Goal: Task Accomplishment & Management: Manage account settings

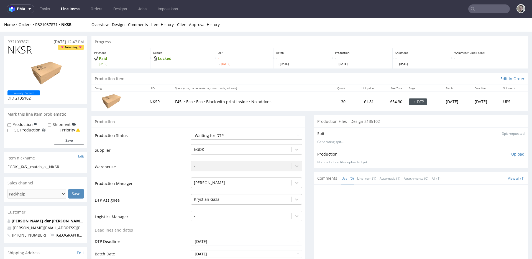
click at [215, 136] on select "Waiting for Artwork Waiting for Diecut Waiting for Mockup Waiting for DTP Waiti…" at bounding box center [246, 135] width 111 height 8
select select "dtp_in_process"
click at [191, 131] on select "Waiting for Artwork Waiting for Diecut Waiting for Mockup Waiting for DTP Waiti…" at bounding box center [246, 135] width 111 height 8
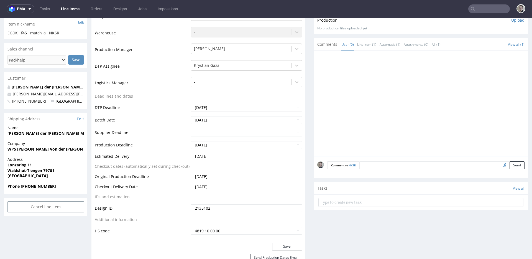
scroll to position [255, 0]
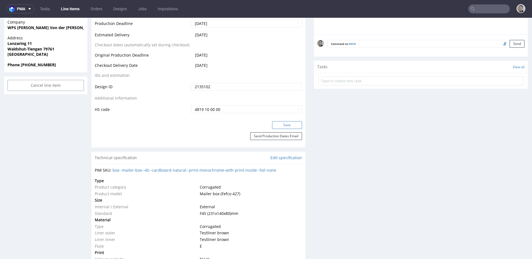
click at [284, 125] on button "Save" at bounding box center [287, 125] width 30 height 8
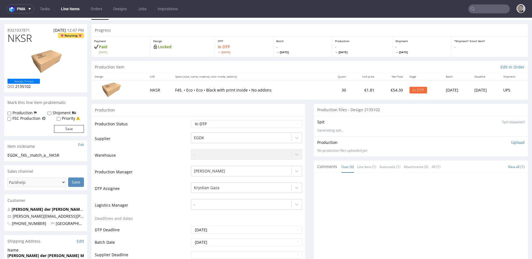
scroll to position [0, 0]
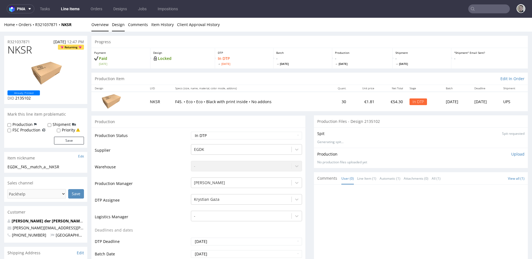
click at [114, 25] on link "Design" at bounding box center [118, 25] width 13 height 14
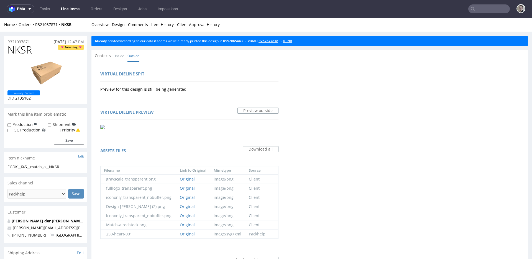
drag, startPoint x: 298, startPoint y: 41, endPoint x: 281, endPoint y: 41, distance: 16.6
click at [102, 24] on link "Overview" at bounding box center [99, 25] width 17 height 14
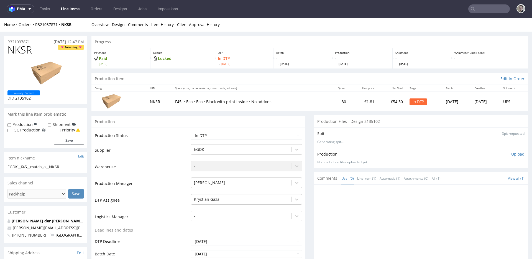
click at [37, 167] on div "EGDK__f45__match_a__NKSR" at bounding box center [45, 167] width 76 height 6
copy div "EGDK__f45__match_a__NKSR"
drag, startPoint x: 34, startPoint y: 42, endPoint x: 0, endPoint y: 43, distance: 33.8
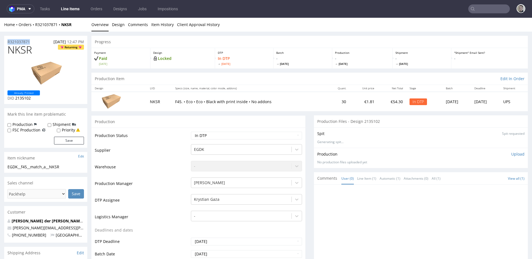
copy p "R321037871"
click at [511, 151] on p "Upload" at bounding box center [517, 154] width 13 height 6
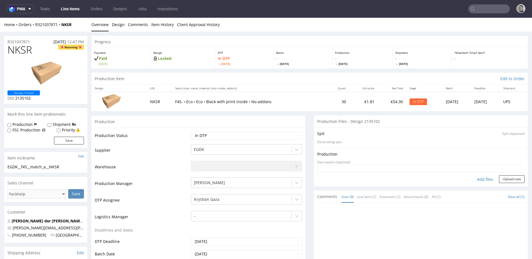
click at [478, 180] on div "Add files" at bounding box center [485, 179] width 28 height 8
type input "C:\fakepath\EGDK__f45__match_a__NKSR__d2135102__oR321037871__outside.pdf"
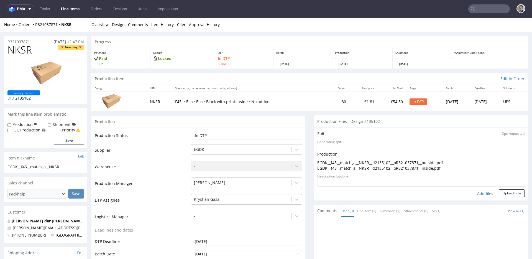
click at [504, 186] on textarea at bounding box center [420, 183] width 207 height 8
click at [504, 194] on button "Upload now" at bounding box center [511, 193] width 25 height 8
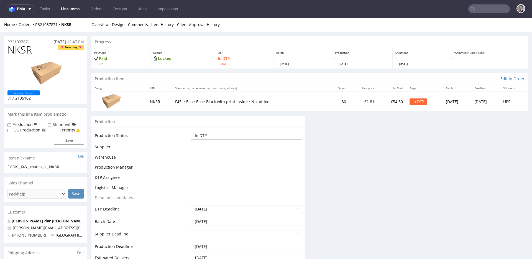
click at [216, 137] on select "Waiting for Artwork Waiting for Diecut Waiting for Mockup Waiting for DTP Waiti…" at bounding box center [246, 135] width 111 height 8
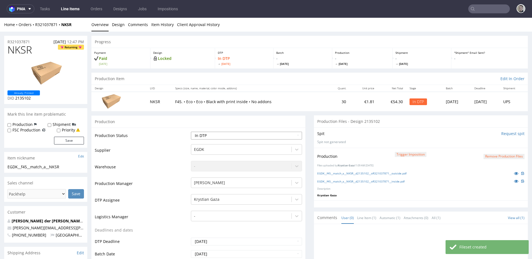
select select "dtp_production_ready"
click at [191, 131] on select "Waiting for Artwork Waiting for Diecut Waiting for Mockup Waiting for DTP Waiti…" at bounding box center [246, 135] width 111 height 8
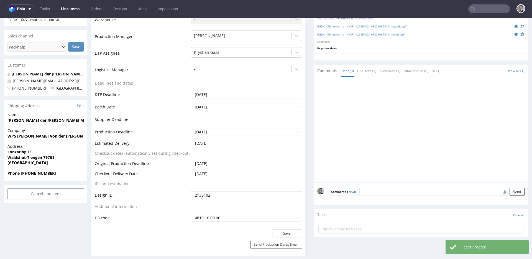
scroll to position [267, 0]
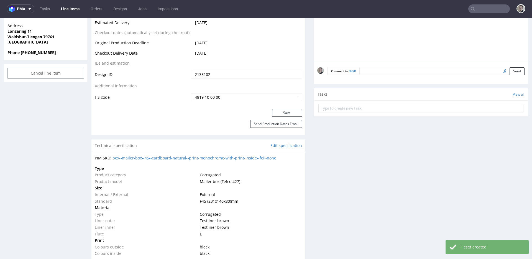
click at [280, 114] on button "Save" at bounding box center [287, 113] width 30 height 8
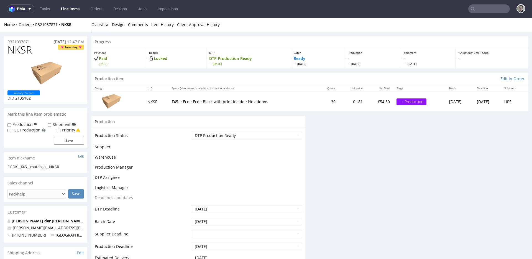
scroll to position [0, 0]
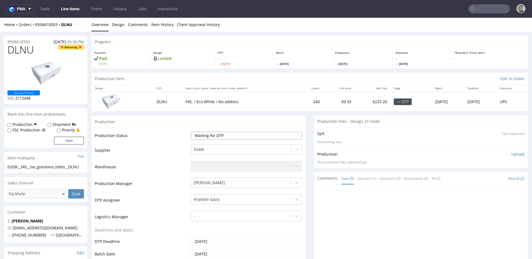
click at [233, 134] on select "Waiting for Artwork Waiting for Diecut Waiting for Mockup Waiting for DTP Waiti…" at bounding box center [246, 135] width 111 height 8
select select "dtp_in_process"
click at [191, 131] on select "Waiting for Artwork Waiting for Diecut Waiting for Mockup Waiting for DTP Waiti…" at bounding box center [246, 135] width 111 height 8
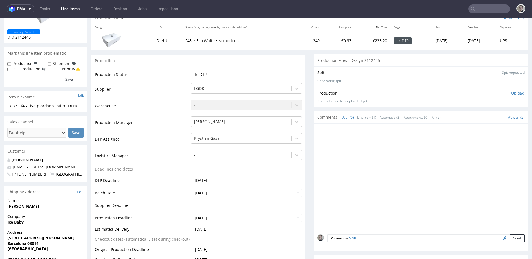
scroll to position [168, 0]
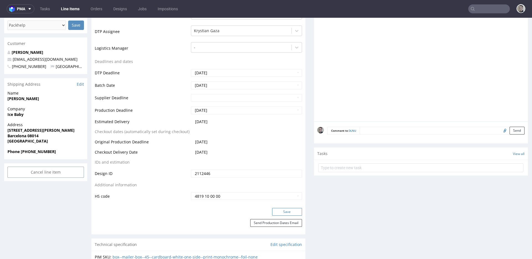
click at [279, 211] on button "Save" at bounding box center [287, 212] width 30 height 8
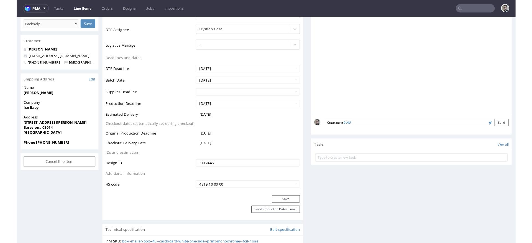
scroll to position [0, 0]
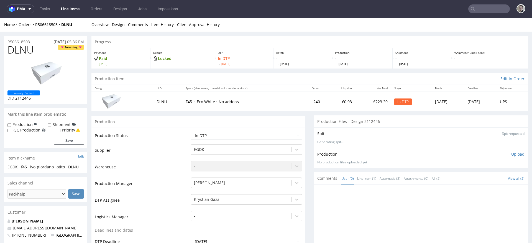
click at [118, 24] on link "Design" at bounding box center [118, 25] width 13 height 14
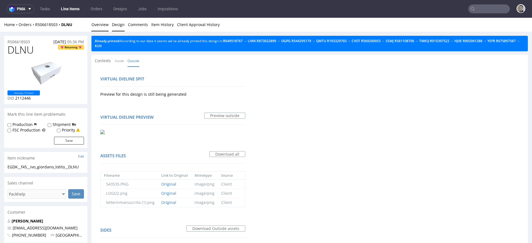
click at [101, 25] on link "Overview" at bounding box center [99, 25] width 17 height 14
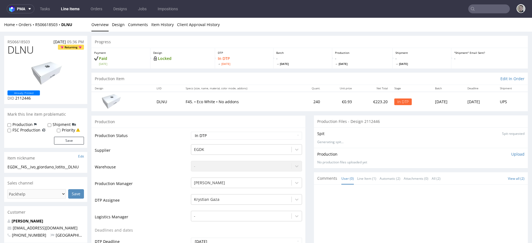
click at [40, 167] on div "EGDK__f45__ivo_giordano_lotito__DLNU" at bounding box center [45, 167] width 76 height 6
copy div "EGDK__f45__ivo_giordano_lotito__DLNU Update"
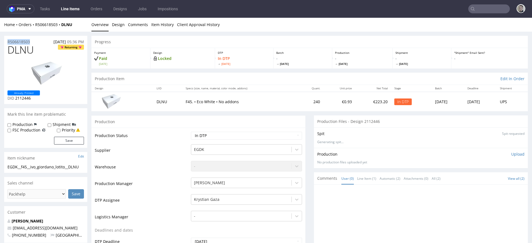
copy p "R506618503"
drag, startPoint x: 512, startPoint y: 153, endPoint x: 488, endPoint y: 170, distance: 29.0
click at [512, 153] on p "Upload" at bounding box center [517, 154] width 13 height 6
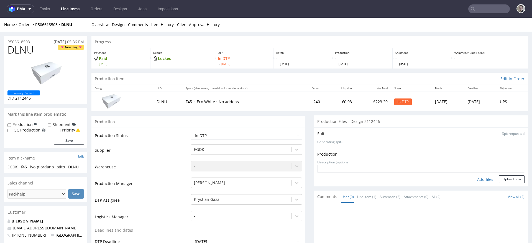
click at [476, 180] on div "Add files" at bounding box center [485, 179] width 28 height 8
type input "C:\fakepath\EGDK__f45__ivo_giordano_lotito__DLNU__d2112446__oR506618503__outsid…"
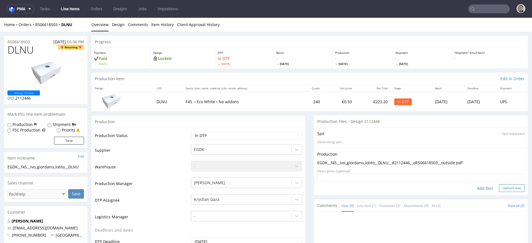
click at [507, 190] on button "Upload now" at bounding box center [511, 188] width 25 height 8
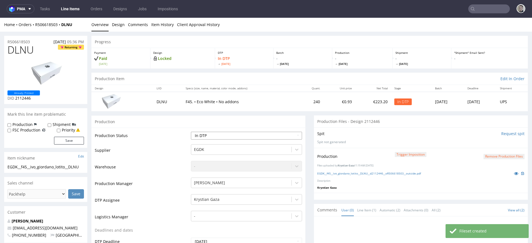
click at [226, 136] on select "Waiting for Artwork Waiting for Diecut Waiting for Mockup Waiting for DTP Waiti…" at bounding box center [246, 135] width 111 height 8
select select "dtp_production_ready"
click at [191, 131] on select "Waiting for Artwork Waiting for Diecut Waiting for Mockup Waiting for DTP Waiti…" at bounding box center [246, 135] width 111 height 8
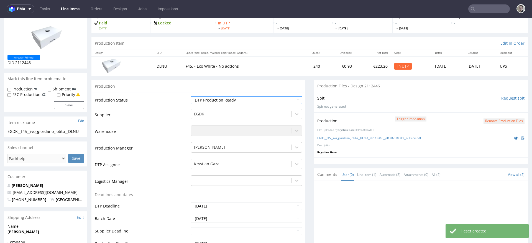
scroll to position [91, 0]
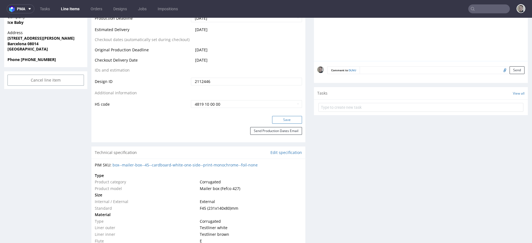
click at [282, 122] on button "Save" at bounding box center [287, 120] width 30 height 8
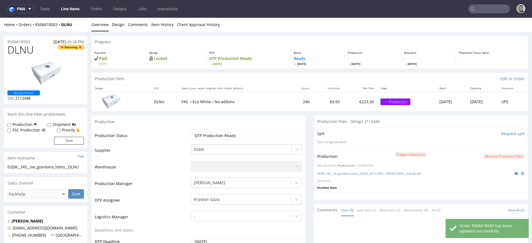
scroll to position [0, 0]
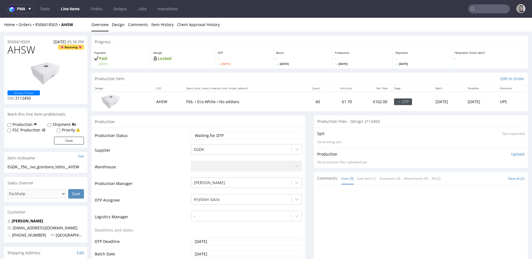
click at [207, 130] on div "Production Status Waiting for Artwork Waiting for Diecut Waiting for Mockup Wai…" at bounding box center [198, 251] width 214 height 249
click at [208, 135] on select "Waiting for Artwork Waiting for Diecut Waiting for Mockup Waiting for DTP Waiti…" at bounding box center [246, 135] width 111 height 8
select select "dtp_in_process"
click at [191, 131] on select "Waiting for Artwork Waiting for Diecut Waiting for Mockup Waiting for DTP Waiti…" at bounding box center [246, 135] width 111 height 8
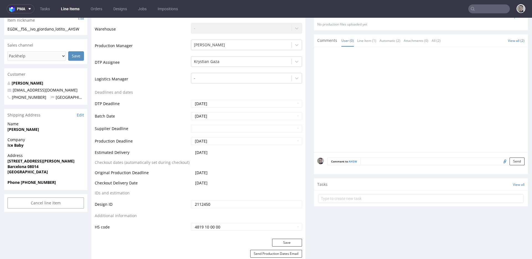
scroll to position [258, 0]
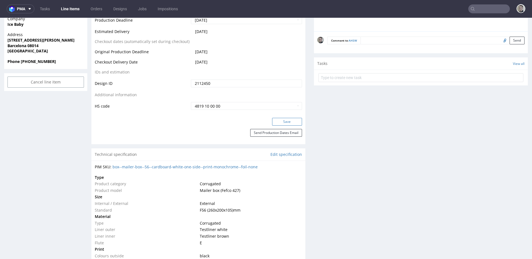
click at [286, 123] on button "Save" at bounding box center [287, 122] width 30 height 8
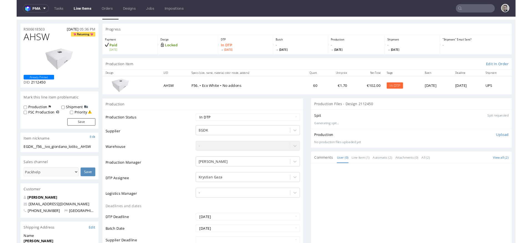
scroll to position [0, 0]
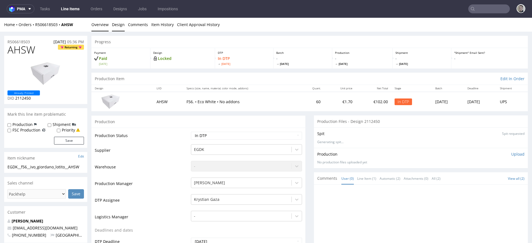
click at [117, 26] on link "Design" at bounding box center [118, 25] width 13 height 14
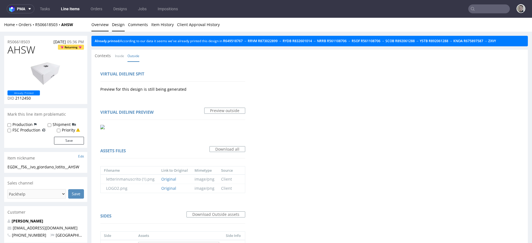
click at [99, 27] on link "Overview" at bounding box center [99, 25] width 17 height 14
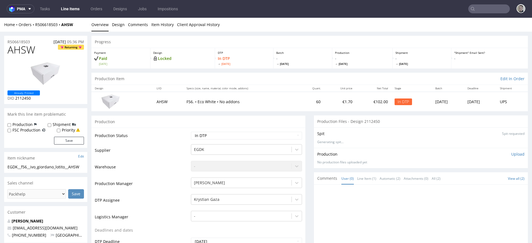
click at [50, 164] on div "EGDK__f56__ivo_giordano_lotito__AHSW" at bounding box center [45, 167] width 76 height 6
click at [511, 153] on p "Upload" at bounding box center [517, 154] width 13 height 6
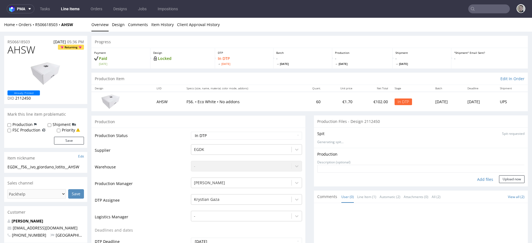
click at [480, 181] on div "Add files" at bounding box center [485, 179] width 28 height 8
type input "C:\fakepath\EGDK__f56__ivo_giordano_lotito__AHSW__d2112450__oR506618503__outsid…"
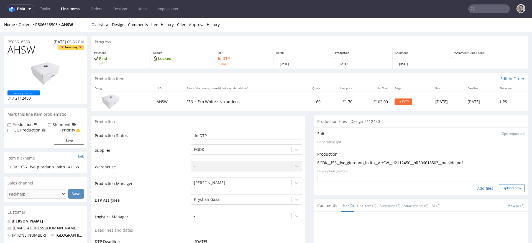
click at [499, 189] on button "Upload now" at bounding box center [511, 188] width 25 height 8
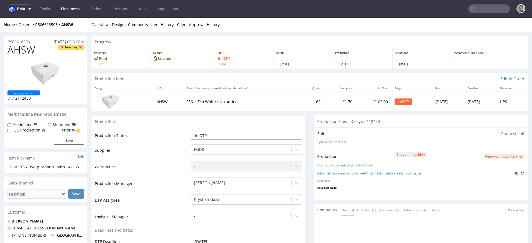
click at [257, 135] on select "Waiting for Artwork Waiting for Diecut Waiting for Mockup Waiting for DTP Waiti…" at bounding box center [246, 135] width 111 height 8
select select "dtp_production_ready"
click at [191, 131] on select "Waiting for Artwork Waiting for Diecut Waiting for Mockup Waiting for DTP Waiti…" at bounding box center [246, 135] width 111 height 8
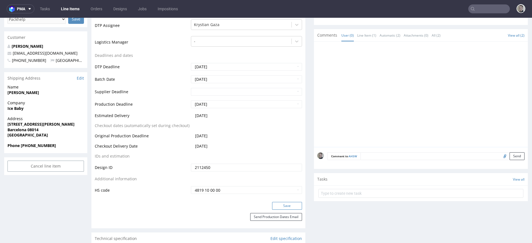
click at [295, 203] on button "Save" at bounding box center [287, 206] width 30 height 8
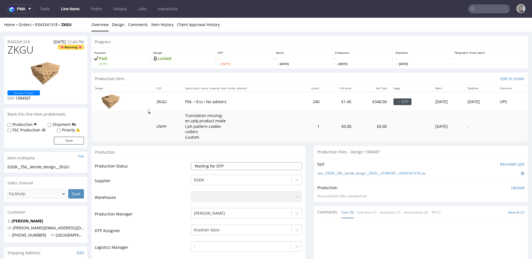
click at [217, 166] on select "Waiting for Artwork Waiting for Diecut Waiting for Mockup Waiting for DTP Waiti…" at bounding box center [246, 166] width 111 height 8
select select "dtp_in_process"
click at [191, 162] on select "Waiting for Artwork Waiting for Diecut Waiting for Mockup Waiting for DTP Waiti…" at bounding box center [246, 166] width 111 height 8
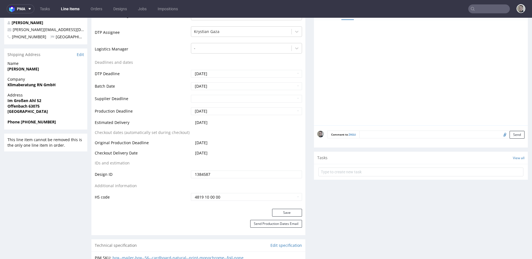
scroll to position [277, 0]
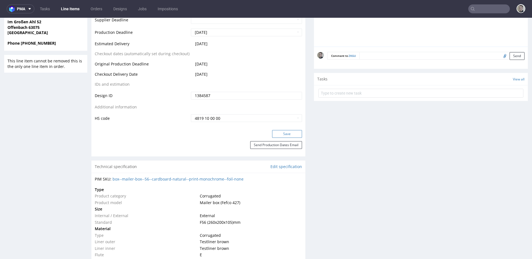
click at [289, 134] on button "Save" at bounding box center [287, 134] width 30 height 8
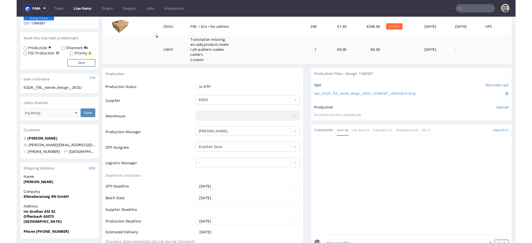
scroll to position [0, 0]
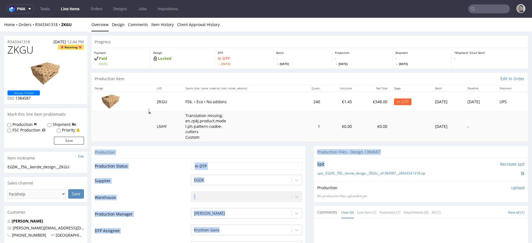
drag, startPoint x: 294, startPoint y: 150, endPoint x: 471, endPoint y: 173, distance: 178.1
click at [429, 159] on div "Spit Recreate spit spit__EGDK__f56__kende_design__ZKGU__d1384587__oR343341318.z…" at bounding box center [421, 170] width 214 height 24
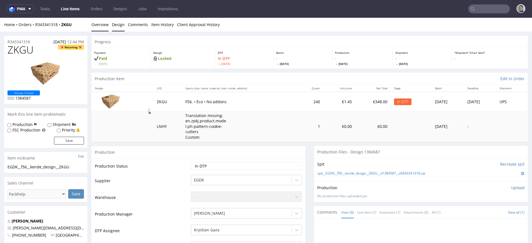
click at [115, 26] on link "Design" at bounding box center [118, 25] width 13 height 14
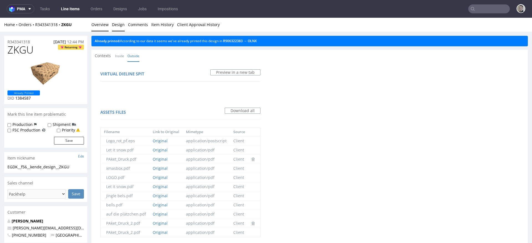
click at [101, 24] on link "Overview" at bounding box center [99, 25] width 17 height 14
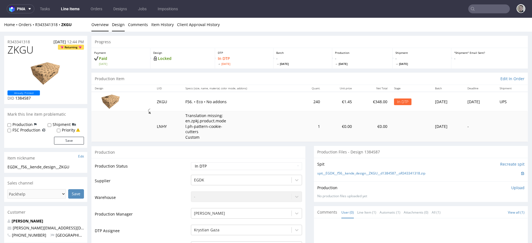
click at [117, 27] on link "Design" at bounding box center [118, 25] width 13 height 14
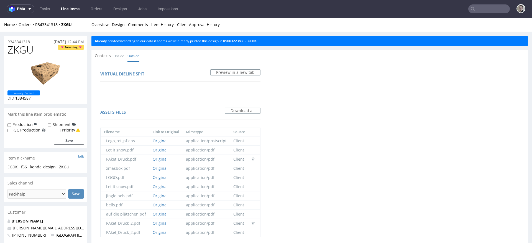
click at [112, 28] on link "Design" at bounding box center [118, 25] width 13 height 14
click at [103, 26] on link "Overview" at bounding box center [99, 25] width 17 height 14
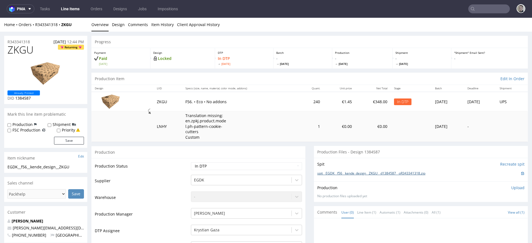
click at [338, 172] on link "spit__EGDK__f56__kende_design__ZKGU__d1384587__oR343341318.zip" at bounding box center [371, 173] width 108 height 5
click at [515, 188] on p "Upload" at bounding box center [517, 188] width 13 height 6
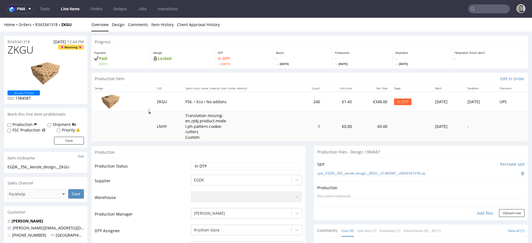
click at [479, 213] on div "Add files" at bounding box center [485, 213] width 28 height 8
type input "C:\fakepath\EGDK__f56__kende_design__ZKGU__d1384587__oR343341318__latest__outsi…"
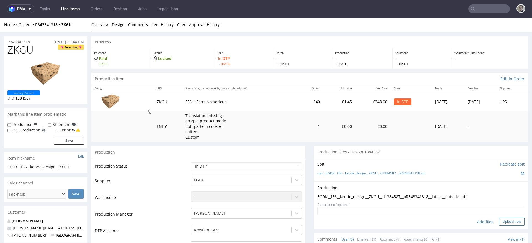
click at [499, 219] on button "Upload now" at bounding box center [511, 221] width 25 height 8
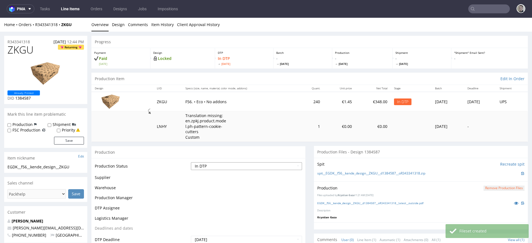
click at [207, 167] on select "Waiting for Artwork Waiting for Diecut Waiting for Mockup Waiting for DTP Waiti…" at bounding box center [246, 166] width 111 height 8
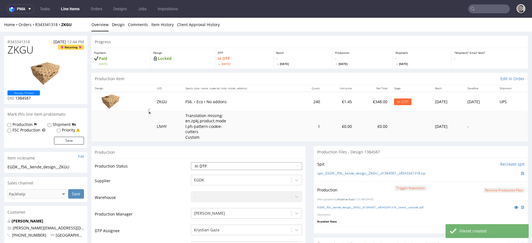
select select "dtp_production_ready"
click at [191, 162] on select "Waiting for Artwork Waiting for Diecut Waiting for Mockup Waiting for DTP Waiti…" at bounding box center [246, 166] width 111 height 8
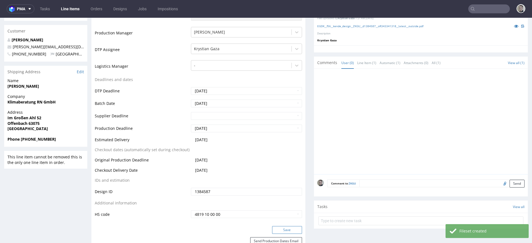
click at [280, 229] on button "Save" at bounding box center [287, 230] width 30 height 8
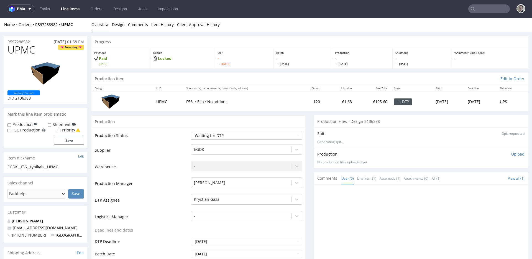
click at [211, 134] on select "Waiting for Artwork Waiting for Diecut Waiting for Mockup Waiting for DTP Waiti…" at bounding box center [246, 135] width 111 height 8
select select "dtp_in_process"
click at [191, 131] on select "Waiting for Artwork Waiting for Diecut Waiting for Mockup Waiting for DTP Waiti…" at bounding box center [246, 135] width 111 height 8
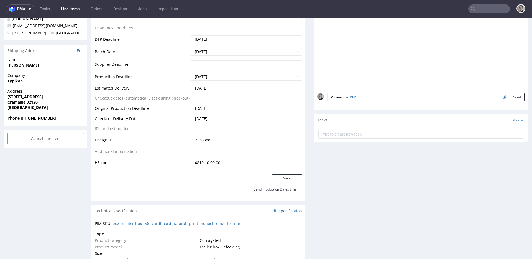
scroll to position [262, 0]
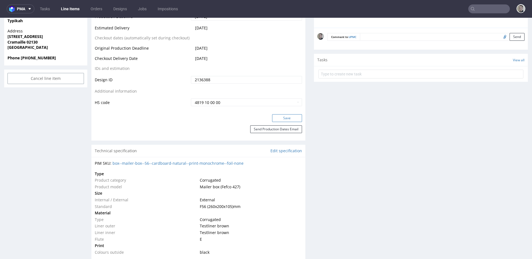
click at [289, 116] on button "Save" at bounding box center [287, 118] width 30 height 8
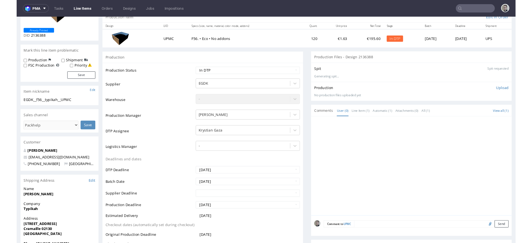
scroll to position [0, 0]
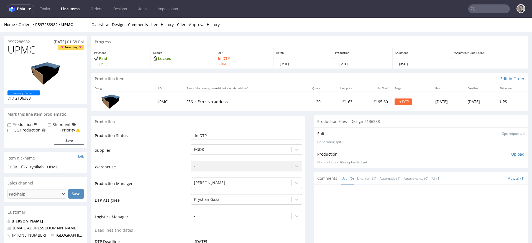
click at [116, 19] on link "Design" at bounding box center [118, 25] width 13 height 14
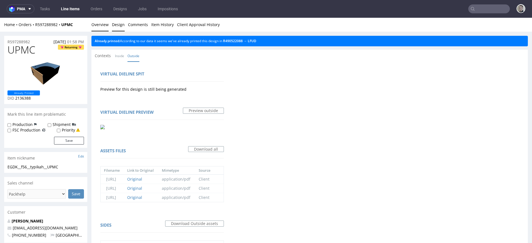
click at [101, 25] on link "Overview" at bounding box center [99, 25] width 17 height 14
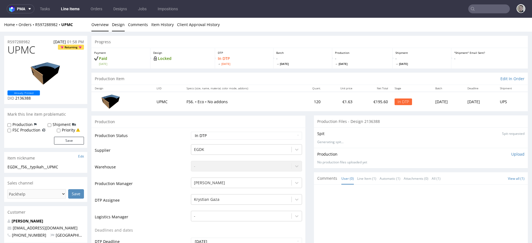
click at [119, 26] on link "Design" at bounding box center [118, 25] width 13 height 14
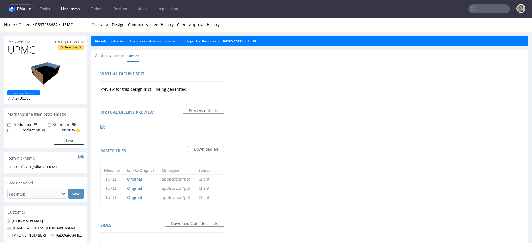
click at [99, 25] on link "Overview" at bounding box center [99, 25] width 17 height 14
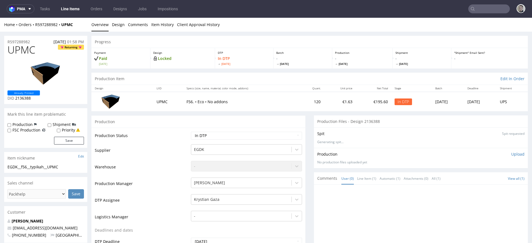
click at [37, 167] on div "EGDK__f56__typikah__UPMC" at bounding box center [45, 167] width 76 height 6
drag, startPoint x: 39, startPoint y: 41, endPoint x: 0, endPoint y: 37, distance: 38.9
click at [511, 152] on p "Upload" at bounding box center [517, 154] width 13 height 6
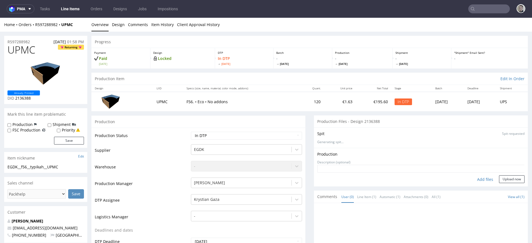
click at [483, 179] on div "Add files" at bounding box center [485, 179] width 28 height 8
type input "C:\fakepath\EGDK__f56__typikah__UPMC__d2136388__oR597288982__v1__outside.pdf"
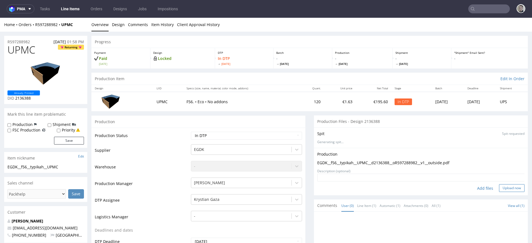
click at [509, 190] on button "Upload now" at bounding box center [511, 188] width 25 height 8
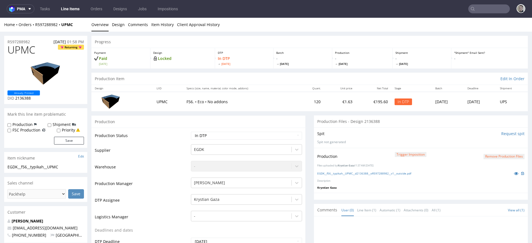
click at [241, 140] on td "Waiting for Artwork Waiting for Diecut Waiting for Mockup Waiting for DTP Waiti…" at bounding box center [245, 137] width 112 height 12
click at [241, 136] on select "Waiting for Artwork Waiting for Diecut Waiting for Mockup Waiting for DTP Waiti…" at bounding box center [246, 135] width 111 height 8
select select "dtp_production_ready"
click at [191, 131] on select "Waiting for Artwork Waiting for Diecut Waiting for Mockup Waiting for DTP Waiti…" at bounding box center [246, 135] width 111 height 8
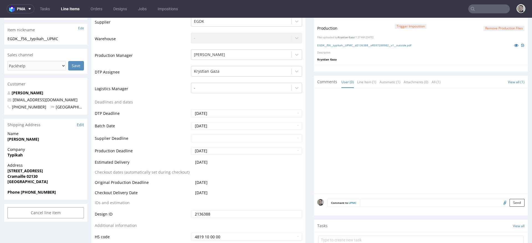
scroll to position [152, 0]
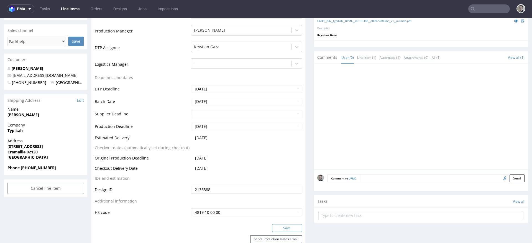
click at [290, 227] on button "Save" at bounding box center [287, 228] width 30 height 8
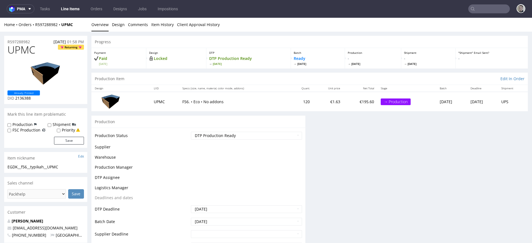
scroll to position [0, 0]
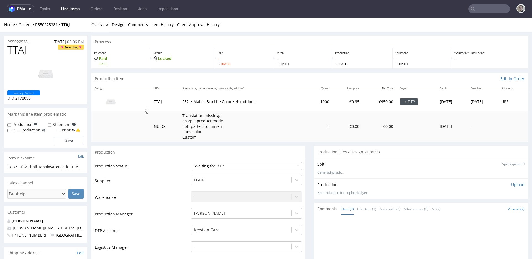
click at [221, 167] on select "Waiting for Artwork Waiting for Diecut Waiting for Mockup Waiting for DTP Waiti…" at bounding box center [246, 166] width 111 height 8
select select "dtp_in_process"
click at [191, 162] on select "Waiting for Artwork Waiting for Diecut Waiting for Mockup Waiting for DTP Waiti…" at bounding box center [246, 166] width 111 height 8
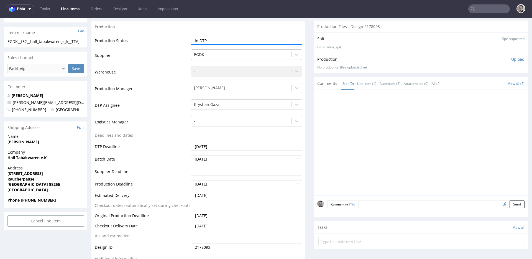
scroll to position [262, 0]
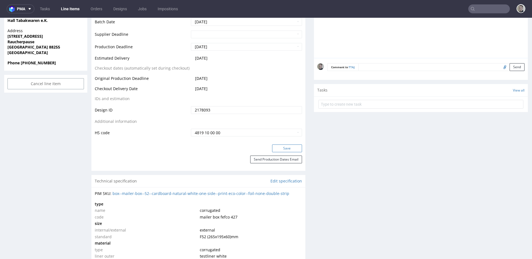
click at [291, 151] on button "Save" at bounding box center [287, 148] width 30 height 8
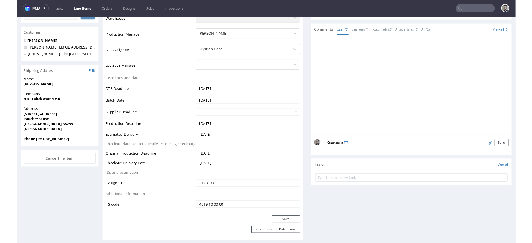
scroll to position [0, 0]
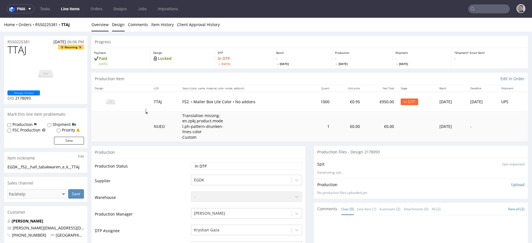
click at [117, 28] on link "Design" at bounding box center [118, 25] width 13 height 14
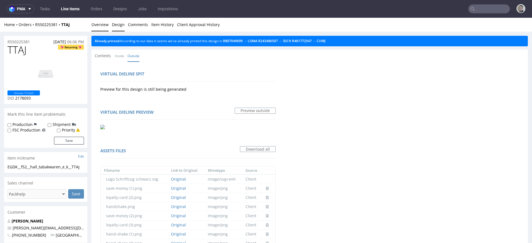
click at [104, 26] on link "Overview" at bounding box center [99, 25] width 17 height 14
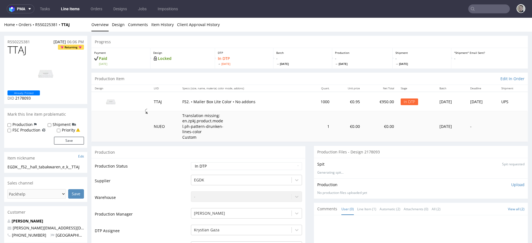
click at [45, 167] on div "EGDK__f52__hall_tabakwaren_e_k__TTAJ" at bounding box center [45, 167] width 76 height 6
copy div "EGDK__f52__hall_tabakwaren_e_k__TTAJ"
click at [511, 184] on p "Upload" at bounding box center [517, 185] width 13 height 6
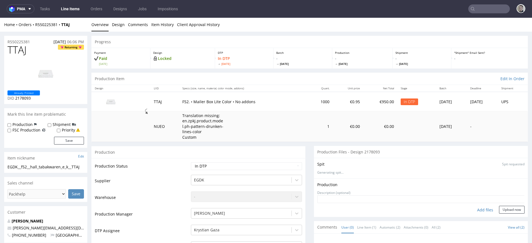
click at [478, 208] on div "Add files" at bounding box center [485, 209] width 28 height 8
type input "C:\fakepath\EGDK__f52__hall_tabakwaren_e_k__TTAJ__d2178093__oR550225381__outsid…"
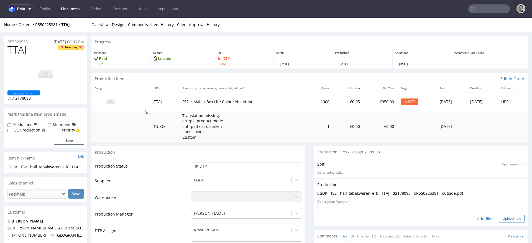
click at [507, 218] on button "Upload now" at bounding box center [511, 218] width 25 height 8
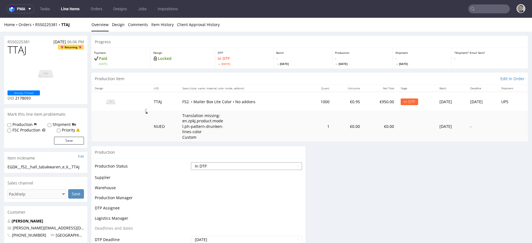
click at [222, 163] on select "Waiting for Artwork Waiting for Diecut Waiting for Mockup Waiting for DTP Waiti…" at bounding box center [246, 166] width 111 height 8
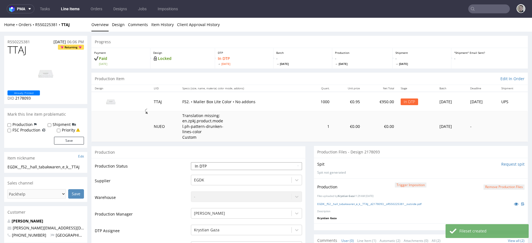
select select "dtp_production_ready"
click at [191, 162] on select "Waiting for Artwork Waiting for Diecut Waiting for Mockup Waiting for DTP Waiti…" at bounding box center [246, 166] width 111 height 8
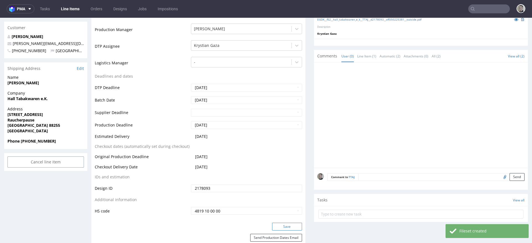
click at [283, 224] on button "Save" at bounding box center [287, 226] width 30 height 8
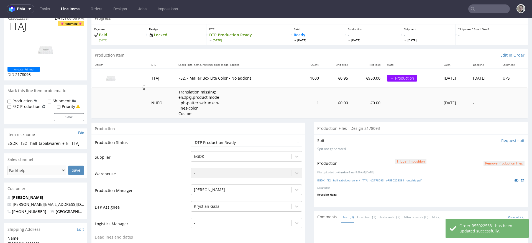
scroll to position [0, 0]
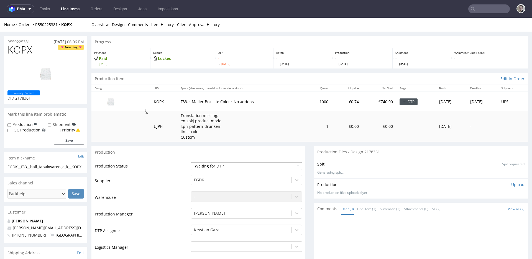
click at [213, 163] on select "Waiting for Artwork Waiting for Diecut Waiting for Mockup Waiting for DTP Waiti…" at bounding box center [246, 166] width 111 height 8
select select "dtp_in_process"
click at [191, 162] on select "Waiting for Artwork Waiting for Diecut Waiting for Mockup Waiting for DTP Waiti…" at bounding box center [246, 166] width 111 height 8
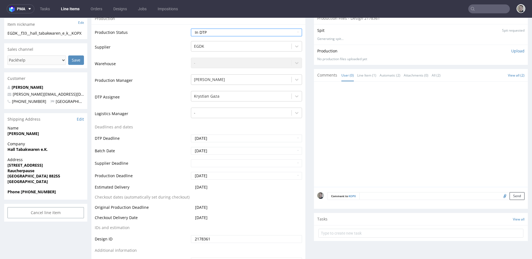
scroll to position [180, 0]
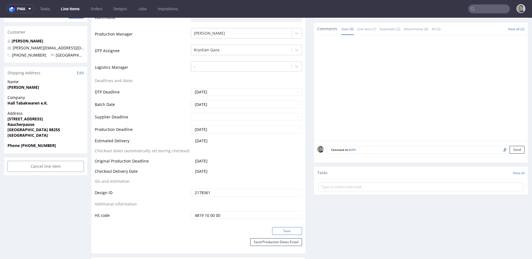
click at [286, 231] on button "Save" at bounding box center [287, 231] width 30 height 8
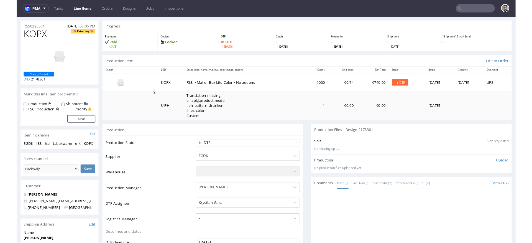
scroll to position [0, 0]
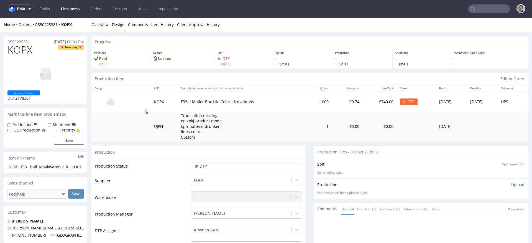
click at [117, 26] on link "Design" at bounding box center [118, 25] width 13 height 14
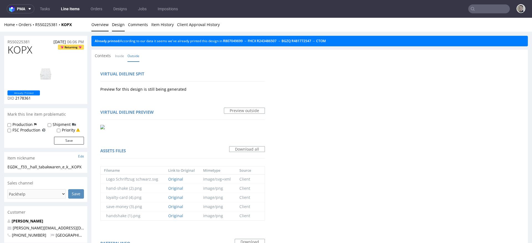
click at [104, 25] on link "Overview" at bounding box center [99, 25] width 17 height 14
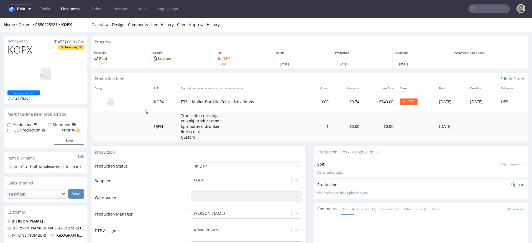
click at [22, 169] on div "EGDK__f33__hall_tabakwaren_e_k__KOPX" at bounding box center [45, 167] width 76 height 6
click at [22, 168] on div "EGDK__f33__hall_tabakwaren_e_k__KOPX" at bounding box center [45, 167] width 76 height 6
copy div "EGDK__f33__hall_tabakwaren_e_k__KOPX"
drag, startPoint x: 0, startPoint y: 28, endPoint x: 0, endPoint y: 32, distance: 4.2
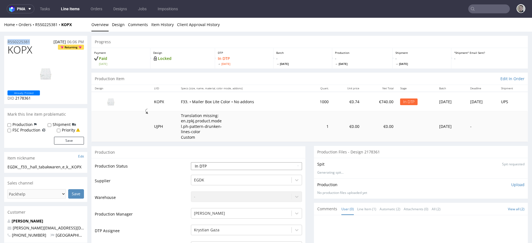
copy div "Overview Design Comments Item History Client Approval History R550225381"
click at [511, 186] on p "Upload" at bounding box center [517, 185] width 13 height 6
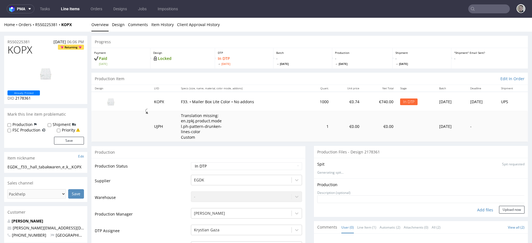
click at [475, 210] on div "Add files" at bounding box center [485, 209] width 28 height 8
type input "C:\fakepath\EGDK__f33__hall_tabakwaren_e_k__KOPX__d2178361__oR550225381__outsid…"
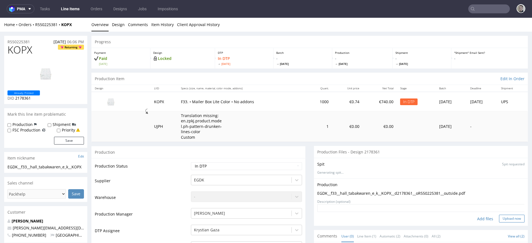
click at [502, 216] on button "Upload now" at bounding box center [511, 218] width 25 height 8
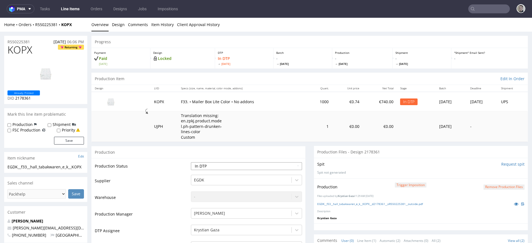
click at [213, 169] on select "Waiting for Artwork Waiting for Diecut Waiting for Mockup Waiting for DTP Waiti…" at bounding box center [246, 166] width 111 height 8
select select "dtp_production_ready"
click at [191, 162] on select "Waiting for Artwork Waiting for Diecut Waiting for Mockup Waiting for DTP Waiti…" at bounding box center [246, 166] width 111 height 8
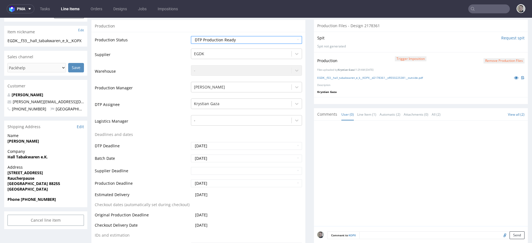
scroll to position [239, 0]
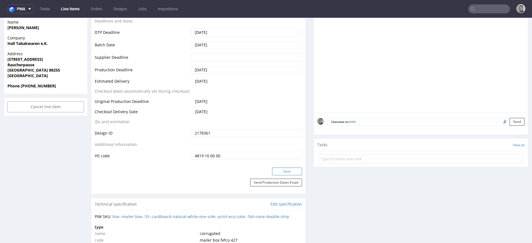
click at [288, 174] on div "Save" at bounding box center [198, 172] width 214 height 11
click at [292, 173] on button "Save" at bounding box center [287, 171] width 30 height 8
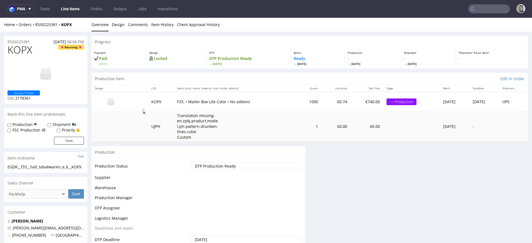
scroll to position [0, 0]
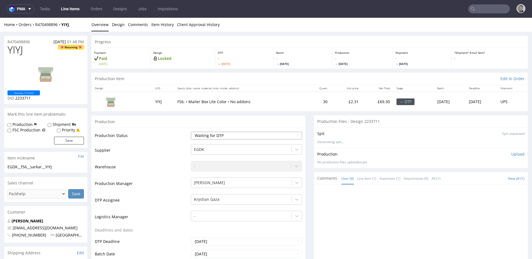
click at [216, 136] on select "Waiting for Artwork Waiting for Diecut Waiting for Mockup Waiting for DTP Waiti…" at bounding box center [246, 135] width 111 height 8
select select "dtp_in_process"
click at [191, 131] on select "Waiting for Artwork Waiting for Diecut Waiting for Mockup Waiting for DTP Waiti…" at bounding box center [246, 135] width 111 height 8
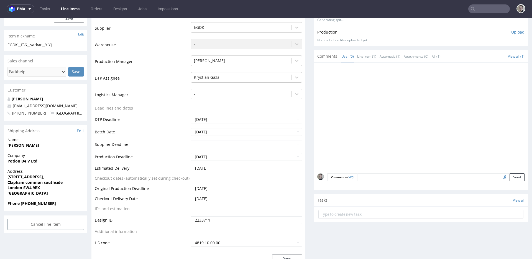
scroll to position [236, 0]
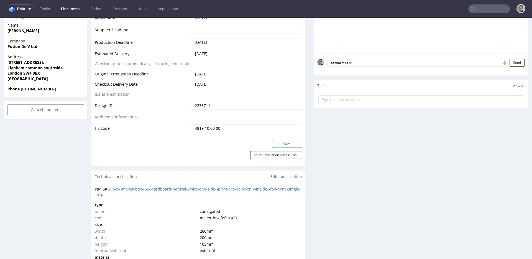
click at [290, 145] on button "Save" at bounding box center [287, 144] width 30 height 8
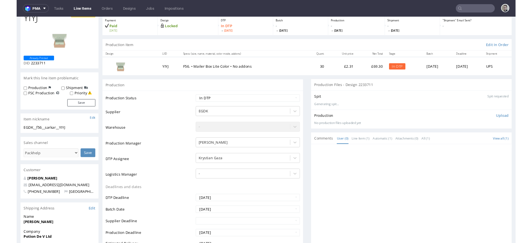
scroll to position [0, 0]
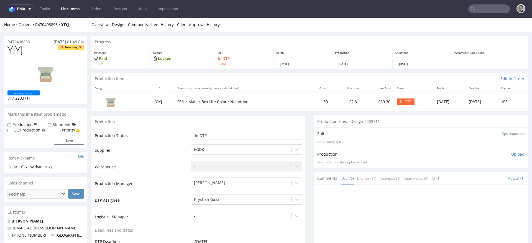
click at [204, 119] on div "Production" at bounding box center [198, 121] width 214 height 12
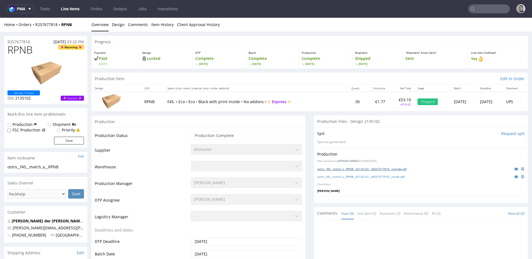
click at [383, 168] on link "ostro__f45__match_a__RPNB__d2135102__oR257677818__outside.pdf" at bounding box center [361, 169] width 89 height 4
click at [384, 177] on link "ostro__f45__match_a__RPNB__d2135102__oR257677818__inside.pdf" at bounding box center [360, 176] width 87 height 4
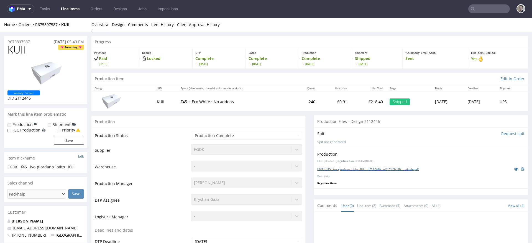
click at [341, 169] on link "EGDK__f45__ivo_giordano_lotito__KUII__d2112446__oR675897587__outside.pdf" at bounding box center [367, 169] width 101 height 4
click at [409, 169] on link "EGDK__f56__ivo_giordano_lotito__ZXVY__d2112450__oR675897587__outside.pdf" at bounding box center [368, 169] width 103 height 4
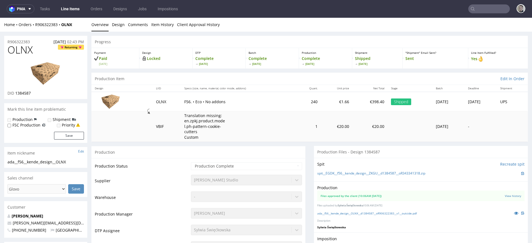
click at [381, 209] on div "Production Files approved by the client (10:06AM 02 Nov 2021) View history File…" at bounding box center [421, 206] width 214 height 51
click at [385, 211] on link "ada__f56__kende_design__OLNX__d1384587__oR906322383__v1__outside.pdf" at bounding box center [366, 213] width 99 height 4
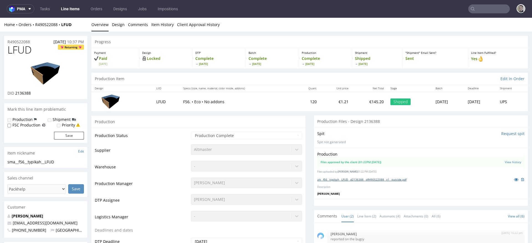
click at [376, 179] on link "alt__f56__typikah__LFUD__d2136388__oR490522088__v1__outside.pdf" at bounding box center [361, 179] width 89 height 4
click at [114, 23] on link "Design" at bounding box center [118, 25] width 13 height 14
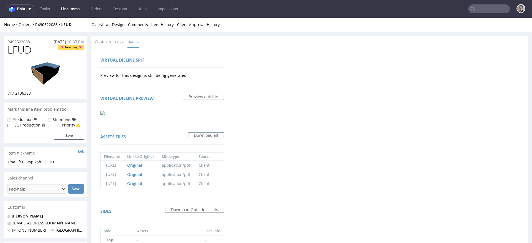
click at [99, 24] on link "Overview" at bounding box center [99, 25] width 17 height 14
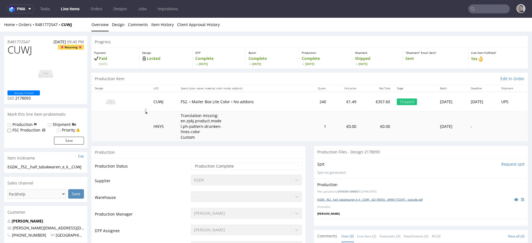
click at [333, 198] on link "EGDK__f52__hall_tabakwaren_e_k__CUWJ__d2178093__oR481772547__outside.pdf" at bounding box center [369, 199] width 105 height 4
click at [342, 200] on link "EGDK__f33__hall_tabakwaren_e_k__CTOM__d2178361__oR481772547__outside.pdf" at bounding box center [370, 199] width 106 height 4
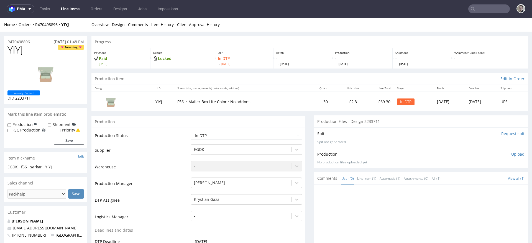
click at [120, 23] on link "Design" at bounding box center [118, 25] width 13 height 14
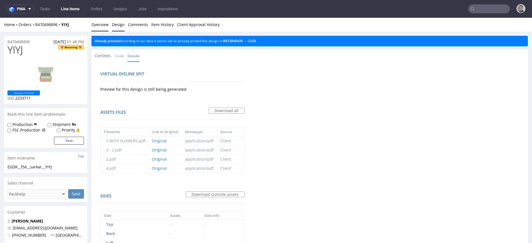
click at [99, 24] on link "Overview" at bounding box center [99, 25] width 17 height 14
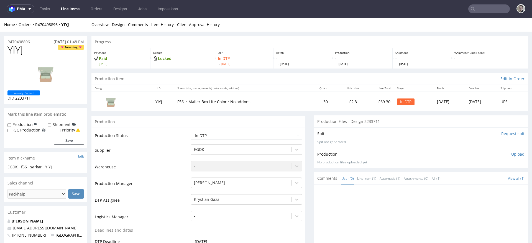
click at [38, 167] on div "EGDK__f56__sarkar__YIYJ" at bounding box center [45, 167] width 76 height 6
drag, startPoint x: 37, startPoint y: 41, endPoint x: 0, endPoint y: 40, distance: 37.1
click at [16, 50] on span "YIYJ" at bounding box center [15, 49] width 16 height 11
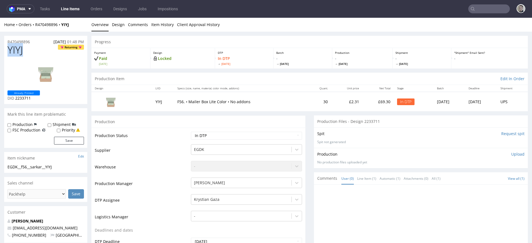
click at [16, 50] on span "YIYJ" at bounding box center [15, 49] width 16 height 11
click at [511, 152] on p "Upload" at bounding box center [517, 154] width 13 height 6
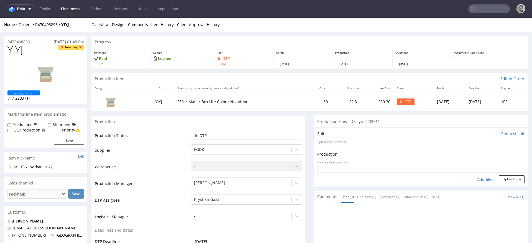
click at [479, 179] on div "Add files" at bounding box center [485, 179] width 28 height 8
type input "C:\fakepath\EGDK__f56__sarkar__YIYJ__2233711__oR470498896__inside.pdf"
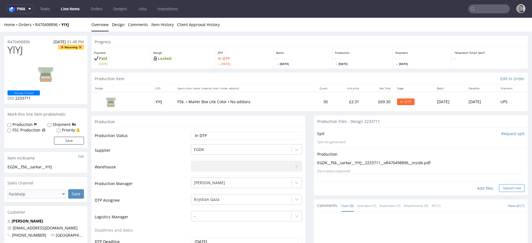
click at [515, 190] on button "Upload now" at bounding box center [511, 188] width 25 height 8
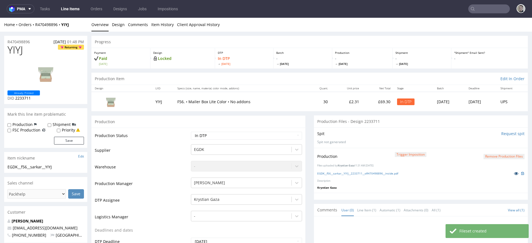
click at [514, 172] on icon at bounding box center [516, 173] width 4 height 4
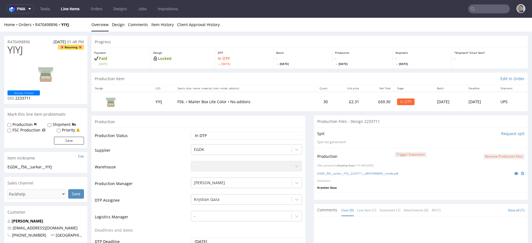
click at [504, 153] on form "Remove production files" at bounding box center [503, 156] width 41 height 6
click at [504, 155] on button "Remove production files" at bounding box center [503, 156] width 41 height 5
click at [487, 145] on link "Yes" at bounding box center [486, 144] width 16 height 8
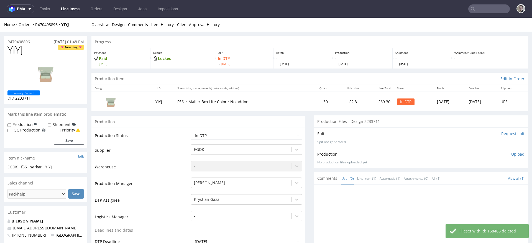
click at [511, 154] on p "Upload" at bounding box center [517, 154] width 13 height 6
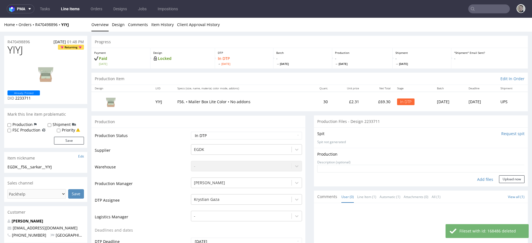
click at [473, 177] on div "Add files" at bounding box center [485, 179] width 28 height 8
type input "C:\fakepath\EGDK__f56__sarkar__YIYJ__2233711__oR470498896__inside.pdf"
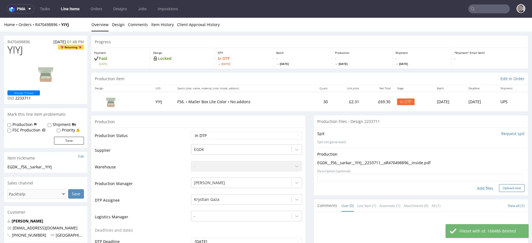
click at [499, 189] on button "Upload now" at bounding box center [511, 188] width 25 height 8
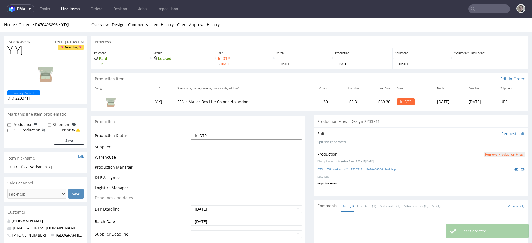
click at [258, 134] on select "Waiting for Artwork Waiting for Diecut Waiting for Mockup Waiting for DTP Waiti…" at bounding box center [246, 135] width 111 height 8
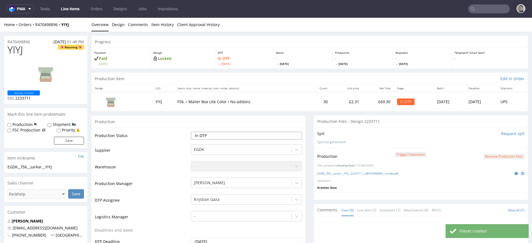
select select "dtp_production_ready"
click at [191, 131] on select "Waiting for Artwork Waiting for Diecut Waiting for Mockup Waiting for DTP Waiti…" at bounding box center [246, 135] width 111 height 8
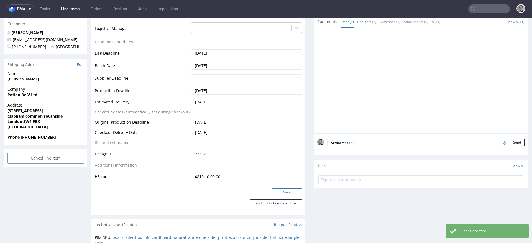
click at [278, 191] on button "Save" at bounding box center [287, 192] width 30 height 8
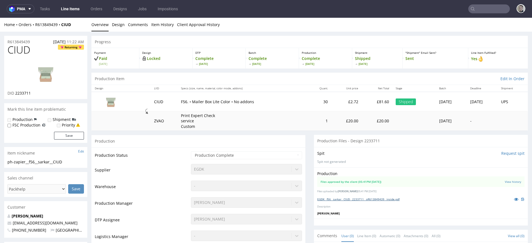
click at [354, 198] on link "EGDK__f56__sarkar__CIUD__2233711__oR613849439__inside.pdf" at bounding box center [358, 199] width 82 height 4
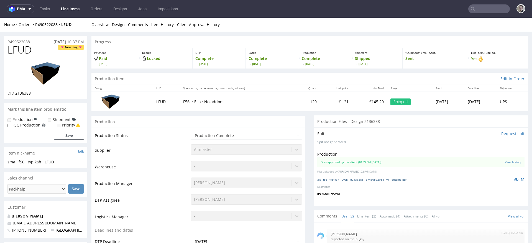
click at [360, 179] on link "alt__f56__typikah__LFUD__d2136388__oR490522088__v1__outside.pdf" at bounding box center [361, 179] width 89 height 4
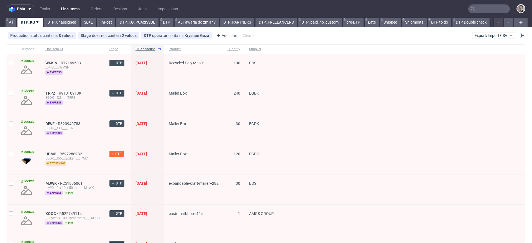
click at [61, 28] on div "pma Tasks Line Items Orders Designs Jobs Impositions All DTP_KG DTP_unassigned …" at bounding box center [266, 121] width 532 height 243
click at [71, 26] on link "DTP_unassigned" at bounding box center [61, 22] width 35 height 9
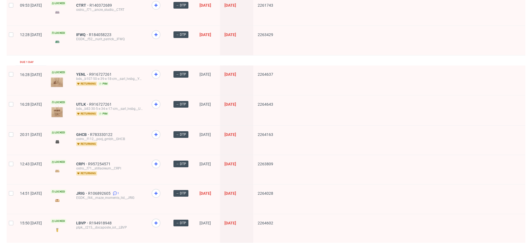
scroll to position [732, 0]
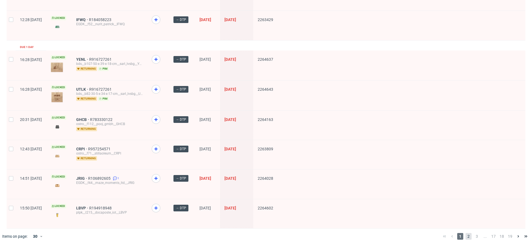
click at [465, 233] on span "2" at bounding box center [468, 236] width 6 height 7
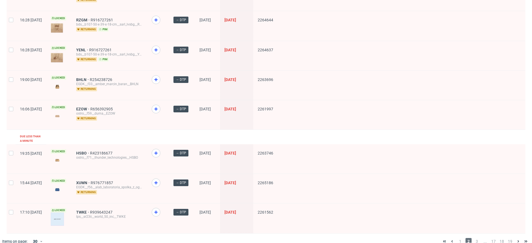
scroll to position [734, 0]
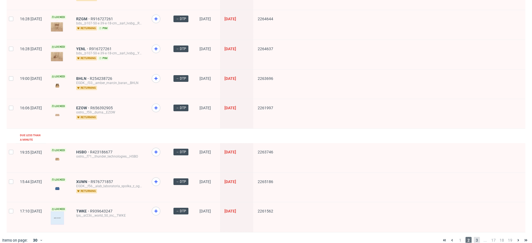
click at [473, 236] on span "3" at bounding box center [476, 239] width 6 height 7
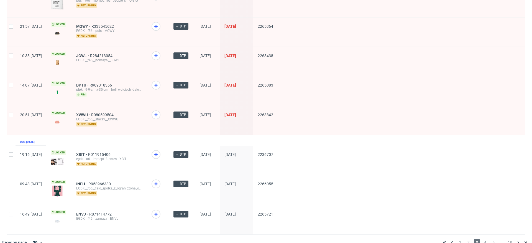
scroll to position [723, 0]
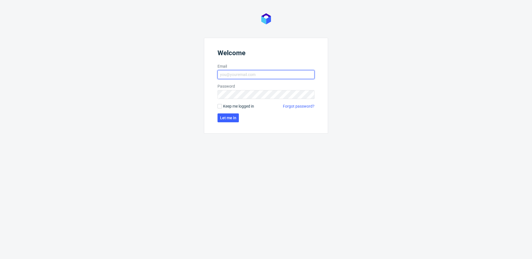
type input "[EMAIL_ADDRESS][DOMAIN_NAME]"
click at [226, 104] on span "Keep me logged in" at bounding box center [238, 106] width 31 height 6
click at [228, 112] on form "Welcome Email krystian.gaza@packhelp.com Password Keep me logged in Forgot pass…" at bounding box center [266, 86] width 124 height 96
click at [229, 105] on span "Keep me logged in" at bounding box center [238, 106] width 31 height 6
click at [222, 105] on input "Keep me logged in" at bounding box center [219, 106] width 4 height 4
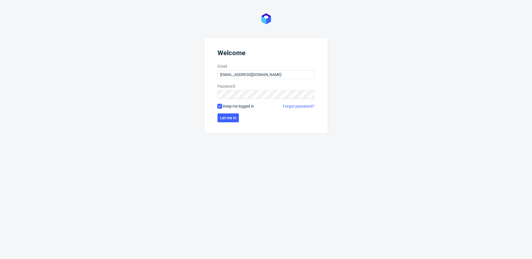
checkbox input "true"
click at [229, 116] on span "Let me in" at bounding box center [228, 118] width 16 height 4
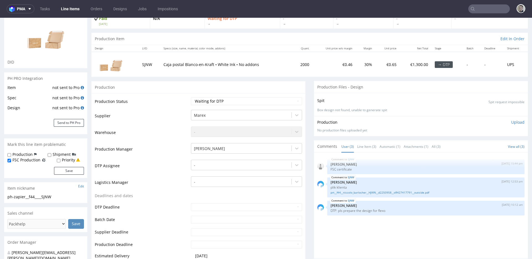
scroll to position [41, 0]
click at [341, 192] on link "prt__f44__niccolo_barlocher__HJWN__d2250958__oR427417791__outside.pdf" at bounding box center [425, 191] width 190 height 4
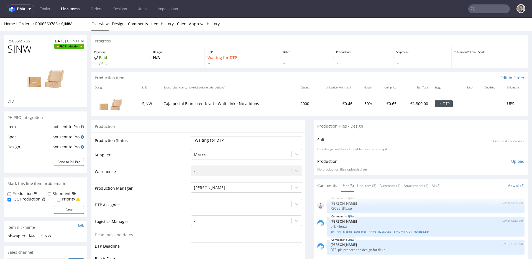
scroll to position [1, 0]
click at [326, 123] on div "Production Files - Design" at bounding box center [421, 126] width 214 height 12
drag, startPoint x: 332, startPoint y: 128, endPoint x: 511, endPoint y: 145, distance: 179.6
click at [498, 141] on section "Production Files - Design Spit Spit request impossible Box design not found, un…" at bounding box center [421, 147] width 214 height 55
click at [351, 157] on div "Production Upload No production files uploaded yet Description (optional) Add f…" at bounding box center [421, 164] width 214 height 20
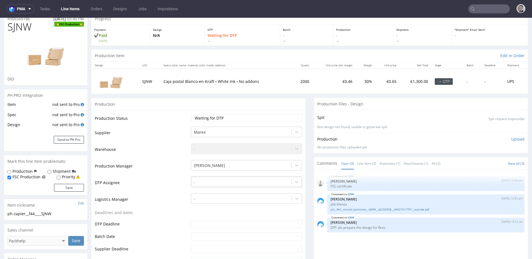
click at [209, 184] on div "-" at bounding box center [246, 180] width 111 height 8
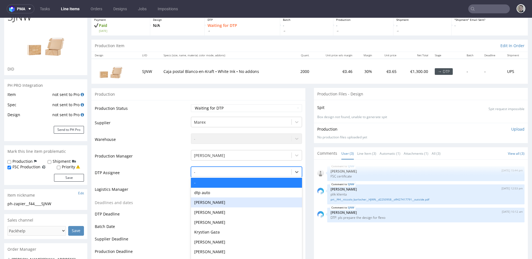
scroll to position [36, 0]
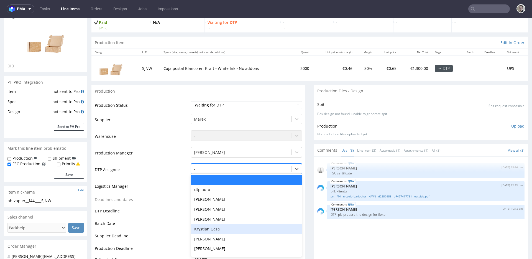
click at [209, 226] on div "Krystian Gaza" at bounding box center [246, 229] width 111 height 10
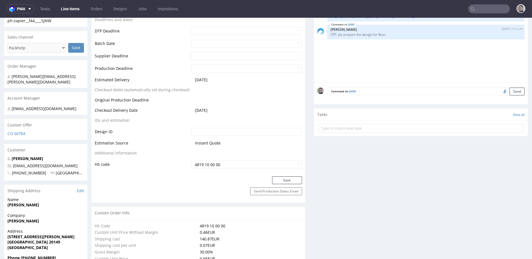
scroll to position [0, 0]
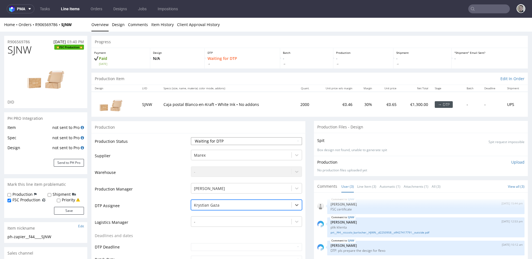
click at [215, 139] on select "Waiting for Artwork Waiting for Diecut Waiting for Mockup Waiting for DTP Waiti…" at bounding box center [246, 141] width 111 height 8
click at [191, 137] on select "Waiting for Artwork Waiting for Diecut Waiting for Mockup Waiting for DTP Waiti…" at bounding box center [246, 141] width 111 height 8
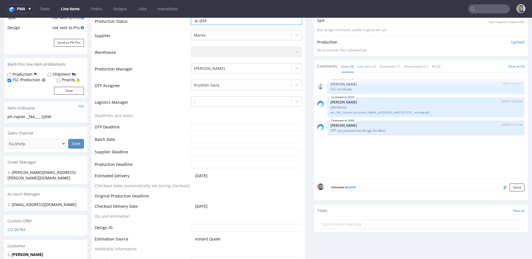
scroll to position [183, 0]
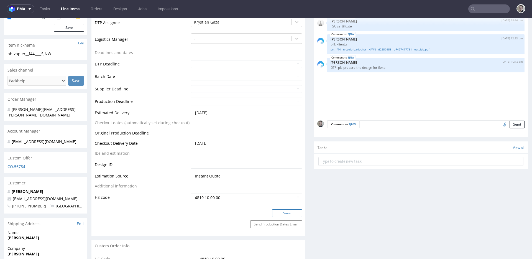
click at [288, 211] on button "Save" at bounding box center [287, 213] width 30 height 8
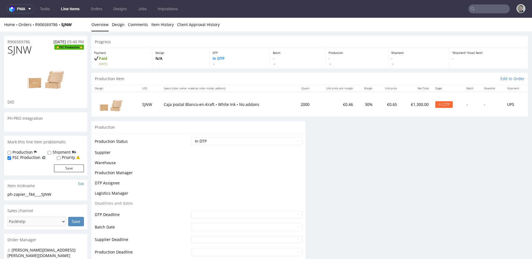
scroll to position [0, 0]
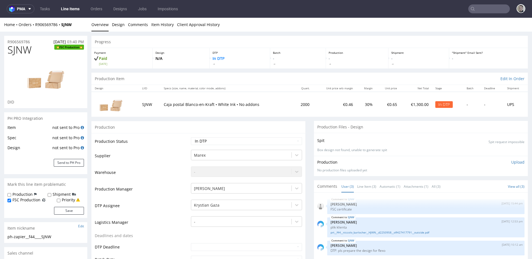
click at [439, 166] on div "Production Upload No production files uploaded yet Description (optional) Add f…" at bounding box center [420, 165] width 207 height 13
click at [367, 234] on div "SJNW 25th Sep 25 | 12:53 pm Zuzanna Pawlicka-Sabak plik klienta prt__f44__nicco…" at bounding box center [425, 227] width 197 height 20
click at [369, 231] on link "prt__f44__niccolo_barlocher__HJWN__d2250958__oR427417791__outside.pdf" at bounding box center [425, 232] width 190 height 4
click at [23, 239] on div "ph-zapier__f44____SJNW" at bounding box center [45, 237] width 76 height 6
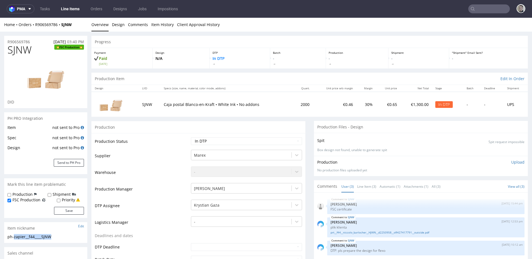
click at [24, 238] on div "ph-zapier__f44____SJNW" at bounding box center [45, 237] width 76 height 6
drag, startPoint x: 31, startPoint y: 40, endPoint x: 0, endPoint y: 36, distance: 31.5
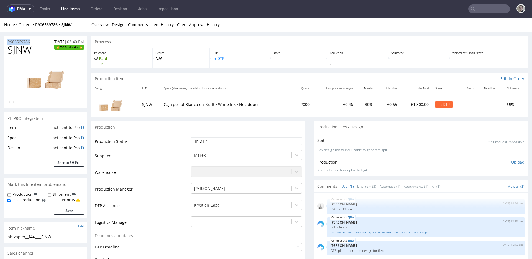
copy p "R906569786"
click at [272, 141] on select "Waiting for Artwork Waiting for Diecut Waiting for Mockup Waiting for DTP Waiti…" at bounding box center [246, 141] width 111 height 8
select select "dtp_ca_needed"
click at [191, 137] on select "Waiting for Artwork Waiting for Diecut Waiting for Mockup Waiting for DTP Waiti…" at bounding box center [246, 141] width 111 height 8
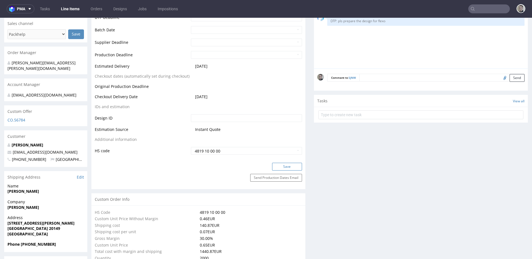
click at [296, 166] on button "Save" at bounding box center [287, 166] width 30 height 8
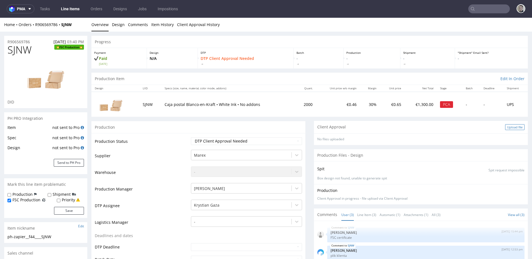
click at [505, 125] on div "Upload file" at bounding box center [514, 127] width 19 height 6
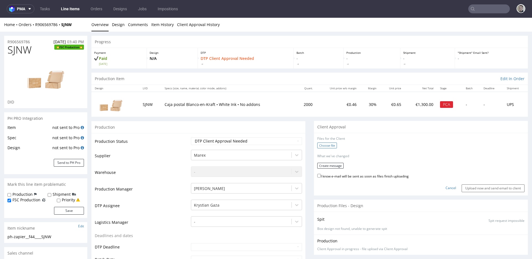
click at [327, 144] on label "Choose file" at bounding box center [327, 145] width 20 height 6
click at [0, 18] on input "Choose file" at bounding box center [0, 18] width 0 height 0
click at [337, 167] on form "Files for the Client 1 . ph-zapier__f44____SJNW__d0__oR906569786__outside.pdf C…" at bounding box center [420, 163] width 207 height 54
click at [337, 165] on button "Create message" at bounding box center [330, 164] width 26 height 6
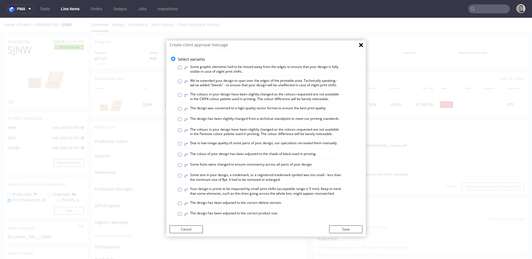
click at [273, 122] on label "⥂ The design has been slightly changed from a technical standpoint to meet our …" at bounding box center [261, 119] width 155 height 6
click at [181, 121] on input "⥂ The design has been slightly changed from a technical standpoint to meet our …" at bounding box center [180, 119] width 4 height 4
checkbox input "true"
click at [354, 229] on button "Save" at bounding box center [345, 229] width 33 height 8
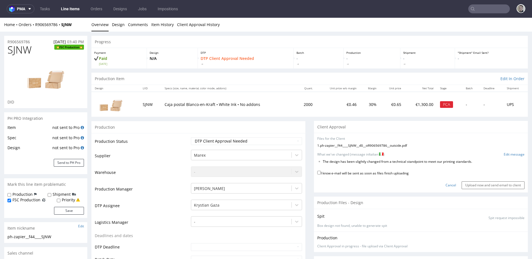
click at [401, 174] on label "I know e-mail will be sent as soon as files finish uploading" at bounding box center [362, 172] width 91 height 6
click at [321, 174] on input "I know e-mail will be sent as soon as files finish uploading" at bounding box center [319, 173] width 4 height 4
checkbox input "true"
click at [503, 153] on link "Edit message" at bounding box center [513, 154] width 21 height 5
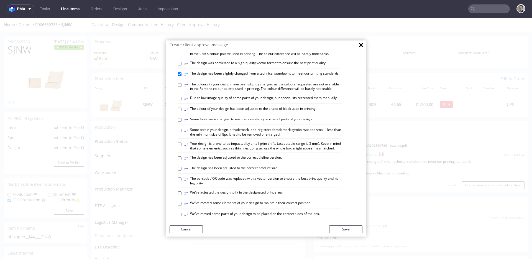
scroll to position [45, 0]
click at [175, 83] on div "Select variants ⥂ Some graphic elements had to be moved away from the edges to …" at bounding box center [265, 232] width 199 height 442
click at [178, 76] on input "⥂ The design has been slightly changed from a technical standpoint to meet our …" at bounding box center [180, 74] width 4 height 4
checkbox input "false"
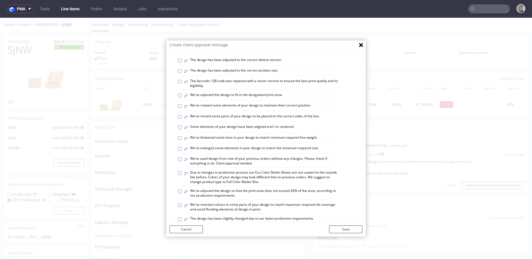
scroll to position [146, 0]
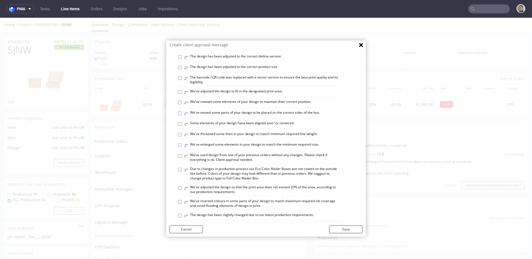
click at [212, 162] on label "⥂ We’ve used design from one of your previous orders without any changes. Pleas…" at bounding box center [262, 157] width 157 height 9
click at [181, 157] on input "⥂ We’ve used design from one of your previous orders without any changes. Pleas…" at bounding box center [180, 156] width 4 height 4
checkbox input "true"
click at [355, 228] on button "Save" at bounding box center [345, 229] width 33 height 8
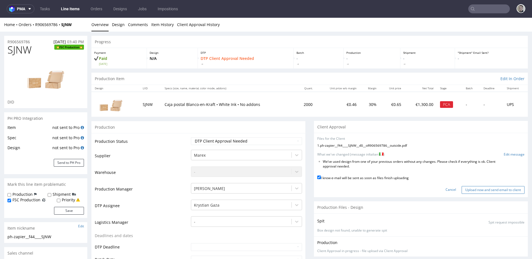
click at [476, 188] on input "Upload now and send email to client" at bounding box center [492, 190] width 63 height 8
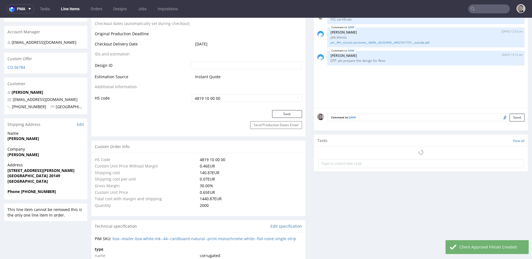
scroll to position [331, 0]
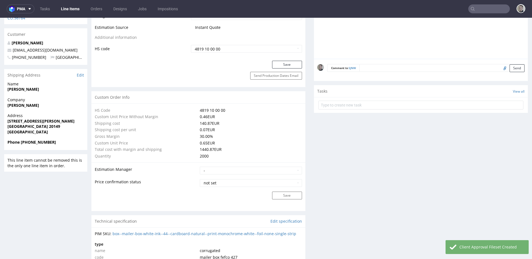
click at [371, 100] on form at bounding box center [420, 104] width 205 height 13
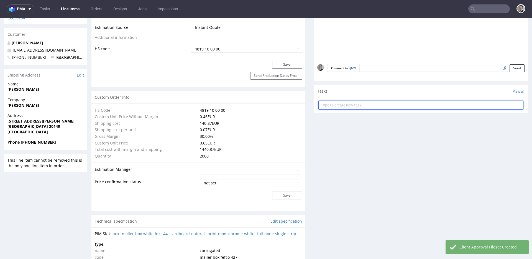
click at [373, 103] on input "text" at bounding box center [420, 104] width 205 height 9
type input "fsc dc"
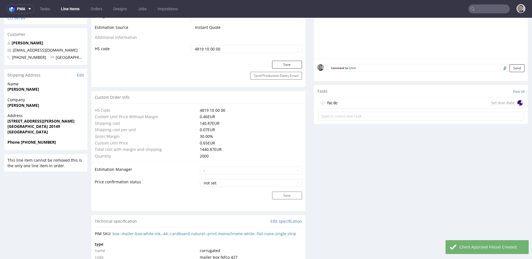
click at [374, 104] on div "fsc dc Set due date" at bounding box center [420, 102] width 205 height 11
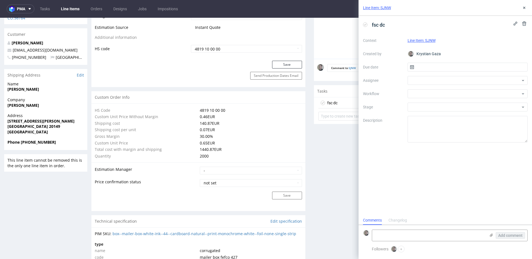
scroll to position [4, 0]
click at [453, 69] on input "text" at bounding box center [467, 67] width 120 height 9
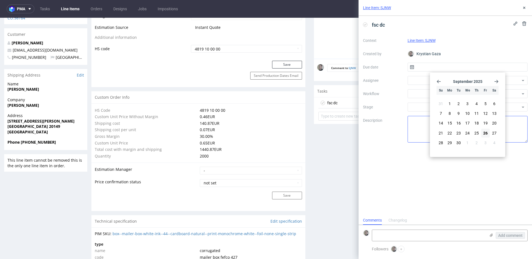
drag, startPoint x: 483, startPoint y: 130, endPoint x: 479, endPoint y: 122, distance: 9.3
click at [483, 130] on span "26" at bounding box center [485, 133] width 4 height 6
type input "[DATE]"
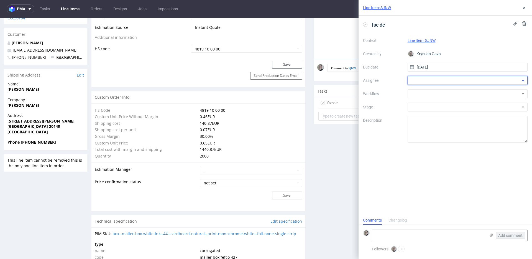
click at [448, 82] on div at bounding box center [467, 80] width 120 height 9
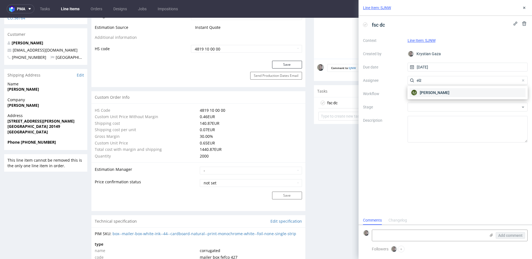
type input "elż"
click at [450, 94] on div "EJ Elżbieta Jelińska" at bounding box center [467, 92] width 116 height 9
click at [451, 94] on div at bounding box center [467, 93] width 120 height 9
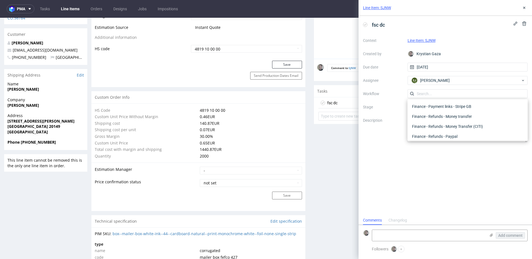
scroll to position [0, 0]
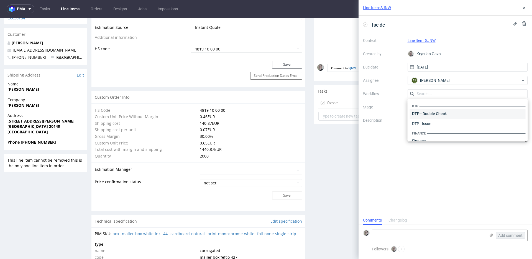
click at [458, 113] on div "DTP - Double Check" at bounding box center [467, 114] width 116 height 10
click at [522, 14] on div "Line Item: SJNW" at bounding box center [444, 8] width 173 height 16
click at [522, 10] on button at bounding box center [523, 7] width 7 height 7
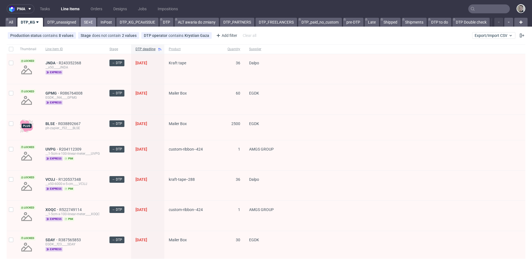
click at [90, 21] on link "SE+E" at bounding box center [89, 22] width 16 height 9
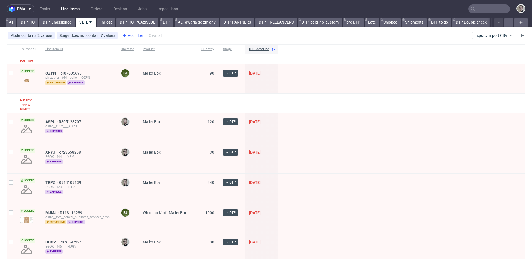
click at [133, 34] on div "Add filter" at bounding box center [132, 35] width 24 height 9
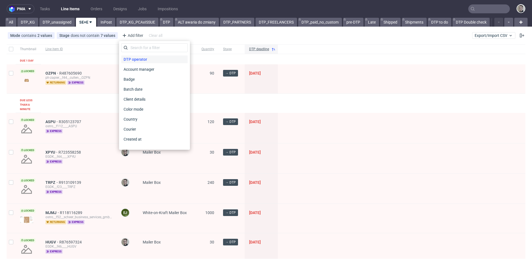
click at [148, 60] on span "DTP operator" at bounding box center [135, 59] width 28 height 8
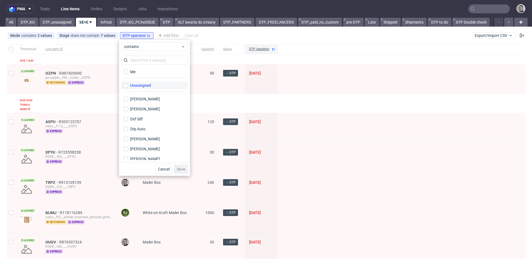
click at [151, 83] on label "Unassigned" at bounding box center [154, 85] width 66 height 8
click at [128, 83] on input "Unassigned" at bounding box center [125, 85] width 4 height 4
checkbox input "true"
click at [183, 167] on span "Save" at bounding box center [181, 169] width 9 height 4
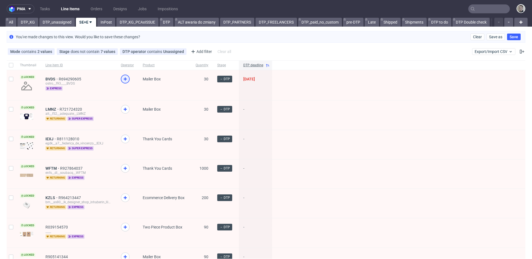
click at [125, 80] on icon at bounding box center [125, 79] width 7 height 7
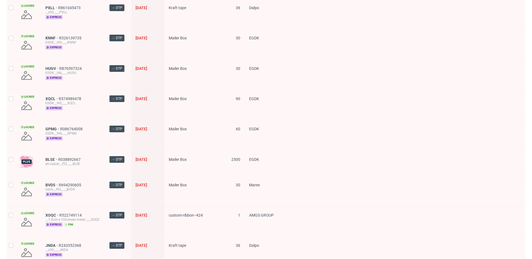
scroll to position [731, 0]
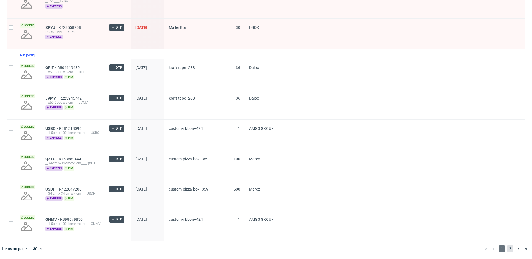
click at [507, 248] on span "2" at bounding box center [510, 248] width 6 height 7
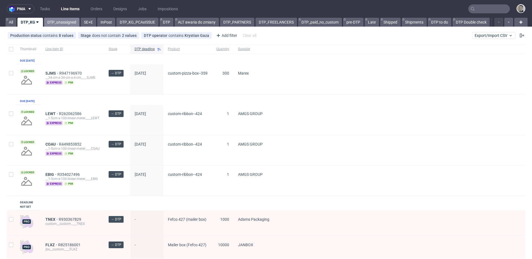
click at [59, 21] on link "DTP_unassigned" at bounding box center [61, 22] width 35 height 9
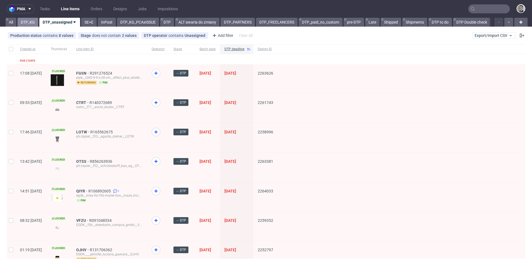
click at [29, 24] on link "DTP_KG" at bounding box center [27, 22] width 21 height 9
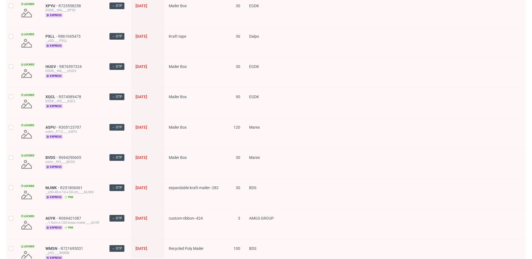
scroll to position [117, 0]
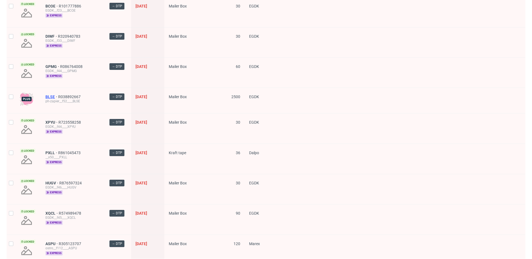
click at [52, 96] on span "BLSE" at bounding box center [51, 96] width 13 height 4
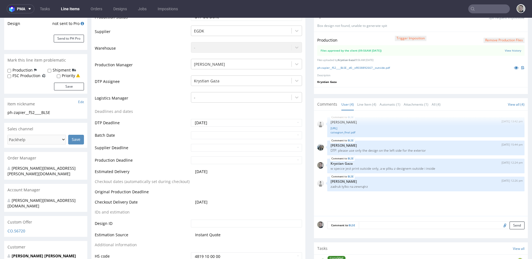
scroll to position [156, 0]
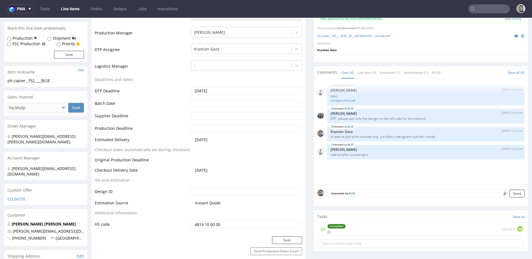
click at [358, 226] on div "Completed dc today KM" at bounding box center [420, 228] width 205 height 13
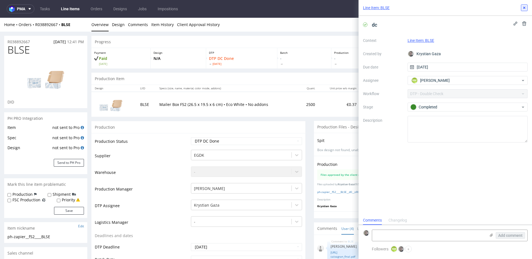
click at [525, 5] on button at bounding box center [523, 7] width 7 height 7
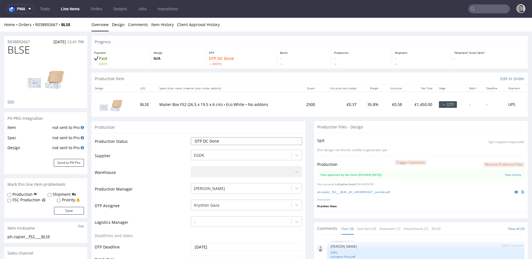
click at [244, 142] on select "Waiting for Artwork Waiting for Diecut Waiting for Mockup Waiting for DTP Waiti…" at bounding box center [246, 141] width 111 height 8
select select "dtp_production_ready"
click at [191, 137] on select "Waiting for Artwork Waiting for Diecut Waiting for Mockup Waiting for DTP Waiti…" at bounding box center [246, 141] width 111 height 8
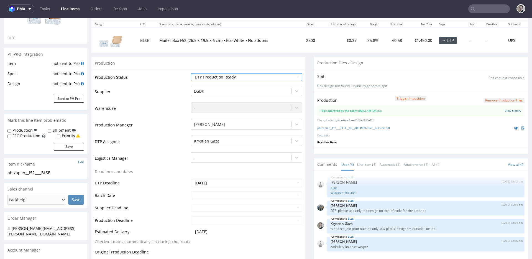
scroll to position [255, 0]
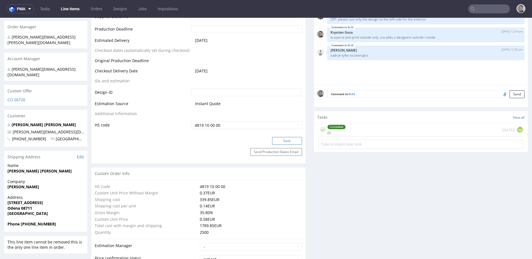
click at [290, 140] on button "Save" at bounding box center [287, 141] width 30 height 8
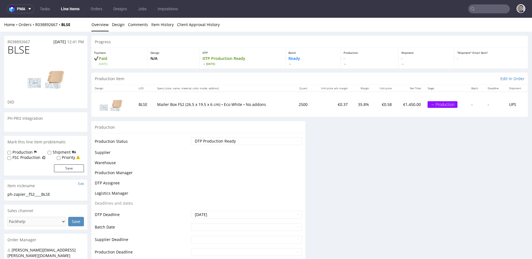
scroll to position [0, 0]
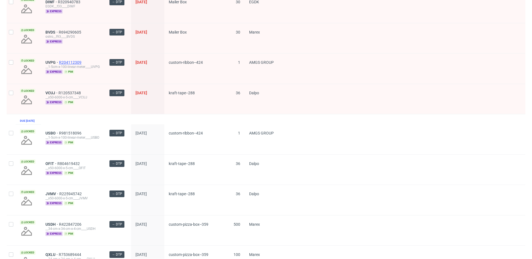
scroll to position [549, 0]
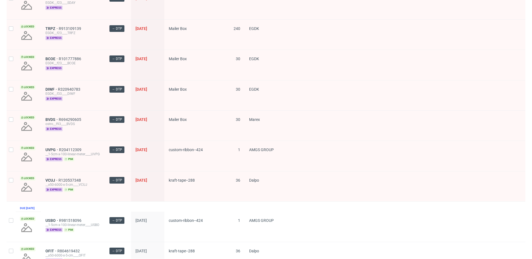
click at [15, 177] on div at bounding box center [11, 186] width 9 height 30
checkbox input "true"
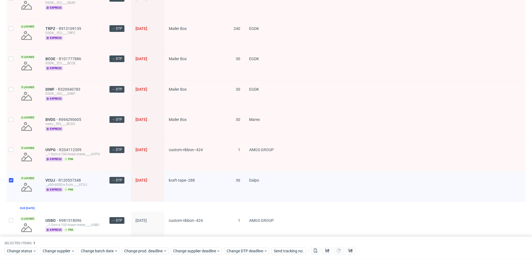
click at [14, 155] on div at bounding box center [11, 156] width 9 height 30
checkbox input "true"
click at [12, 126] on div at bounding box center [11, 125] width 9 height 30
checkbox input "true"
click at [13, 94] on div at bounding box center [11, 95] width 9 height 30
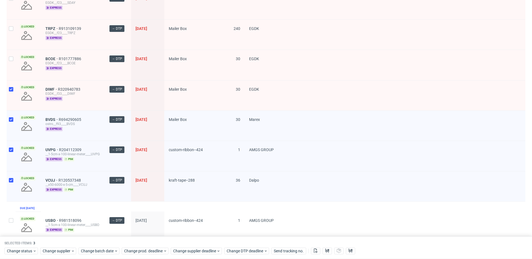
checkbox input "true"
drag, startPoint x: 14, startPoint y: 65, endPoint x: 12, endPoint y: 61, distance: 4.6
click at [14, 65] on div at bounding box center [11, 65] width 9 height 30
checkbox input "true"
click at [13, 39] on div at bounding box center [11, 35] width 9 height 30
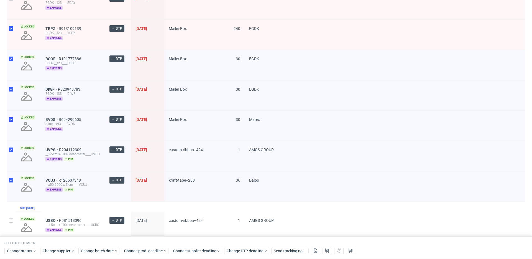
checkbox input "true"
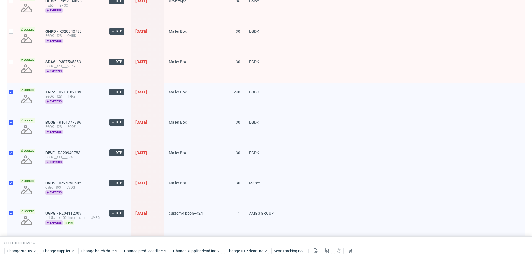
scroll to position [437, 0]
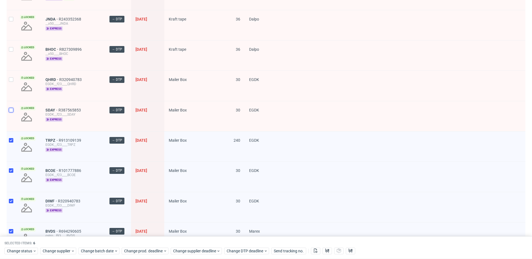
click at [11, 108] on input "checkbox" at bounding box center [11, 110] width 4 height 4
checkbox input "true"
click at [9, 74] on div at bounding box center [11, 86] width 9 height 30
checkbox input "true"
click at [12, 42] on div at bounding box center [11, 55] width 9 height 30
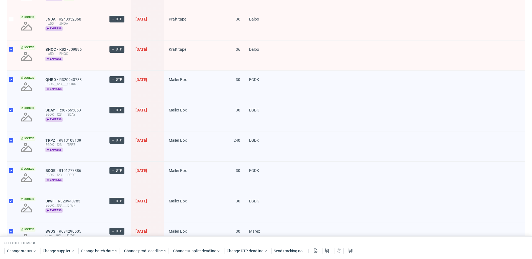
checkbox input "true"
click at [10, 20] on input "checkbox" at bounding box center [11, 19] width 4 height 4
checkbox input "true"
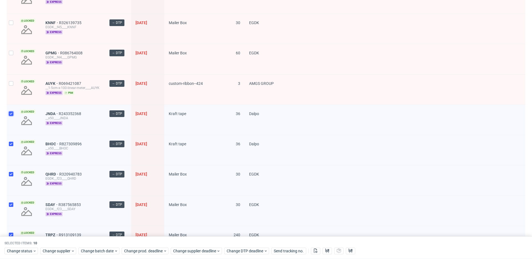
scroll to position [324, 0]
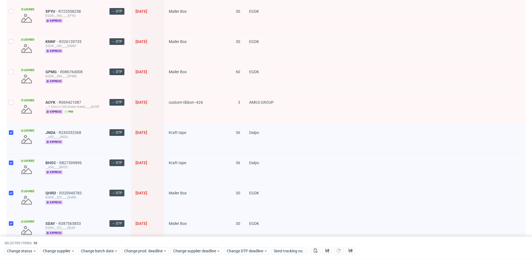
click at [9, 107] on div at bounding box center [11, 108] width 9 height 30
checkbox input "true"
click at [8, 75] on div at bounding box center [11, 78] width 9 height 30
checkbox input "true"
click at [14, 41] on div at bounding box center [11, 48] width 9 height 30
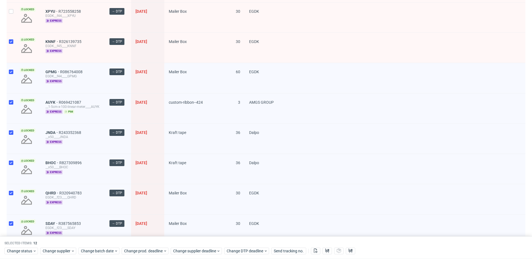
checkbox input "true"
click at [15, 24] on div at bounding box center [11, 17] width 9 height 30
checkbox input "true"
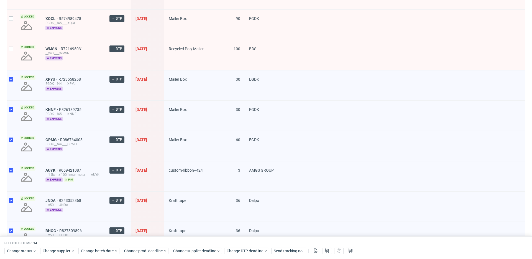
scroll to position [216, 0]
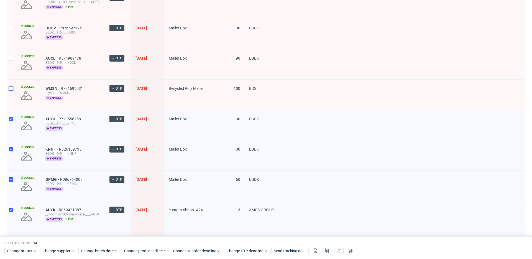
click at [13, 89] on input "checkbox" at bounding box center [11, 88] width 4 height 4
checkbox input "true"
click at [12, 49] on div at bounding box center [11, 64] width 9 height 30
click at [10, 24] on div at bounding box center [11, 34] width 9 height 30
checkbox input "true"
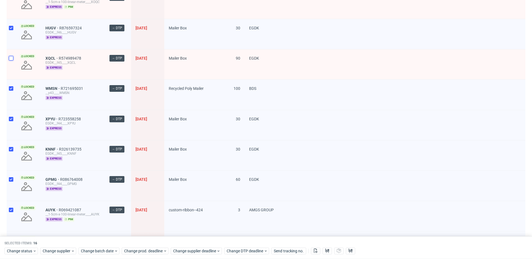
click at [12, 59] on input "checkbox" at bounding box center [11, 58] width 4 height 4
checkbox input "true"
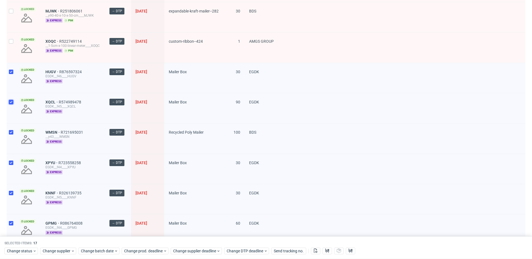
scroll to position [107, 0]
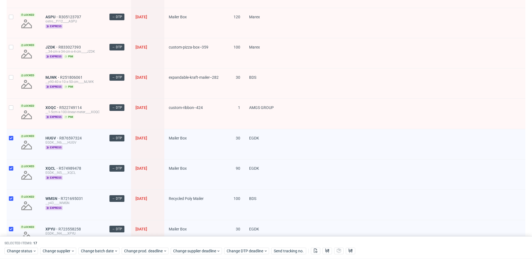
drag, startPoint x: 12, startPoint y: 110, endPoint x: 9, endPoint y: 93, distance: 16.6
click at [12, 110] on div at bounding box center [11, 114] width 9 height 30
checkbox input "true"
click at [10, 83] on div at bounding box center [11, 83] width 9 height 30
checkbox input "true"
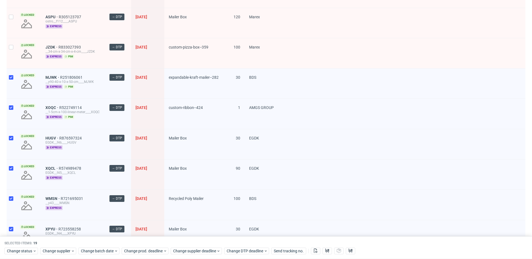
click at [14, 44] on div at bounding box center [11, 53] width 9 height 30
checkbox input "true"
click at [10, 20] on div at bounding box center [11, 23] width 9 height 30
checkbox input "true"
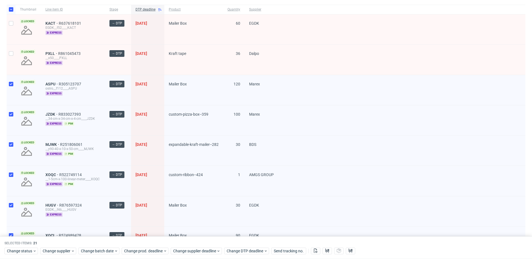
scroll to position [0, 0]
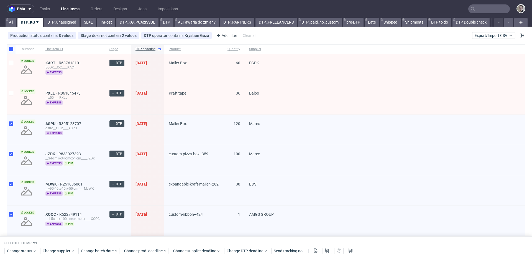
click at [11, 95] on div at bounding box center [11, 99] width 9 height 30
checkbox input "true"
click at [11, 78] on div at bounding box center [11, 69] width 9 height 30
checkbox input "true"
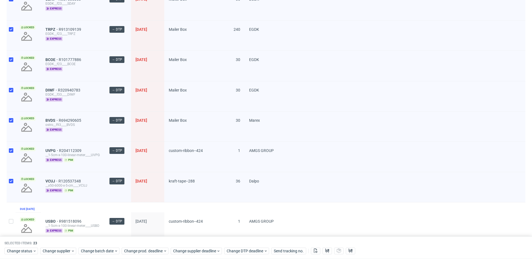
scroll to position [605, 0]
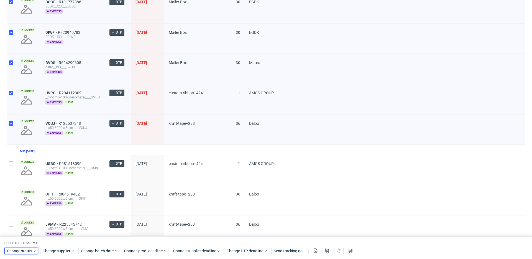
click at [34, 250] on icon at bounding box center [35, 250] width 4 height 4
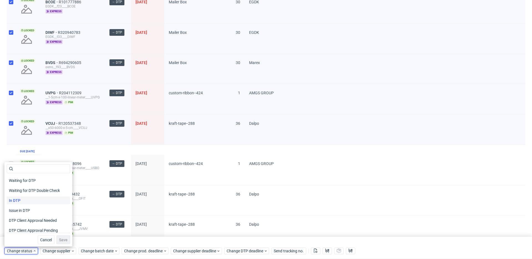
click at [27, 199] on div "In DTP" at bounding box center [38, 200] width 63 height 8
click at [60, 240] on span "Save" at bounding box center [63, 240] width 9 height 4
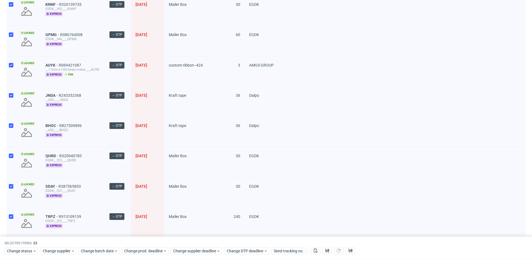
scroll to position [360, 0]
drag, startPoint x: 52, startPoint y: 64, endPoint x: 51, endPoint y: 59, distance: 4.8
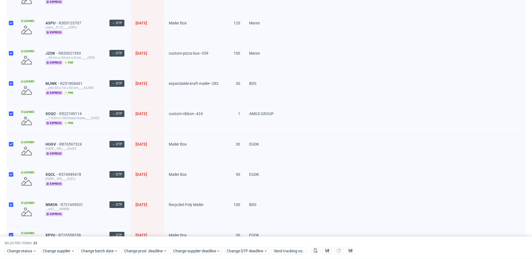
scroll to position [40, 0]
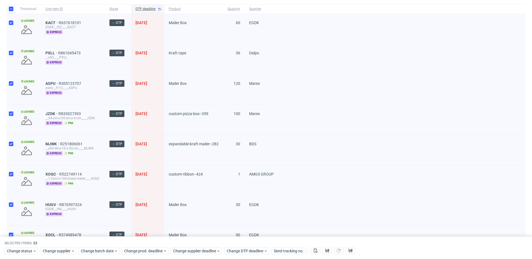
drag, startPoint x: 51, startPoint y: 22, endPoint x: 110, endPoint y: 34, distance: 59.9
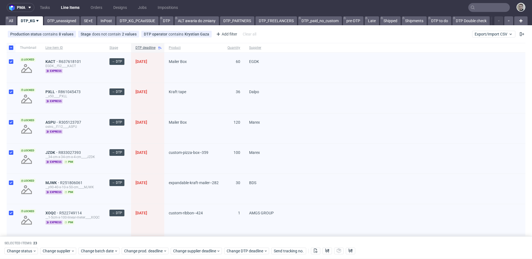
scroll to position [0, 0]
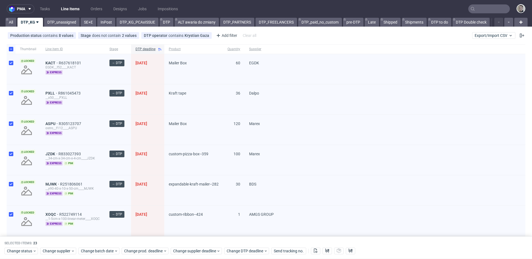
click at [300, 41] on div "Production status contains 8 values Not Defined, Waiting for DTP, Waiting for D…" at bounding box center [266, 35] width 532 height 13
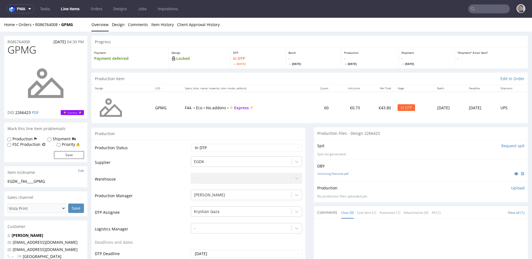
click at [501, 145] on input "Request spit" at bounding box center [512, 146] width 23 height 6
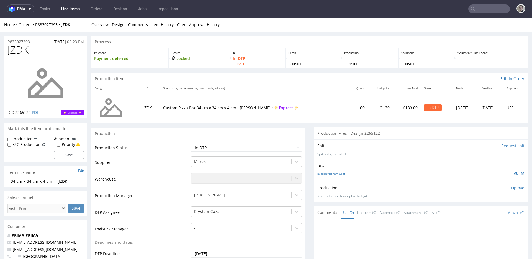
click at [501, 146] on input "Request spit" at bounding box center [512, 146] width 23 height 6
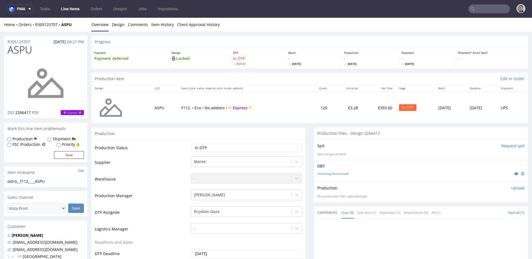
click at [501, 146] on input "Request spit" at bounding box center [512, 146] width 23 height 6
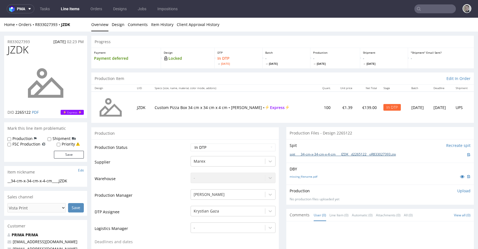
click at [329, 155] on link "spit____34-cm-x-34-cm-x-4-cm____JZDK__d2265122__oR833027393.zip" at bounding box center [343, 154] width 106 height 5
click at [312, 177] on link "missing_filename.pdf" at bounding box center [304, 177] width 28 height 4
click at [116, 25] on link "Design" at bounding box center [118, 25] width 13 height 14
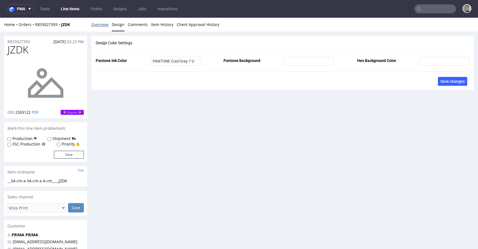
drag, startPoint x: 105, startPoint y: 25, endPoint x: 126, endPoint y: 39, distance: 25.2
click at [105, 25] on link "Overview" at bounding box center [99, 25] width 17 height 14
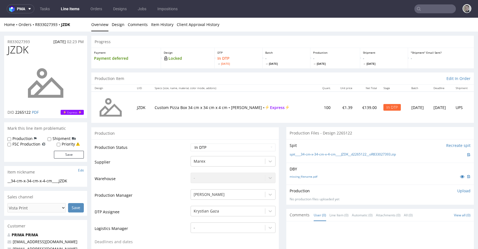
click at [458, 190] on p "Upload" at bounding box center [464, 191] width 13 height 6
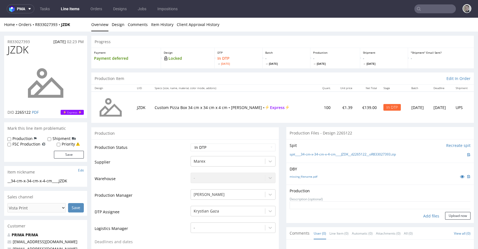
click at [422, 214] on div "Add files" at bounding box center [432, 216] width 28 height 8
type input "C:\fakepath\__34-cm-x-34-cm-x-4-cm____JZDK__d2265122__oR833027393__latest__outs…"
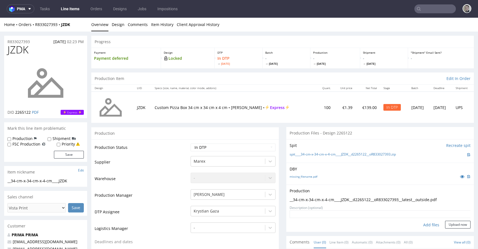
click at [445, 221] on form "Add files Upload now" at bounding box center [380, 219] width 181 height 18
click at [446, 224] on button "Upload now" at bounding box center [457, 225] width 25 height 8
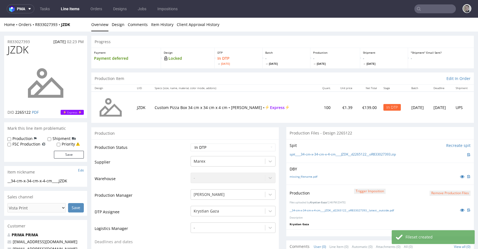
select select "dtp_production_ready"
click at [191, 144] on select "Waiting for Artwork Waiting for Diecut Waiting for Mockup Waiting for DTP Waiti…" at bounding box center [233, 148] width 85 height 8
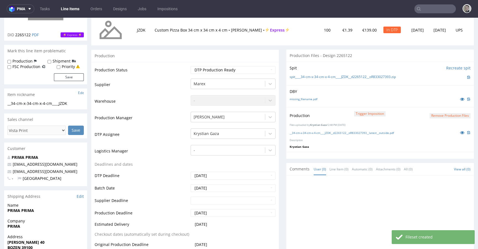
scroll to position [177, 0]
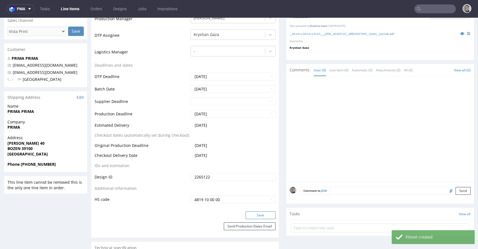
drag, startPoint x: 263, startPoint y: 215, endPoint x: 273, endPoint y: 213, distance: 10.3
click at [263, 215] on button "Save" at bounding box center [261, 215] width 30 height 8
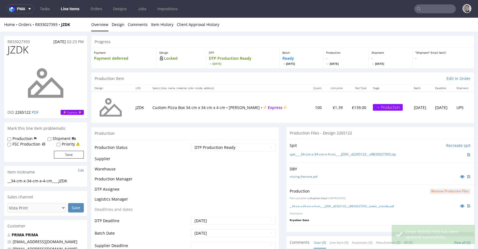
scroll to position [0, 0]
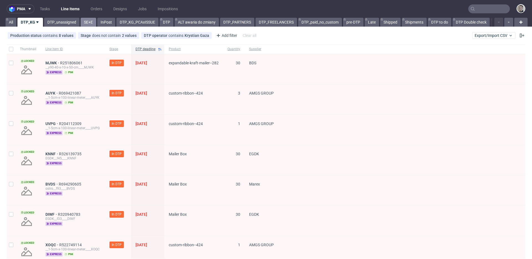
click at [83, 22] on link "SE+E" at bounding box center [89, 22] width 16 height 9
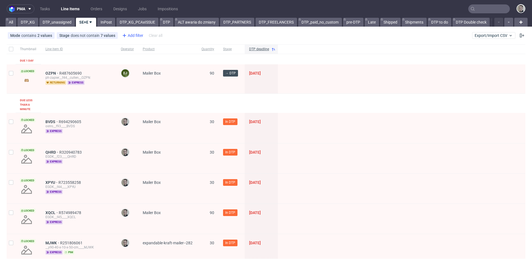
click at [135, 35] on div "Add filter" at bounding box center [132, 35] width 24 height 9
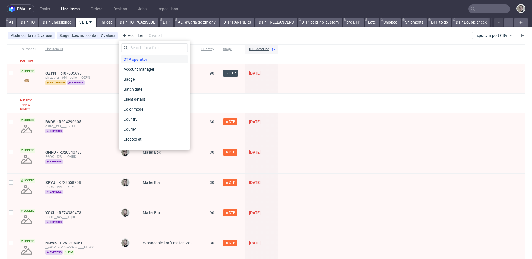
click at [146, 58] on span "DTP operator" at bounding box center [135, 59] width 28 height 8
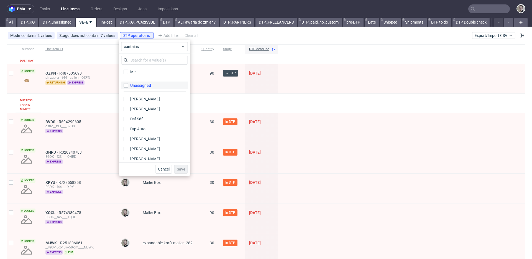
click at [145, 84] on div "Unassigned" at bounding box center [140, 85] width 21 height 6
click at [128, 84] on input "Unassigned" at bounding box center [125, 85] width 4 height 4
checkbox input "true"
click at [181, 167] on span "Save" at bounding box center [181, 169] width 9 height 4
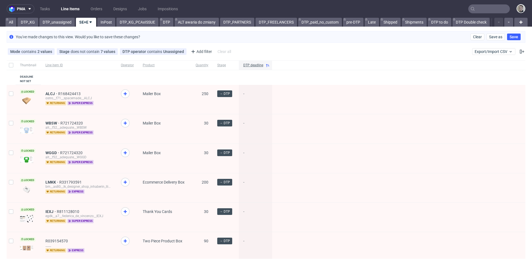
click at [106, 27] on div "pma Tasks Line Items Orders Designs Jobs Impositions All DTP_KG DTP_unassigned …" at bounding box center [266, 129] width 532 height 259
click at [108, 24] on link "InPost" at bounding box center [106, 22] width 18 height 9
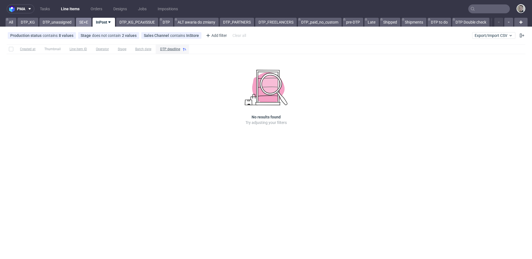
click at [88, 26] on link "SE+E" at bounding box center [84, 22] width 16 height 9
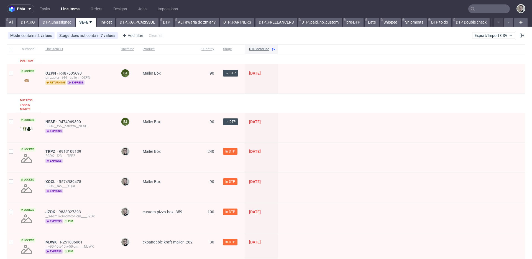
click at [68, 25] on link "DTP_unassigned" at bounding box center [56, 22] width 35 height 9
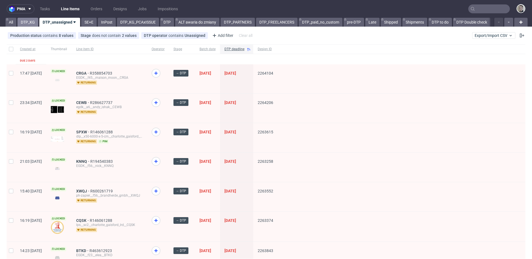
click at [31, 23] on link "DTP_KG" at bounding box center [27, 22] width 21 height 9
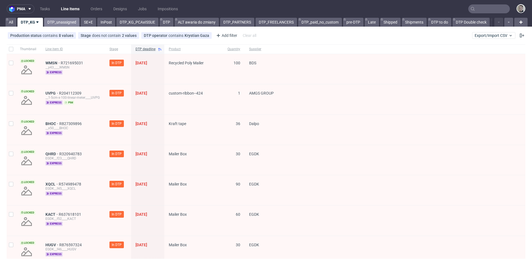
click at [65, 24] on link "DTP_unassigned" at bounding box center [61, 22] width 35 height 9
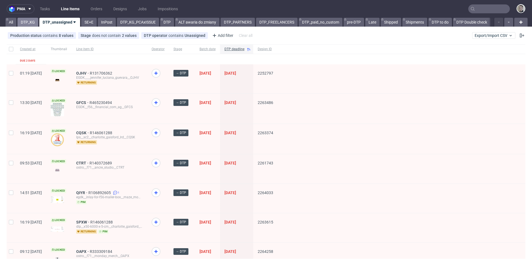
click at [30, 19] on link "DTP_KG" at bounding box center [27, 22] width 21 height 9
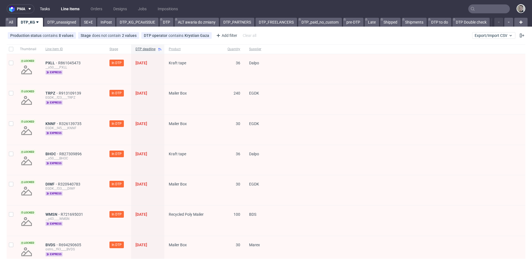
click at [44, 7] on link "Tasks" at bounding box center [45, 8] width 17 height 9
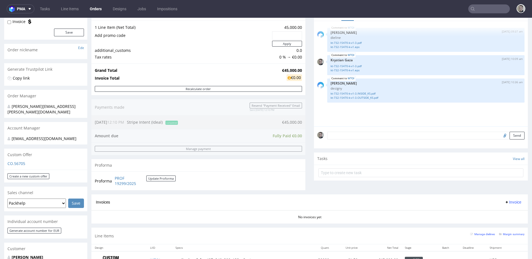
scroll to position [178, 0]
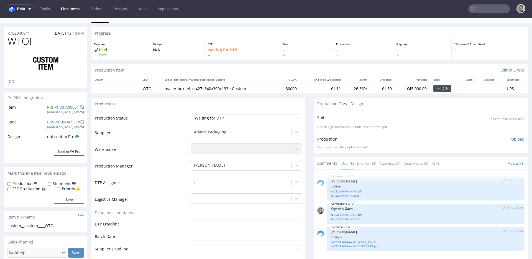
scroll to position [79, 0]
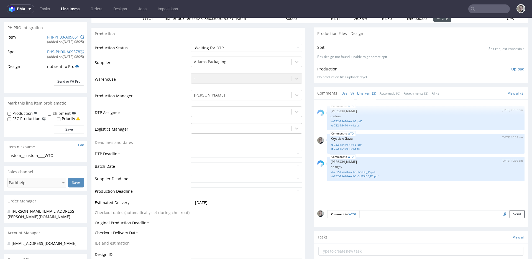
click at [362, 95] on link "Line Item (3)" at bounding box center [366, 93] width 19 height 12
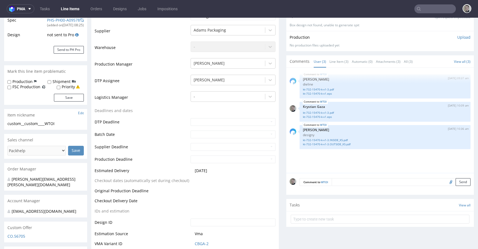
scroll to position [123, 0]
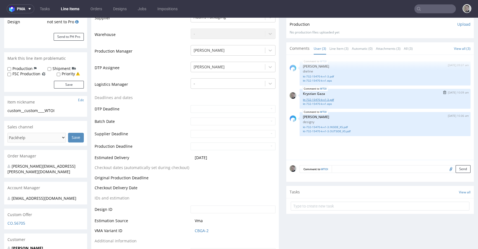
click at [329, 99] on link "kt-732-15470-k-v1-3.pdf" at bounding box center [385, 100] width 164 height 4
click at [332, 74] on link "kt-732-15470-k-v1-3.pdf" at bounding box center [385, 76] width 164 height 4
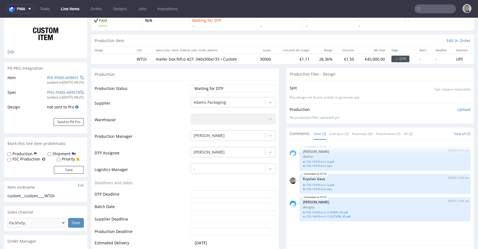
scroll to position [0, 0]
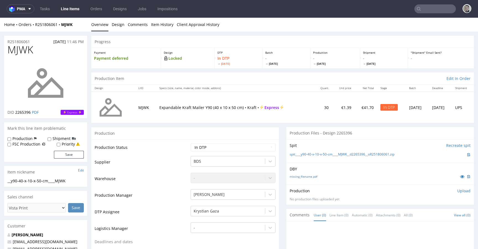
click at [296, 114] on td "Expandable Kraft Mailer Y90 (40 x 10 x 50 cm) • Kraft • Express" at bounding box center [235, 107] width 158 height 31
click at [340, 78] on div "Production Item Edit In Order" at bounding box center [282, 79] width 383 height 12
click at [300, 176] on link "missing_filename.pdf" at bounding box center [304, 177] width 28 height 4
click at [344, 153] on link "spit____y90-40-x-10-x-50-cm____MJWK__d2265396__oR251806061.zip" at bounding box center [342, 154] width 105 height 5
click at [458, 193] on p "Upload" at bounding box center [464, 191] width 13 height 6
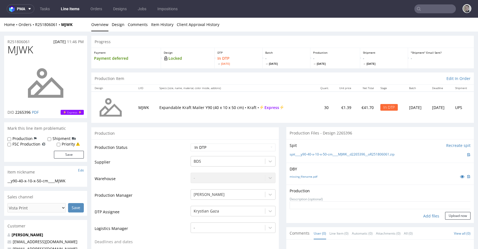
click at [428, 214] on div "Add files" at bounding box center [432, 216] width 28 height 8
type input "C:\fakepath\__y90-40-x-10-x-50-cm____MJWK__d2265396__oR251806061__latest__outsi…"
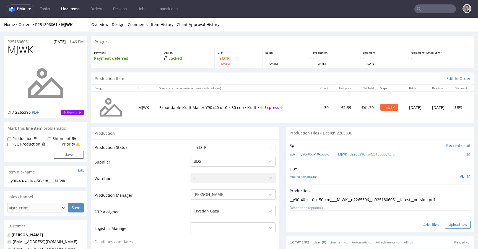
click at [445, 226] on button "Upload now" at bounding box center [457, 225] width 25 height 8
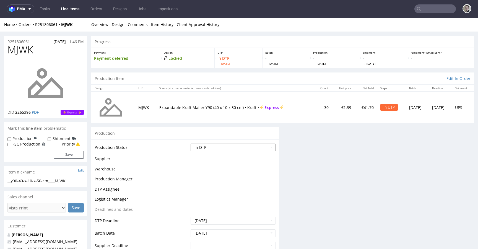
click at [232, 150] on select "Waiting for Artwork Waiting for Diecut Waiting for Mockup Waiting for DTP Waiti…" at bounding box center [233, 148] width 85 height 8
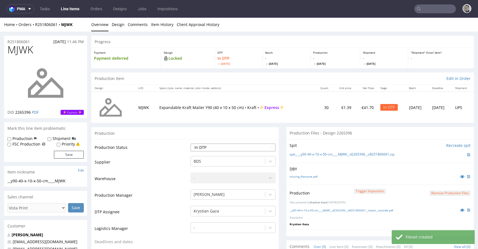
select select "dtp_production_ready"
click at [191, 144] on select "Waiting for Artwork Waiting for Diecut Waiting for Mockup Waiting for DTP Waiti…" at bounding box center [233, 148] width 85 height 8
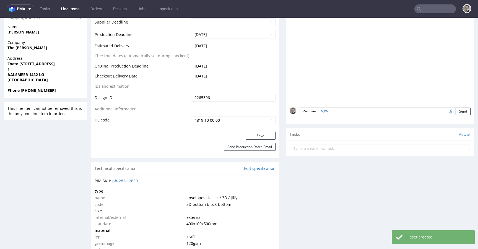
scroll to position [259, 0]
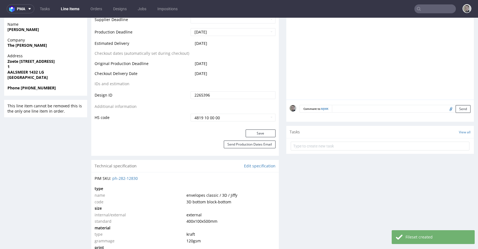
click at [266, 129] on div "Production Status Waiting for Artwork Waiting for Diecut Waiting for Mockup Wai…" at bounding box center [185, 5] width 188 height 249
click at [267, 134] on button "Save" at bounding box center [261, 134] width 30 height 8
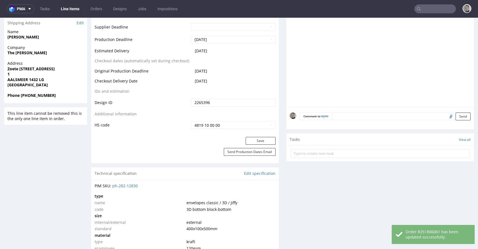
scroll to position [0, 0]
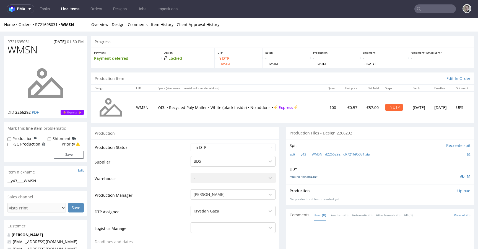
click at [297, 177] on link "missing_filename.pdf" at bounding box center [304, 177] width 28 height 4
click at [330, 156] on link "spit____y43____WMSN__d2266292__oR721695031.zip" at bounding box center [330, 154] width 80 height 5
click at [458, 192] on p "Upload" at bounding box center [464, 191] width 13 height 6
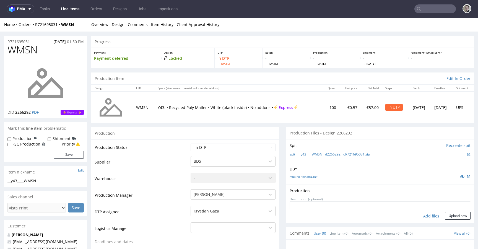
click at [428, 217] on div "Add files" at bounding box center [432, 216] width 28 height 8
type input "C:\fakepath\__y43____WMSN__d2266292__oR721695031__latest__outside.pdf"
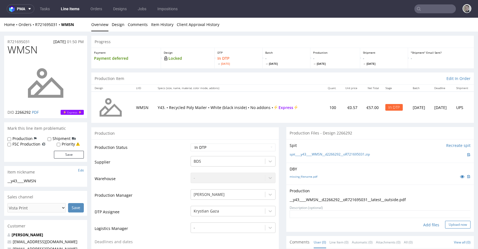
click at [459, 225] on button "Upload now" at bounding box center [457, 225] width 25 height 8
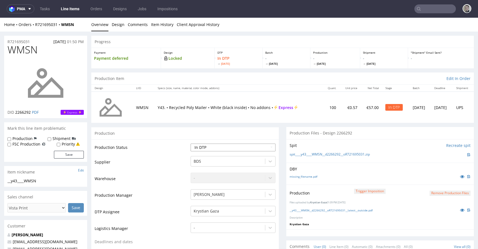
click at [205, 144] on select "Waiting for Artwork Waiting for Diecut Waiting for Mockup Waiting for DTP Waiti…" at bounding box center [233, 148] width 85 height 8
select select "dtp_production_ready"
click at [191, 144] on select "Waiting for Artwork Waiting for Diecut Waiting for Mockup Waiting for DTP Waiti…" at bounding box center [233, 148] width 85 height 8
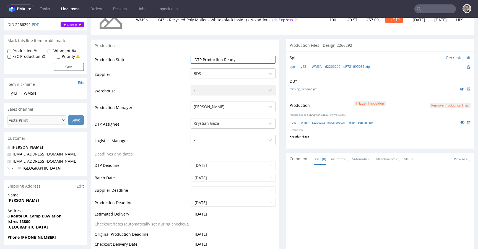
scroll to position [182, 0]
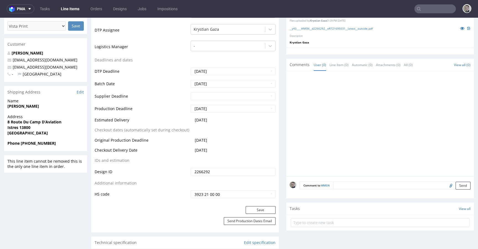
click at [264, 206] on div "Production Status Waiting for Artwork Waiting for Diecut Waiting for Mockup Wai…" at bounding box center [185, 82] width 188 height 249
click at [265, 209] on button "Save" at bounding box center [261, 210] width 30 height 8
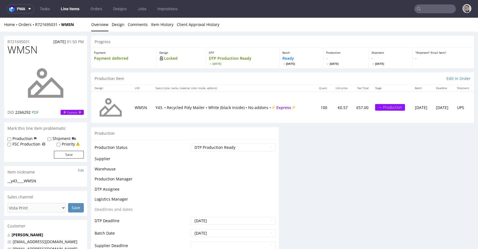
scroll to position [0, 0]
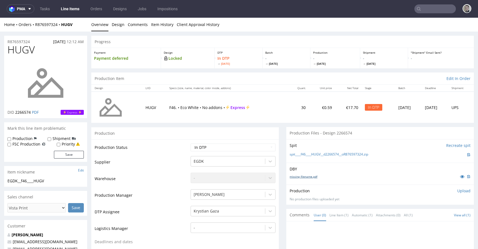
click at [307, 176] on link "missing_filename.pdf" at bounding box center [304, 177] width 28 height 4
click at [333, 155] on link "spit____f46____HUGV__d2266574__oR876597324.zip" at bounding box center [329, 154] width 79 height 5
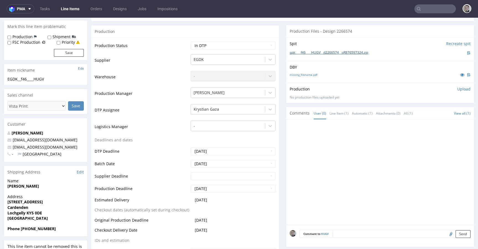
scroll to position [65, 0]
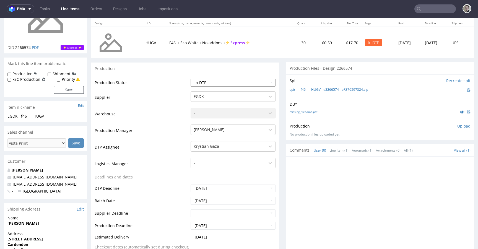
click at [229, 80] on select "Waiting for Artwork Waiting for Diecut Waiting for Mockup Waiting for DTP Waiti…" at bounding box center [233, 83] width 85 height 8
select select "dtp_issue"
click at [191, 79] on select "Waiting for Artwork Waiting for Diecut Waiting for Mockup Waiting for DTP Waiti…" at bounding box center [233, 83] width 85 height 8
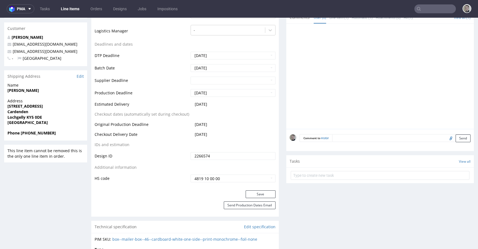
scroll to position [244, 0]
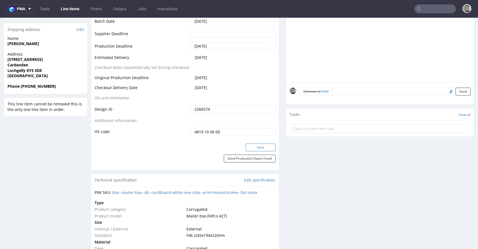
click at [261, 146] on button "Save" at bounding box center [261, 148] width 30 height 8
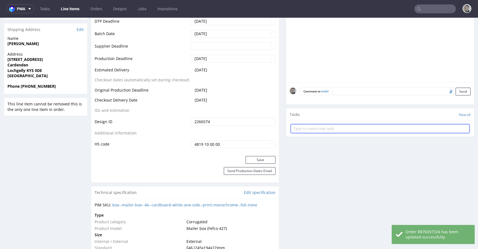
click at [342, 130] on input "text" at bounding box center [380, 128] width 179 height 9
type input "vistaprint issue to cancel"
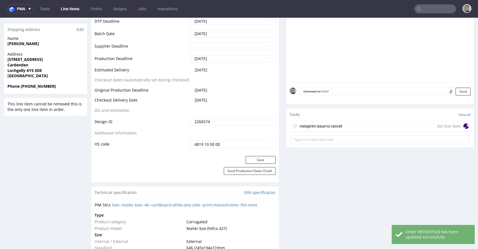
click at [406, 123] on div "vistaprint issue to cancel Set due date" at bounding box center [380, 126] width 179 height 11
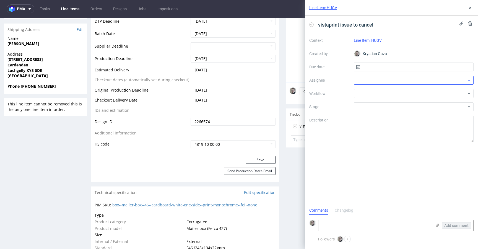
scroll to position [4, 0]
click at [421, 68] on input "text" at bounding box center [414, 67] width 120 height 9
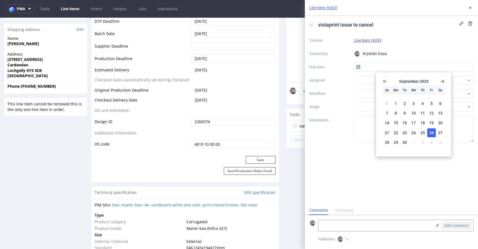
click at [433, 129] on button "26" at bounding box center [431, 132] width 9 height 9
type input "26/09/2025"
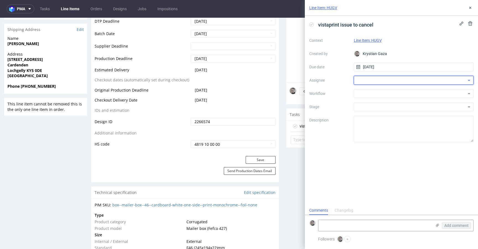
click at [396, 82] on div at bounding box center [414, 80] width 120 height 9
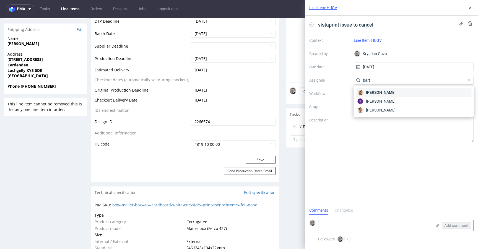
type input "bart"
click at [395, 91] on span "Bartłomiej Leśniczuk" at bounding box center [381, 93] width 30 height 6
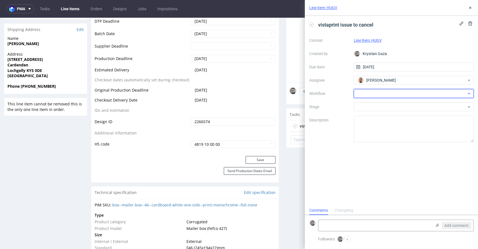
click at [390, 95] on div at bounding box center [414, 93] width 120 height 9
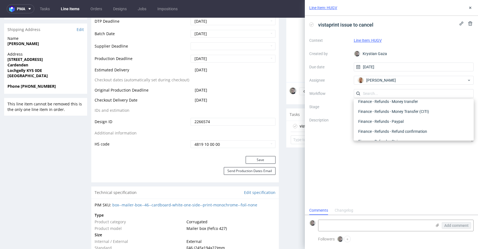
scroll to position [0, 0]
click at [388, 121] on div "DTP - Issue" at bounding box center [414, 123] width 116 height 10
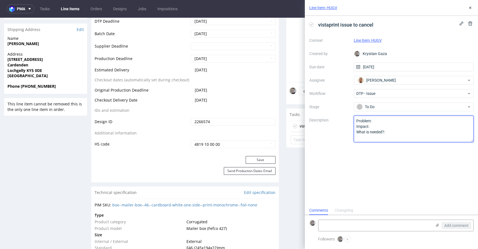
drag, startPoint x: 388, startPoint y: 121, endPoint x: 399, endPoint y: 129, distance: 14.0
click at [399, 129] on textarea "Problem: Impact: What is needed?:" at bounding box center [414, 129] width 120 height 27
drag, startPoint x: 383, startPoint y: 145, endPoint x: 253, endPoint y: 90, distance: 140.8
type textarea "Multicolor design for single color print."
drag, startPoint x: 397, startPoint y: 197, endPoint x: 455, endPoint y: 125, distance: 93.0
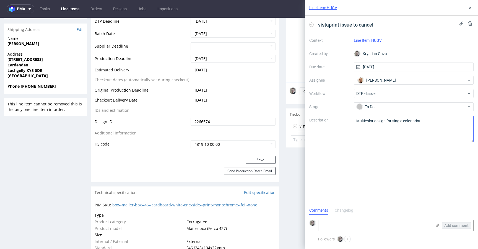
click at [396, 195] on div "vistaprint issue to cancel Context Line Item: HUGV Created by Krystian Gaza Due…" at bounding box center [391, 111] width 173 height 190
click at [473, 9] on button at bounding box center [470, 7] width 7 height 7
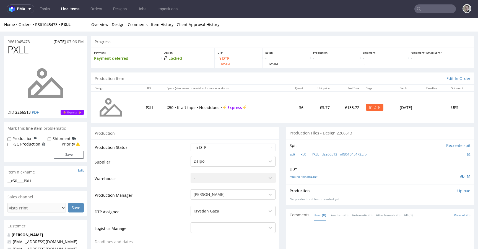
click at [421, 130] on div "Production Files - Design 2266513" at bounding box center [381, 133] width 188 height 12
click at [300, 161] on div "Spit Recreate spit spit____x50____PXLL__d2266513__oR861045473.zip" at bounding box center [381, 151] width 188 height 24
click at [304, 178] on link "missing_filename.pdf" at bounding box center [304, 177] width 28 height 4
click at [316, 154] on link "spit____x50____PXLL__d2266513__oR861045473.zip" at bounding box center [328, 154] width 77 height 5
click at [119, 24] on link "Design" at bounding box center [118, 25] width 13 height 14
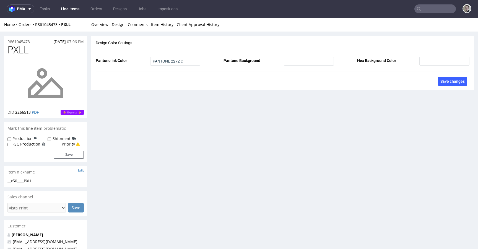
drag, startPoint x: 106, startPoint y: 26, endPoint x: 87, endPoint y: 18, distance: 20.3
click at [106, 26] on link "Overview" at bounding box center [99, 25] width 17 height 14
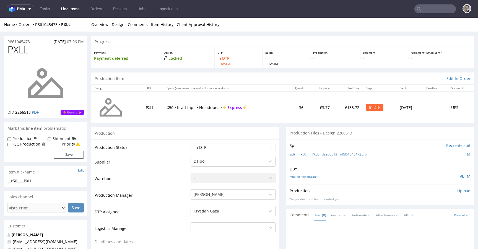
click at [458, 190] on p "Upload" at bounding box center [464, 191] width 13 height 6
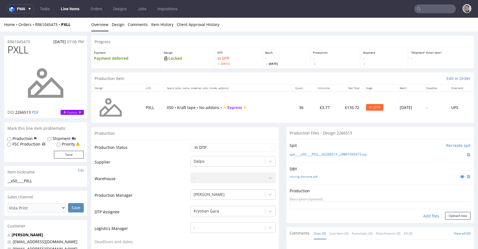
click at [425, 215] on div "Add files" at bounding box center [432, 216] width 28 height 8
type input "C:\fakepath\__x50____PXLL__d2266513__oR861045473__latest__outside.pdf"
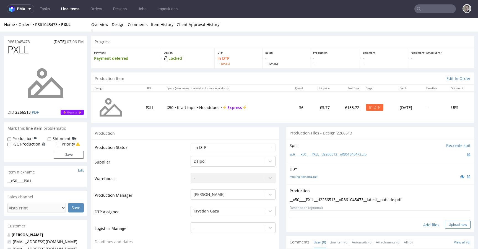
click at [458, 226] on button "Upload now" at bounding box center [457, 225] width 25 height 8
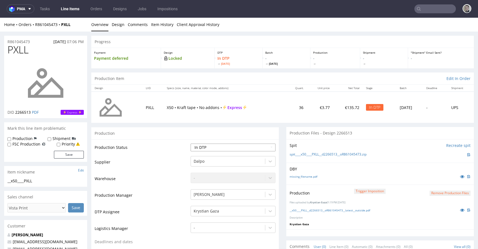
click at [209, 144] on select "Waiting for Artwork Waiting for Diecut Waiting for Mockup Waiting for DTP Waiti…" at bounding box center [233, 148] width 85 height 8
select select "dtp_production_ready"
click at [191, 144] on select "Waiting for Artwork Waiting for Diecut Waiting for Mockup Waiting for DTP Waiti…" at bounding box center [233, 148] width 85 height 8
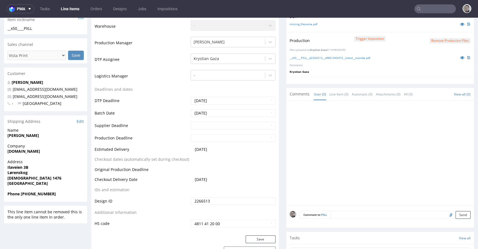
click at [256, 234] on div "Production Status Waiting for Artwork Waiting for Diecut Waiting for Mockup Wai…" at bounding box center [185, 111] width 188 height 249
drag, startPoint x: 256, startPoint y: 236, endPoint x: 253, endPoint y: 236, distance: 2.8
click at [256, 236] on button "Save" at bounding box center [261, 240] width 30 height 8
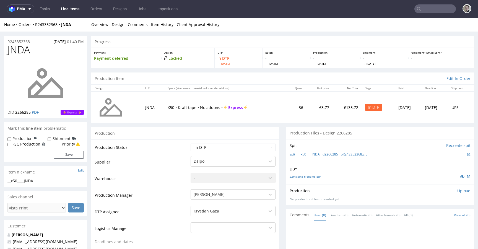
click at [315, 174] on div "22missing_filename.pdf" at bounding box center [380, 177] width 181 height 6
click at [315, 176] on link "22missing_filename.pdf" at bounding box center [305, 177] width 31 height 4
click at [334, 155] on link "spit____x50____JNDA__d2266285__oR243352368.zip" at bounding box center [329, 154] width 78 height 5
click at [458, 192] on p "Upload" at bounding box center [464, 191] width 13 height 6
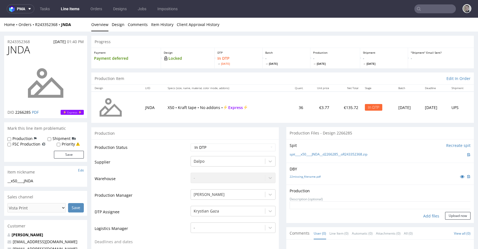
click at [426, 214] on div "Add files" at bounding box center [432, 216] width 28 height 8
type input "C:\fakepath\__x50____JNDA__d2266285__oR243352368__latest__outside.pdf"
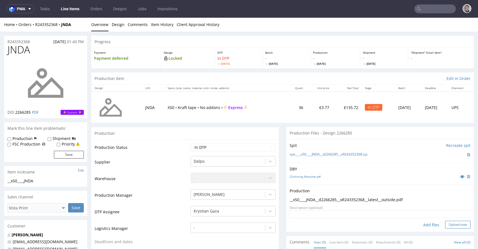
click at [454, 221] on button "Upload now" at bounding box center [457, 225] width 25 height 8
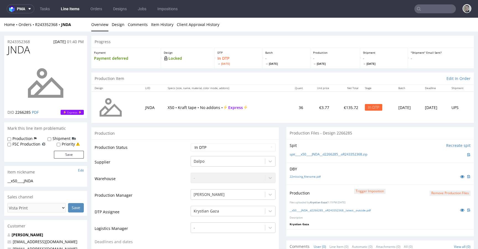
click at [236, 144] on select "Waiting for Artwork Waiting for Diecut Waiting for Mockup Waiting for DTP Waiti…" at bounding box center [233, 148] width 85 height 8
select select "dtp_production_ready"
click at [191, 144] on select "Waiting for Artwork Waiting for Diecut Waiting for Mockup Waiting for DTP Waiti…" at bounding box center [233, 148] width 85 height 8
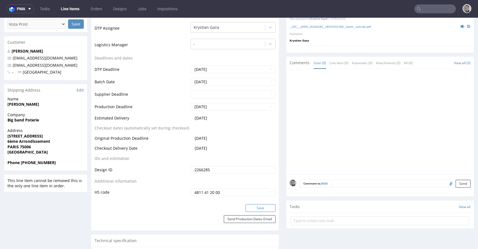
click at [261, 207] on button "Save" at bounding box center [261, 208] width 30 height 8
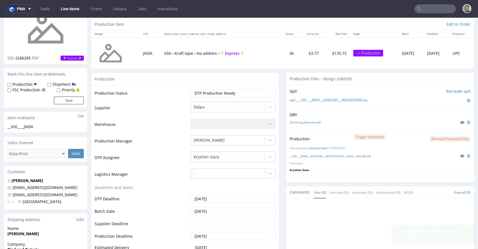
scroll to position [0, 0]
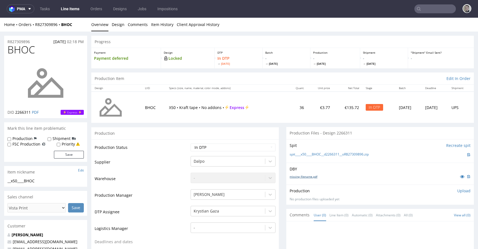
click at [301, 178] on link "missing_filename.pdf" at bounding box center [304, 177] width 28 height 4
click at [325, 153] on link "spit____x50____BHOC__d2266311__oR827309896.zip" at bounding box center [329, 154] width 79 height 5
click at [458, 191] on p "Upload" at bounding box center [464, 191] width 13 height 6
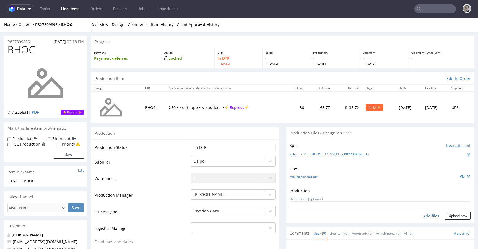
click at [421, 218] on div "Add files" at bounding box center [432, 216] width 28 height 8
type input "C:\fakepath\__x50____BHOC__d2266311__oR827309896__latest__outside.pdf"
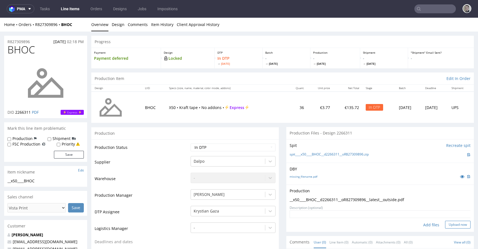
click at [449, 226] on button "Upload now" at bounding box center [457, 225] width 25 height 8
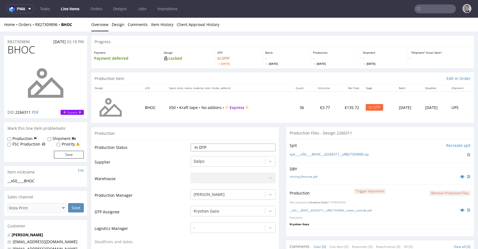
click at [208, 146] on select "Waiting for Artwork Waiting for Diecut Waiting for Mockup Waiting for DTP Waiti…" at bounding box center [233, 148] width 85 height 8
select select "dtp_production_ready"
click at [191, 144] on select "Waiting for Artwork Waiting for Diecut Waiting for Mockup Waiting for DTP Waiti…" at bounding box center [233, 148] width 85 height 8
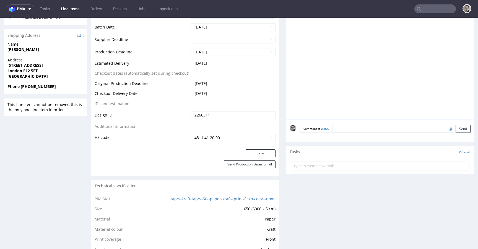
scroll to position [256, 0]
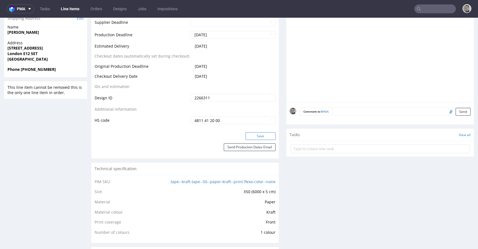
click at [255, 136] on button "Save" at bounding box center [261, 136] width 30 height 8
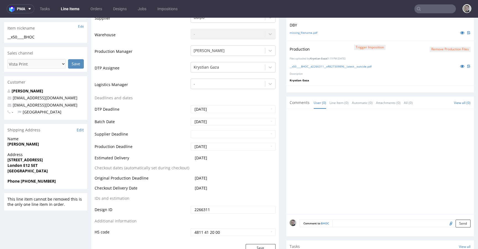
scroll to position [0, 0]
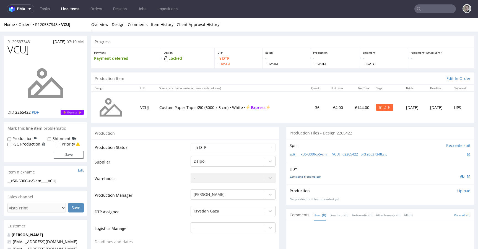
click at [308, 178] on link "22missing_filename.pdf" at bounding box center [305, 177] width 31 height 4
click at [346, 155] on link "spit____x50-6000-x-5-cm____VCUJ__d2265422__oR120537348.zip" at bounding box center [339, 154] width 98 height 5
click at [458, 189] on p "Upload" at bounding box center [464, 191] width 13 height 6
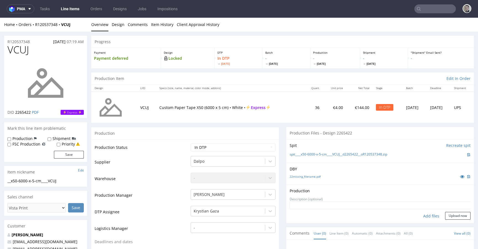
click at [423, 217] on div "Add files" at bounding box center [432, 216] width 28 height 8
type input "C:\fakepath\__x50-6000-x-5-cm____VCUJ__d2265422__oR120537348__latest__outside.p…"
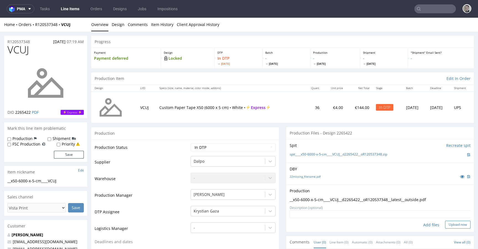
click at [452, 224] on button "Upload now" at bounding box center [457, 225] width 25 height 8
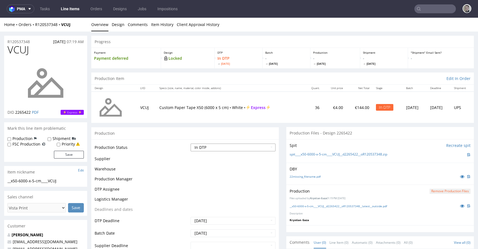
click at [237, 149] on select "Waiting for Artwork Waiting for Diecut Waiting for Mockup Waiting for DTP Waiti…" at bounding box center [233, 148] width 85 height 8
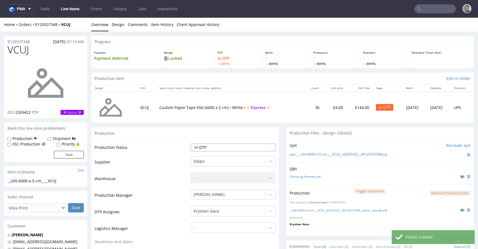
select select "dtp_production_ready"
click at [191, 144] on select "Waiting for Artwork Waiting for Diecut Waiting for Mockup Waiting for DTP Waiti…" at bounding box center [233, 148] width 85 height 8
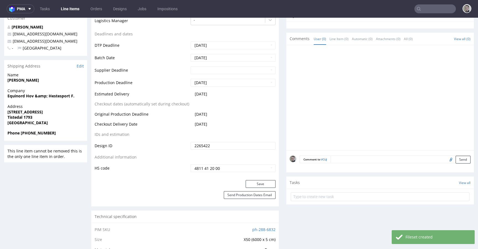
scroll to position [225, 0]
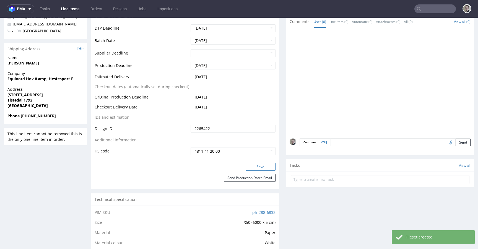
click at [260, 167] on button "Save" at bounding box center [261, 167] width 30 height 8
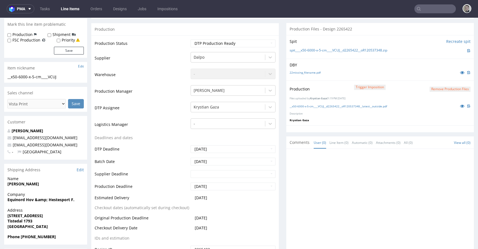
scroll to position [0, 0]
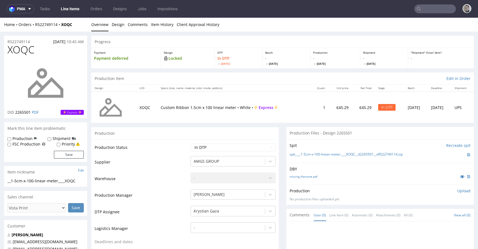
click at [271, 132] on div "Production" at bounding box center [185, 133] width 188 height 12
click at [302, 176] on link "missing_filename.pdf" at bounding box center [304, 177] width 28 height 4
click at [338, 154] on link "spit____1-5cm-x-100-linear-meter____XOQC__d2265501__oR522749114.zip" at bounding box center [346, 154] width 113 height 5
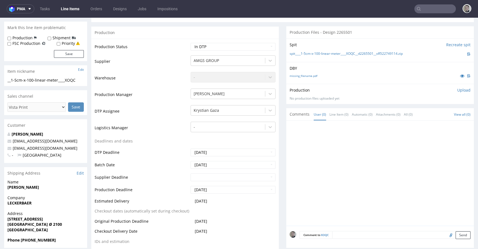
scroll to position [101, 0]
click at [373, 237] on textarea at bounding box center [401, 235] width 138 height 8
paste textarea "ISSUE: Texts in the design are smaller than minimal 2mm height and some white l…"
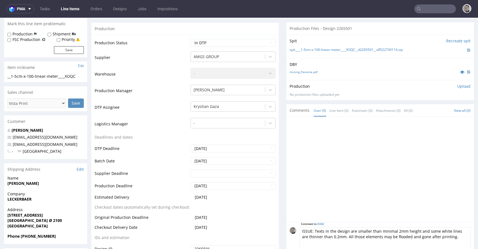
scroll to position [22, 0]
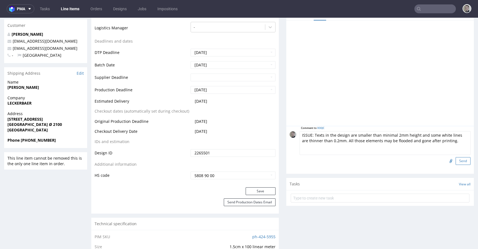
type textarea "ISSUE: Texts in the design are smaller than minimal 2mm height and some white l…"
click at [456, 158] on button "Send" at bounding box center [463, 161] width 15 height 8
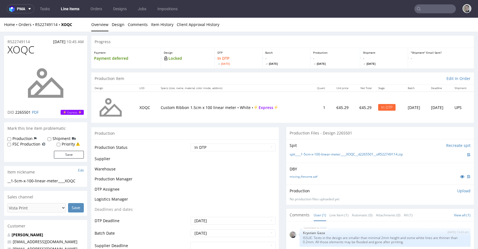
scroll to position [0, 0]
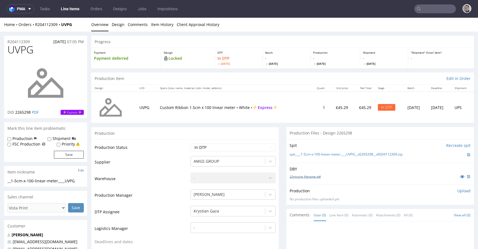
click at [304, 176] on link "22missing_filename.pdf" at bounding box center [305, 177] width 31 height 4
click at [330, 154] on link "spit____1-5cm-x-100-linear-meter____UVPG__d2265298__oR204112309.zip" at bounding box center [346, 154] width 113 height 5
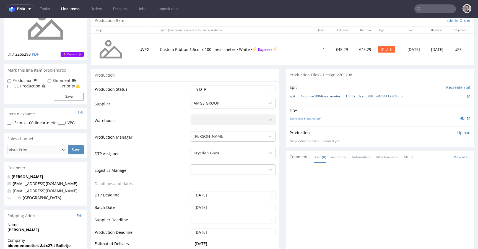
scroll to position [185, 0]
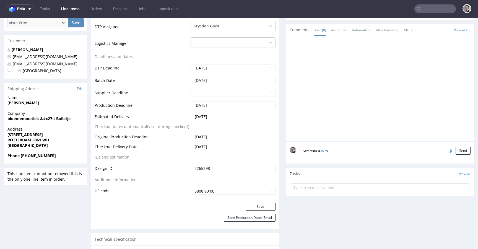
click at [400, 151] on textarea at bounding box center [401, 151] width 139 height 8
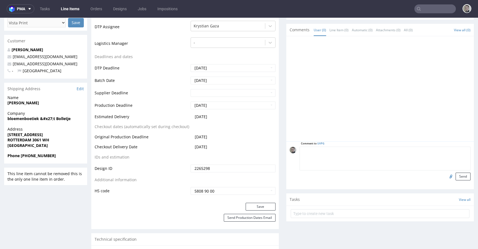
paste textarea "ISSUE: Texts in the design are smaller than minimal 2mm height and some white l…"
type textarea "ISSUE: Texts in the design are smaller than minimal 2mm height and some white l…"
click at [447, 174] on div "Send" at bounding box center [385, 177] width 171 height 8
click at [456, 176] on button "Send" at bounding box center [463, 177] width 15 height 8
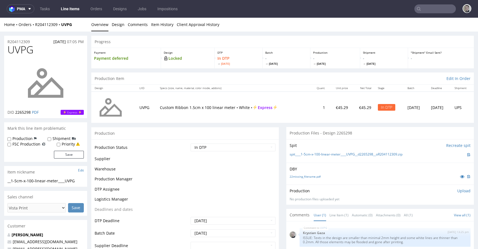
scroll to position [0, 0]
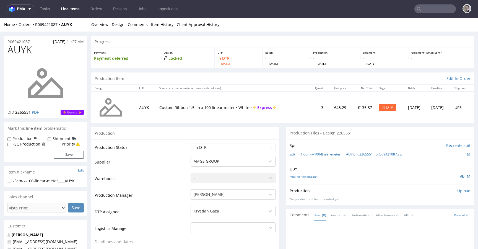
click at [298, 174] on div "missing_filename.pdf" at bounding box center [380, 177] width 181 height 6
click at [303, 177] on link "missing_filename.pdf" at bounding box center [304, 177] width 28 height 4
click at [329, 154] on link "spit____1-5cm-x-100-linear-meter____AUYK__d2265551__oR069421087.zip" at bounding box center [346, 154] width 113 height 5
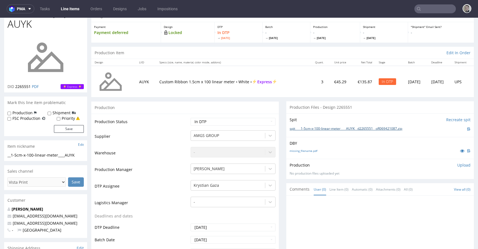
scroll to position [179, 0]
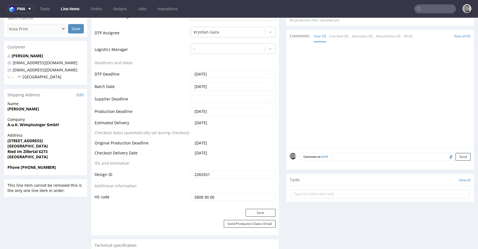
click at [394, 157] on textarea at bounding box center [401, 157] width 139 height 8
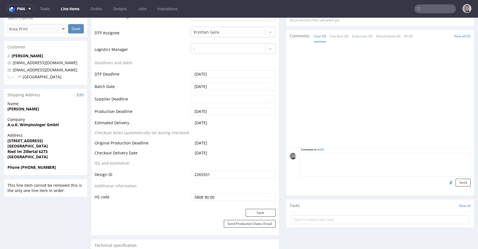
paste textarea "ISSUE: Texts in the design are smaller than minimal 2mm height and some white l…"
type textarea "ISSUE: Texts in the design are smaller than minimal 2mm height and some white l…"
click at [456, 182] on button "Send" at bounding box center [463, 183] width 15 height 8
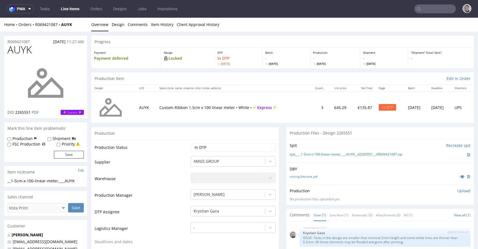
scroll to position [0, 0]
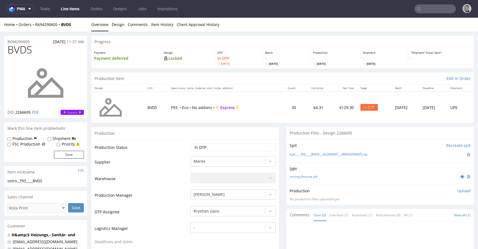
click at [296, 129] on div "Production Files - Design 2266695" at bounding box center [381, 133] width 188 height 12
click at [305, 177] on link "missing_filename.pdf" at bounding box center [304, 177] width 28 height 4
click at [320, 154] on link "spit____f93____BVDS__d2266695__oR694290605.zip" at bounding box center [329, 154] width 78 height 5
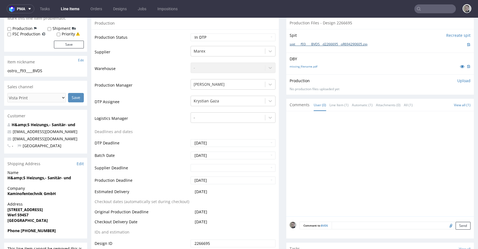
scroll to position [111, 0]
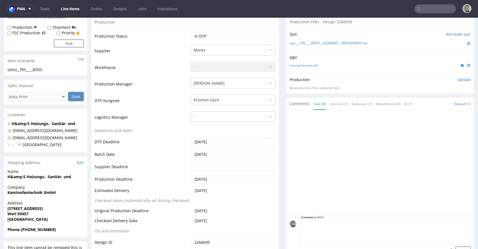
click at [355, 224] on textarea at bounding box center [385, 233] width 171 height 24
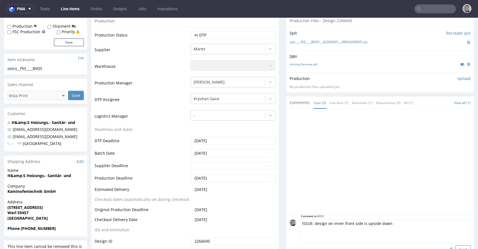
type textarea "ISSUE: design on inner front side is upside down"
click at [456, 246] on button "Send" at bounding box center [463, 250] width 15 height 8
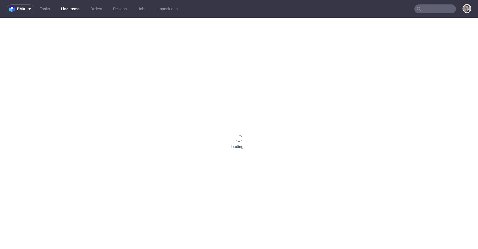
scroll to position [0, 0]
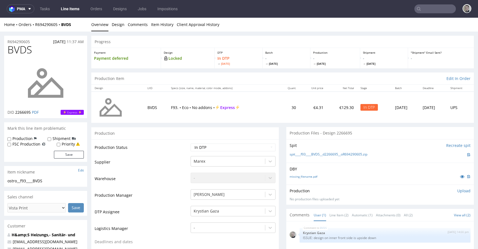
click at [458, 192] on p "Upload" at bounding box center [464, 191] width 13 height 6
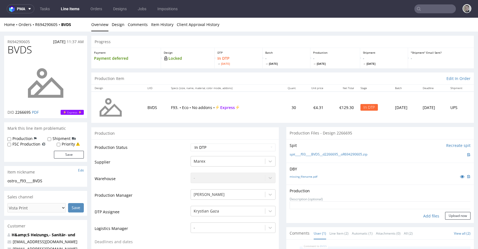
click at [426, 215] on div "Add files" at bounding box center [432, 216] width 28 height 8
type input "C:\fakepath\__f93____BVDS__d2266695__oR694290605__latest__outside.pdf"
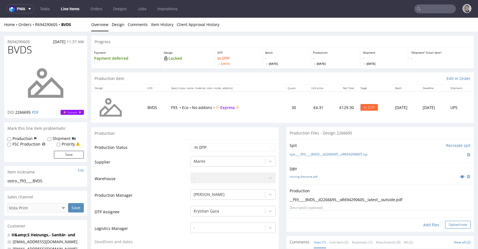
click at [458, 223] on button "Upload now" at bounding box center [457, 225] width 25 height 8
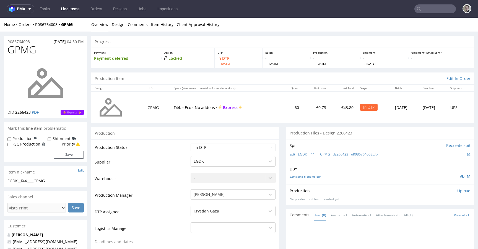
click at [313, 174] on div "22missing_filename.pdf" at bounding box center [380, 177] width 181 height 6
click at [314, 175] on link "22missing_filename.pdf" at bounding box center [305, 177] width 31 height 4
click at [348, 153] on link "spit__EGDK__f44____GPMG__d2266423__oR086764008.zip" at bounding box center [334, 154] width 88 height 5
click at [458, 190] on p "Upload" at bounding box center [464, 191] width 13 height 6
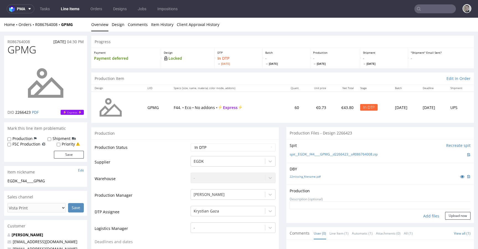
click at [424, 217] on div "Add files" at bounding box center [432, 216] width 28 height 8
type input "C:\fakepath\EGDK__f44____GPMG__d2266423__oR086764008__latest__outside.pdf"
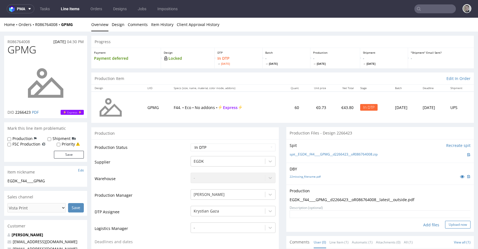
click at [457, 224] on button "Upload now" at bounding box center [457, 225] width 25 height 8
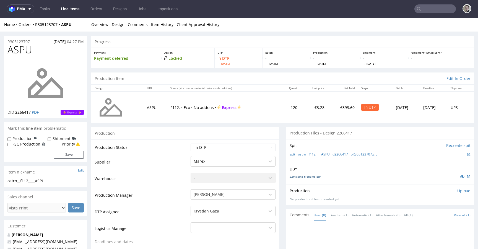
click at [317, 176] on link "22missing_filename.pdf" at bounding box center [305, 177] width 31 height 4
click at [357, 154] on link "spit__ostro__f112____ASPU__d2266417__oR305123707.zip" at bounding box center [334, 154] width 88 height 5
click at [306, 177] on link "22missing_filename.pdf" at bounding box center [305, 177] width 31 height 4
click at [324, 152] on div "spit____f33____DIWF__d2266508__oR320940783.zip" at bounding box center [380, 155] width 181 height 6
click at [325, 155] on link "spit____f33____DIWF__d2266508__oR320940783.zip" at bounding box center [328, 154] width 77 height 5
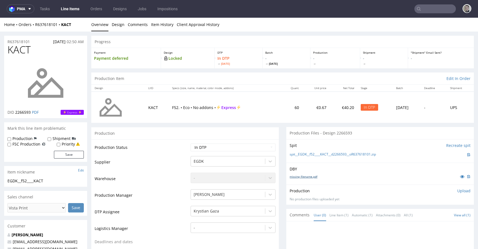
click at [302, 175] on link "missing_filename.pdf" at bounding box center [304, 177] width 28 height 4
click at [341, 154] on link "spit__EGDK__f52____KACT__d2266593__oR637618101.zip" at bounding box center [333, 154] width 86 height 5
click at [310, 176] on link "22missing_filename.pdf" at bounding box center [305, 177] width 31 height 4
click at [332, 154] on link "spit____f23____BCOE__d2266578__oR101777886.zip" at bounding box center [329, 154] width 78 height 5
click at [305, 178] on link "missing_filename.pdf" at bounding box center [304, 177] width 28 height 4
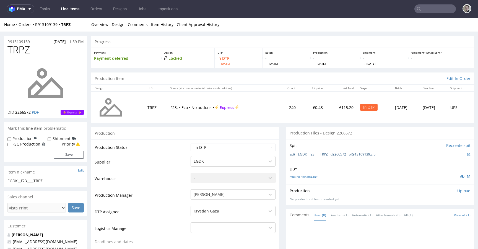
click at [329, 154] on link "spit__EGDK__f23____TRPZ__d2266572__oR913109139.zip" at bounding box center [333, 154] width 86 height 5
click at [309, 176] on link "missing_filename.pdf" at bounding box center [304, 177] width 28 height 4
click at [344, 156] on link "spit__EGDK__f23____SDAY__d2266405__oR387565853.zip" at bounding box center [333, 154] width 87 height 5
click at [238, 147] on select "Waiting for Artwork Waiting for Diecut Waiting for Mockup Waiting for DTP Waiti…" at bounding box center [233, 148] width 85 height 8
select select "dtp_issue"
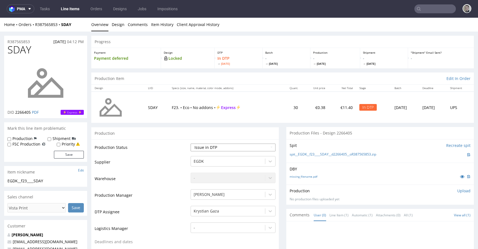
click at [191, 144] on select "Waiting for Artwork Waiting for Diecut Waiting for Mockup Waiting for DTP Waiti…" at bounding box center [233, 148] width 85 height 8
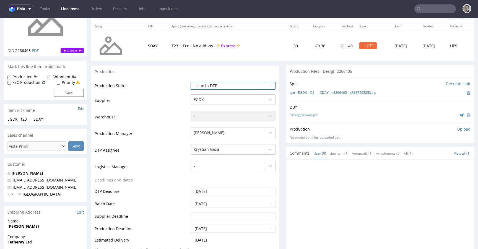
scroll to position [250, 0]
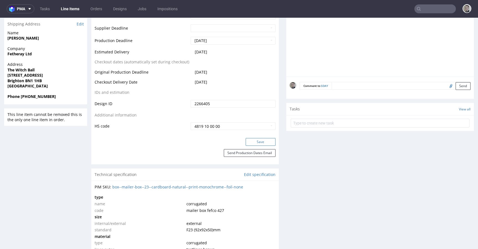
click at [261, 140] on button "Save" at bounding box center [261, 142] width 30 height 8
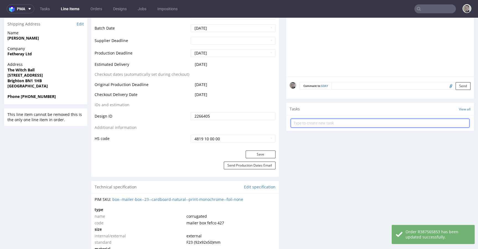
click at [332, 127] on form at bounding box center [380, 123] width 179 height 13
type input "vistaprint issue to cancel"
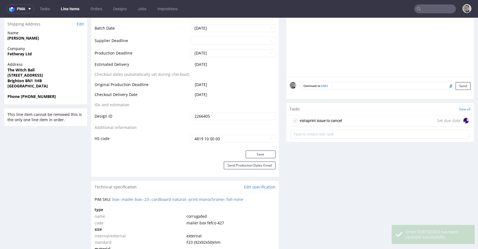
click at [342, 122] on div "vistaprint issue to cancel Set due date" at bounding box center [380, 120] width 179 height 11
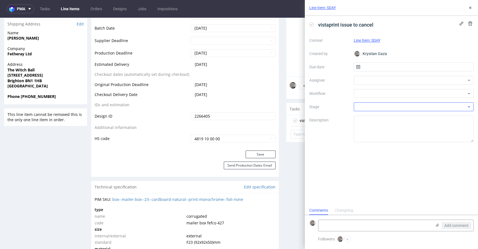
scroll to position [4, 0]
click at [386, 69] on input "text" at bounding box center [414, 67] width 120 height 9
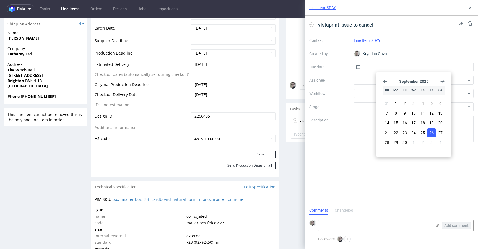
click at [432, 132] on span "26" at bounding box center [432, 133] width 4 height 6
type input "26/09/2025"
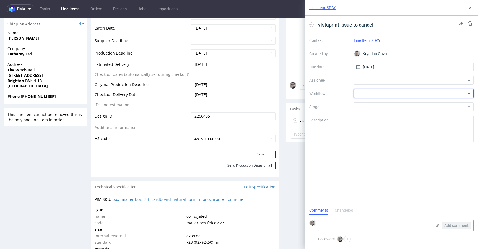
click at [403, 96] on div at bounding box center [414, 93] width 120 height 9
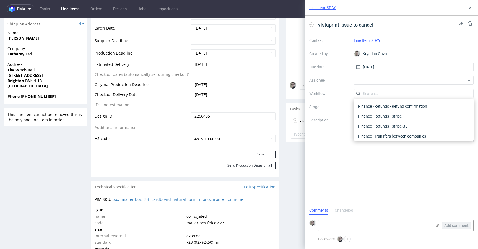
scroll to position [0, 0]
click at [391, 125] on div "DTP - Issue" at bounding box center [414, 123] width 116 height 10
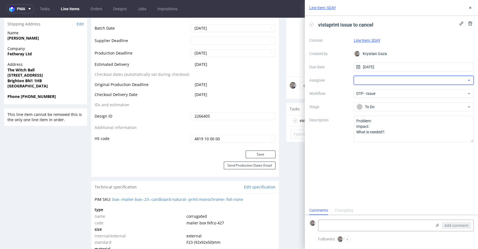
click at [386, 82] on div at bounding box center [414, 80] width 120 height 9
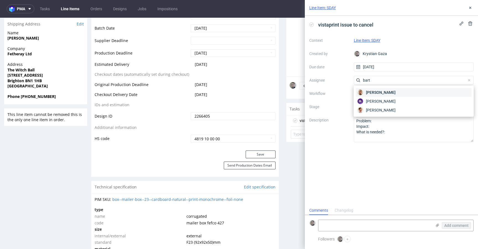
type input "bart"
click at [393, 92] on span "[PERSON_NAME]" at bounding box center [381, 93] width 30 height 6
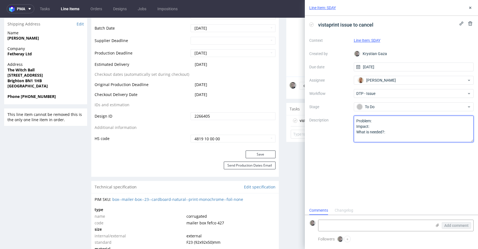
drag, startPoint x: 392, startPoint y: 152, endPoint x: 262, endPoint y: 104, distance: 138.4
type textarea "Multicolor bitmap design for one color print."
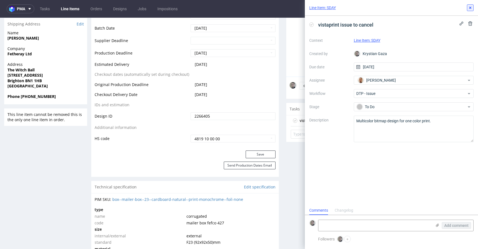
click at [471, 6] on icon at bounding box center [470, 8] width 4 height 4
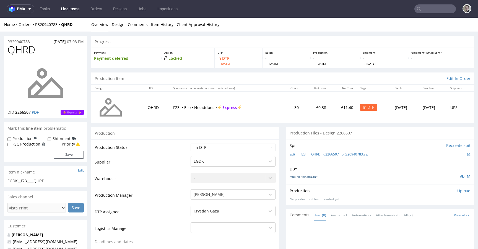
click at [300, 177] on link "missing_filename.pdf" at bounding box center [304, 177] width 28 height 4
click at [328, 155] on link "spit____f23____QHRD__d2266507__oR320940783.zip" at bounding box center [329, 154] width 79 height 5
click at [458, 192] on p "Upload" at bounding box center [464, 191] width 13 height 6
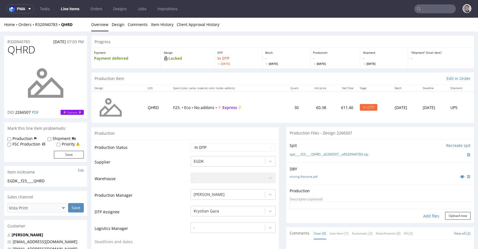
click at [425, 215] on div "Add files" at bounding box center [432, 216] width 28 height 8
type input "C:\fakepath\__f23____QHRD__d2266507__oR320940783__latest__outside.pdf"
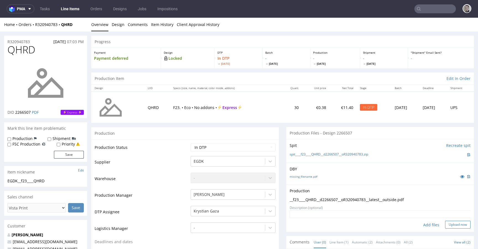
click at [460, 225] on button "Upload now" at bounding box center [457, 225] width 25 height 8
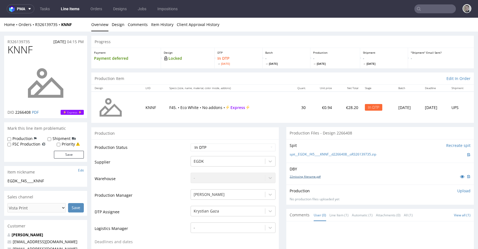
click at [311, 178] on link "22missing_filename.pdf" at bounding box center [305, 177] width 31 height 4
click at [335, 154] on link "spit__EGDK__f45____KNNF__d2266408__oR326139735.zip" at bounding box center [333, 154] width 87 height 5
click at [228, 154] on td "Waiting for Artwork Waiting for Diecut Waiting for Mockup Waiting for DTP Waiti…" at bounding box center [232, 149] width 86 height 12
click at [232, 148] on select "Waiting for Artwork Waiting for Diecut Waiting for Mockup Waiting for DTP Waiti…" at bounding box center [233, 148] width 85 height 8
select select "dtp_issue"
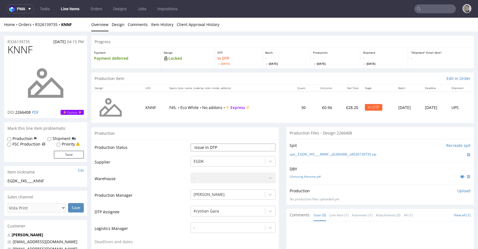
click at [191, 144] on select "Waiting for Artwork Waiting for Diecut Waiting for Mockup Waiting for DTP Waiti…" at bounding box center [233, 148] width 85 height 8
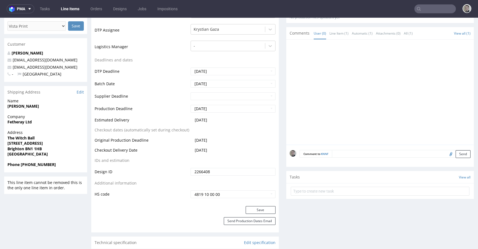
scroll to position [182, 0]
click at [260, 208] on button "Save" at bounding box center [261, 210] width 30 height 8
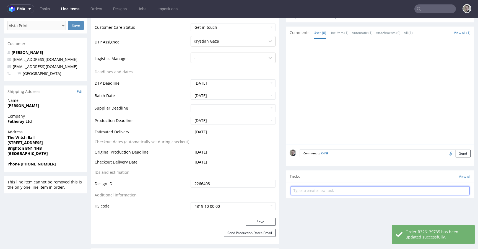
click at [358, 192] on input "text" at bounding box center [380, 190] width 179 height 9
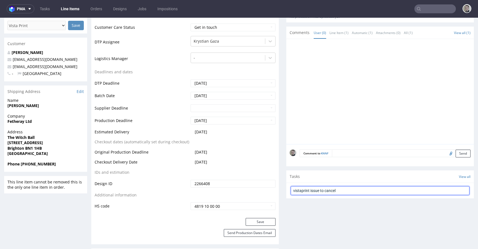
type input "vistaprint issue to cancel"
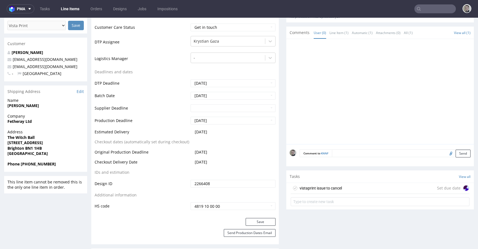
click at [374, 187] on div "vistaprint issue to cancel Set due date" at bounding box center [380, 188] width 179 height 11
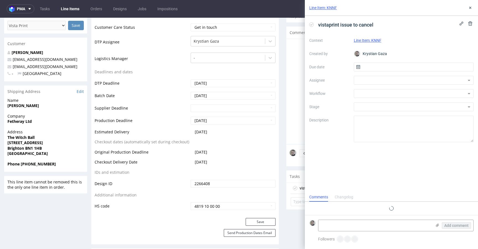
scroll to position [4, 0]
click at [394, 63] on input "text" at bounding box center [414, 67] width 120 height 9
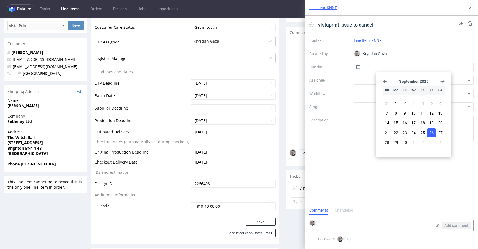
click at [432, 132] on span "26" at bounding box center [432, 133] width 4 height 6
type input "[DATE]"
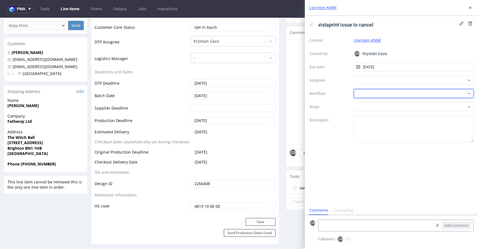
click at [383, 95] on div at bounding box center [414, 93] width 120 height 9
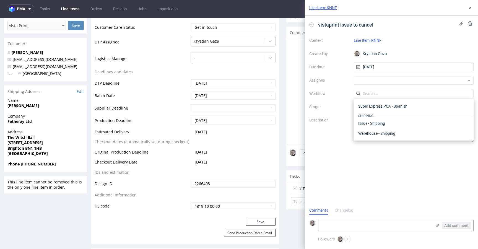
scroll to position [0, 0]
click at [385, 122] on div "DTP - Issue" at bounding box center [414, 123] width 116 height 10
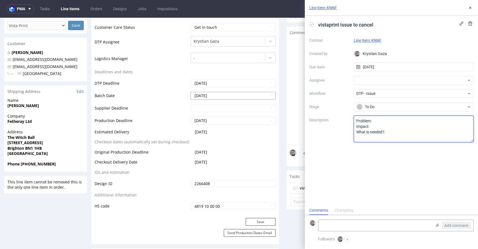
drag, startPoint x: 403, startPoint y: 149, endPoint x: 247, endPoint y: 94, distance: 165.1
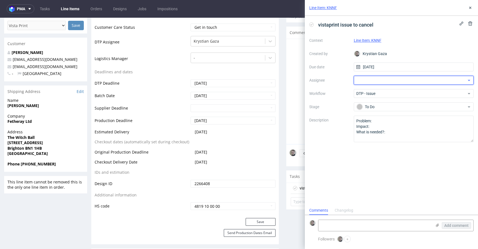
click at [388, 80] on div at bounding box center [414, 80] width 120 height 9
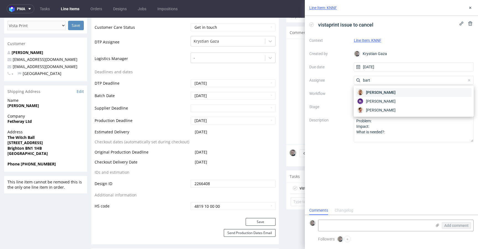
type input "bart"
click at [396, 92] on span "Bartłomiej Leśniczuk" at bounding box center [381, 93] width 30 height 6
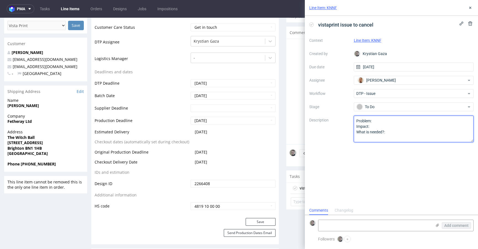
drag, startPoint x: 394, startPoint y: 150, endPoint x: 222, endPoint y: 74, distance: 188.2
type textarea "Multicolor design for single color print."
click at [456, 159] on div "vistaprint issue to cancel Context Line Item: KNNF Created by Krystian Gaza Due…" at bounding box center [391, 111] width 173 height 190
click at [475, 9] on div "Line Item: KNNF" at bounding box center [391, 8] width 173 height 16
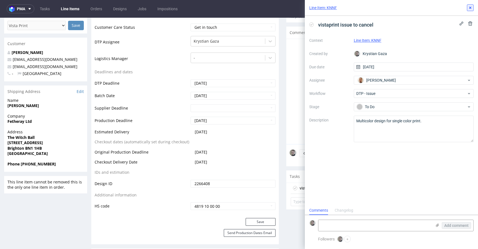
click at [473, 8] on button at bounding box center [470, 7] width 7 height 7
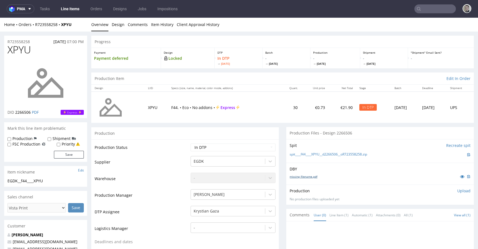
click at [310, 176] on link "missing_filename.pdf" at bounding box center [304, 177] width 28 height 4
click at [344, 153] on link "spit____f44____XPYU__d2266506__oR723558258.zip" at bounding box center [329, 154] width 78 height 5
click at [307, 175] on link "22missing_filename.pdf" at bounding box center [305, 177] width 31 height 4
click at [338, 153] on link "spit____f45____XQCL__d2266458__oR574989478.zip" at bounding box center [329, 154] width 78 height 5
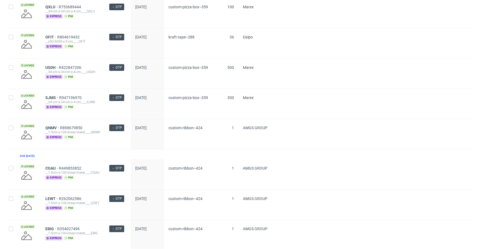
scroll to position [727, 0]
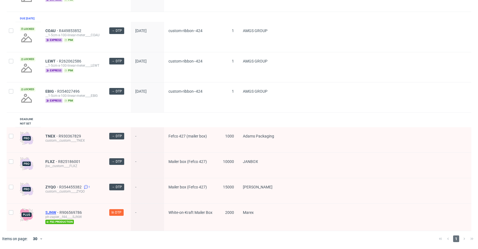
click at [47, 213] on span "SJNW" at bounding box center [52, 212] width 14 height 4
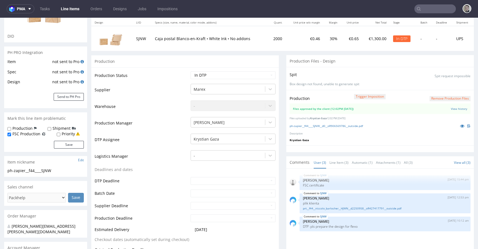
scroll to position [66, 0]
click at [460, 125] on icon at bounding box center [462, 126] width 4 height 4
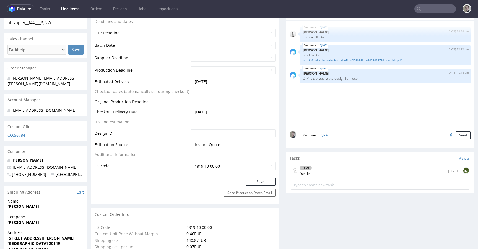
scroll to position [214, 0]
click at [332, 170] on div "To Do fsc dc today EJ" at bounding box center [380, 170] width 179 height 13
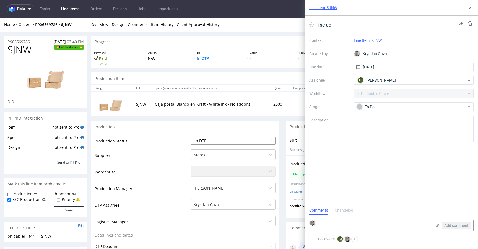
click at [216, 141] on select "Waiting for Artwork Waiting for Diecut Waiting for Mockup Waiting for DTP Waiti…" at bounding box center [233, 141] width 85 height 8
select select "dtp_waiting_for_double_check"
click at [191, 137] on select "Waiting for Artwork Waiting for Diecut Waiting for Mockup Waiting for DTP Waiti…" at bounding box center [233, 141] width 85 height 8
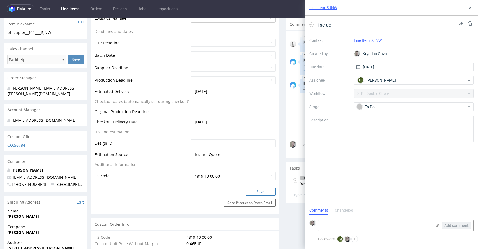
scroll to position [220, 0]
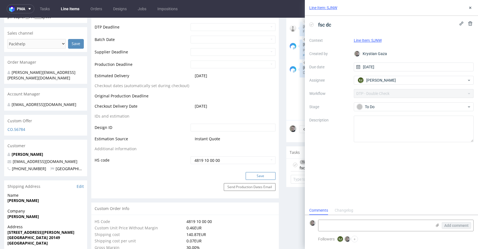
click at [261, 177] on button "Save" at bounding box center [261, 176] width 30 height 8
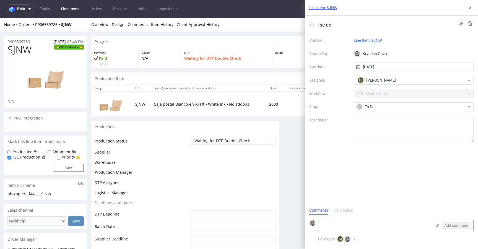
scroll to position [0, 0]
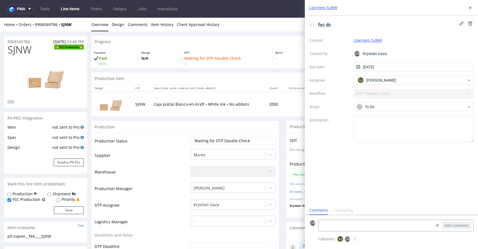
click at [474, 6] on div "Line Item: SJNW" at bounding box center [391, 8] width 173 height 16
click at [472, 8] on icon at bounding box center [470, 8] width 4 height 4
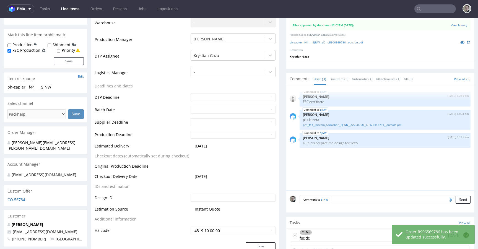
scroll to position [167, 0]
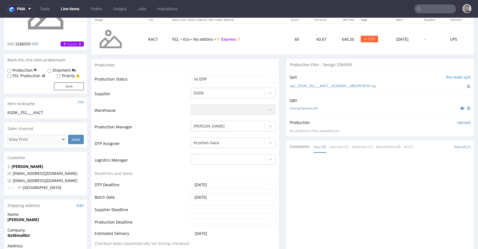
scroll to position [66, 0]
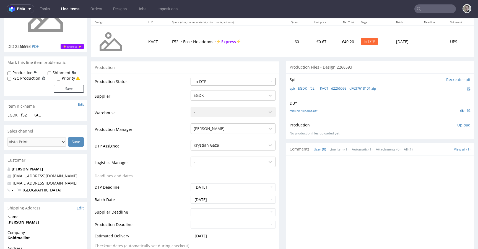
click at [211, 80] on select "Waiting for Artwork Waiting for Diecut Waiting for Mockup Waiting for DTP Waiti…" at bounding box center [233, 82] width 85 height 8
select select "dtp_issue"
click at [191, 78] on select "Waiting for Artwork Waiting for Diecut Waiting for Mockup Waiting for DTP Waiti…" at bounding box center [233, 82] width 85 height 8
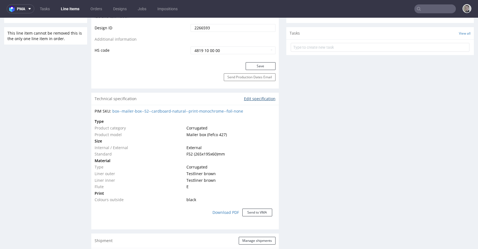
scroll to position [328, 0]
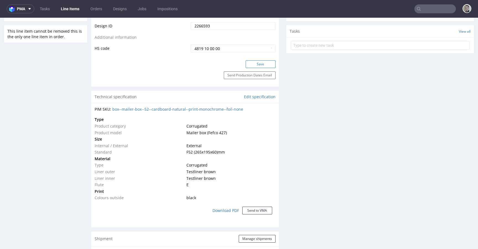
click at [262, 66] on button "Save" at bounding box center [261, 64] width 30 height 8
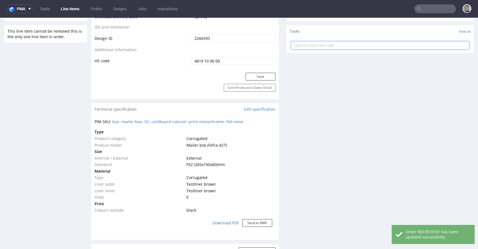
click at [340, 50] on form at bounding box center [380, 45] width 179 height 13
click at [342, 45] on input "text" at bounding box center [380, 45] width 179 height 9
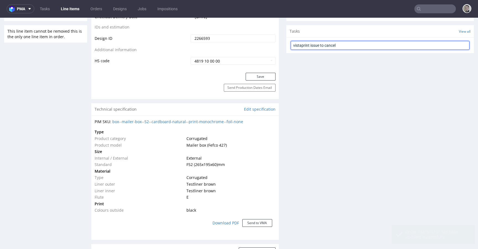
type input "vistaprint issue to cancel"
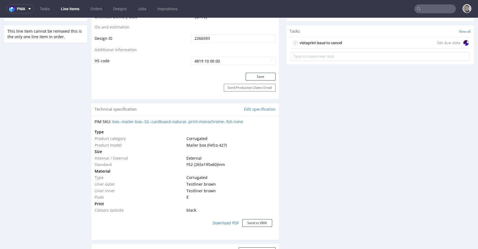
drag, startPoint x: 344, startPoint y: 34, endPoint x: 346, endPoint y: 36, distance: 3.5
click at [344, 34] on div "Tasks View all" at bounding box center [381, 31] width 188 height 12
click at [349, 39] on div "vistaprint issue to cancel Set due date" at bounding box center [380, 43] width 179 height 11
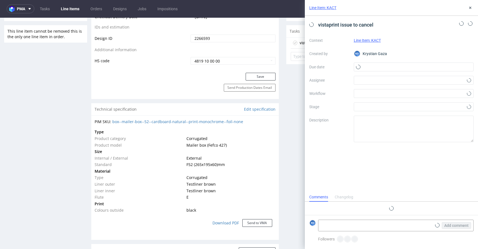
scroll to position [4, 0]
click at [406, 65] on input "text" at bounding box center [414, 67] width 120 height 9
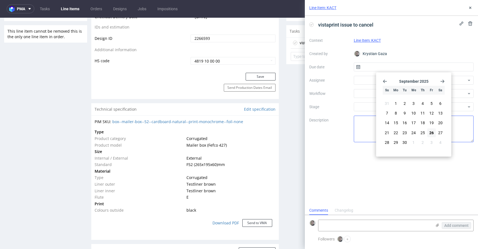
click at [433, 135] on span "26" at bounding box center [432, 133] width 4 height 6
type input "26/09/2025"
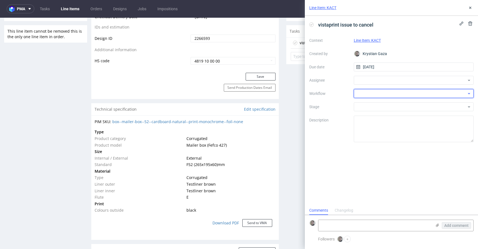
click at [394, 91] on div at bounding box center [414, 93] width 120 height 9
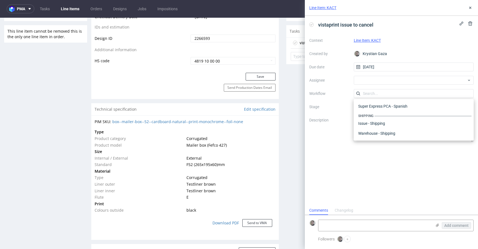
scroll to position [0, 0]
click at [395, 122] on div "DTP - Issue" at bounding box center [414, 123] width 116 height 10
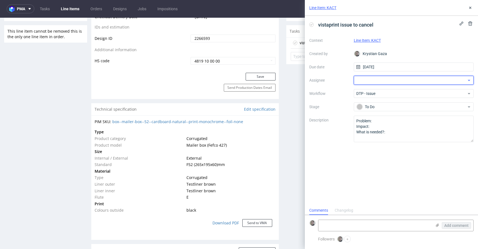
click at [380, 77] on div at bounding box center [414, 80] width 120 height 9
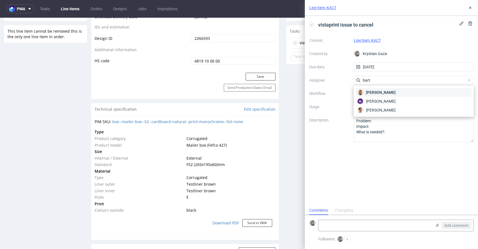
type input "bart"
click at [388, 93] on span "[PERSON_NAME]" at bounding box center [381, 93] width 30 height 6
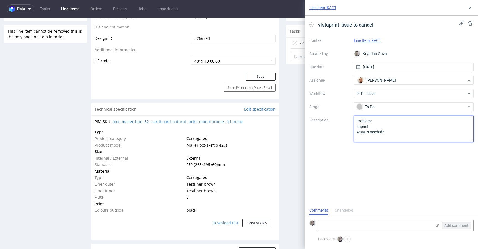
drag, startPoint x: 397, startPoint y: 153, endPoint x: 146, endPoint y: 62, distance: 267.3
type textarea "Multicolor design for single color print."
click at [469, 5] on button at bounding box center [470, 7] width 7 height 7
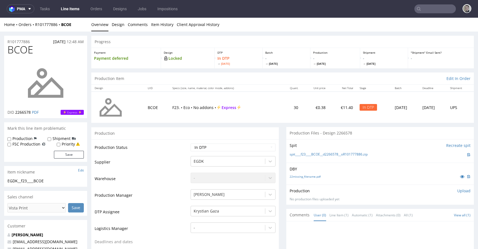
click at [458, 191] on p "Upload" at bounding box center [464, 191] width 13 height 6
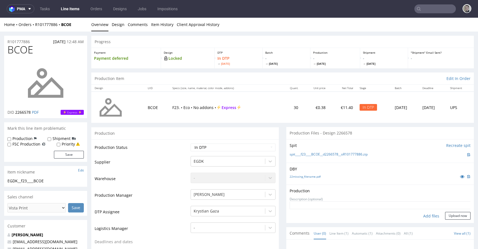
click at [423, 216] on div "Add files" at bounding box center [432, 216] width 28 height 8
type input "C:\fakepath\__f23____BCOE__d2266578__oR101777886__latest__outside.pdf"
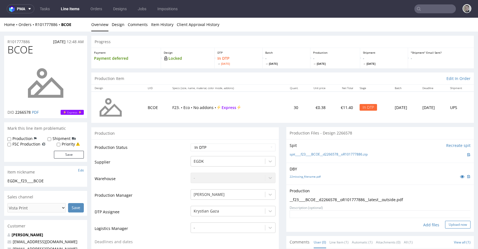
click at [455, 226] on button "Upload now" at bounding box center [457, 225] width 25 height 8
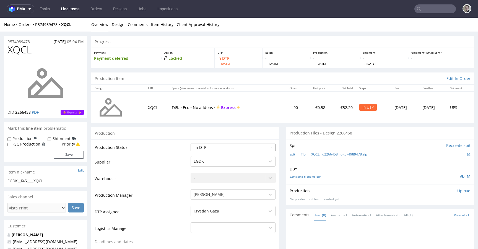
click at [218, 147] on select "Waiting for Artwork Waiting for Diecut Waiting for Mockup Waiting for DTP Waiti…" at bounding box center [233, 148] width 85 height 8
select select "dtp_issue"
click at [191, 144] on select "Waiting for Artwork Waiting for Diecut Waiting for Mockup Waiting for DTP Waiti…" at bounding box center [233, 148] width 85 height 8
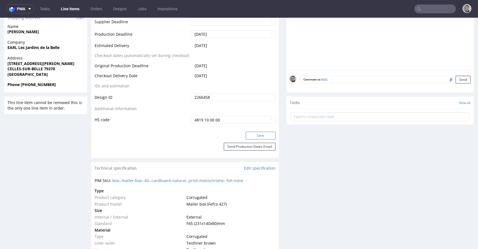
click at [259, 136] on button "Save" at bounding box center [261, 136] width 30 height 8
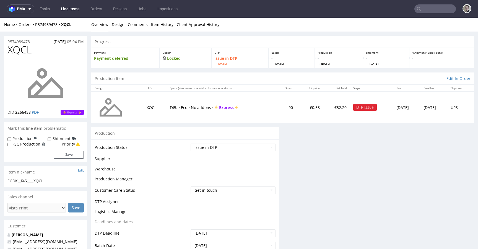
scroll to position [256, 0]
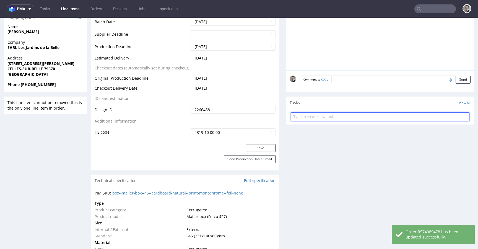
click at [329, 119] on input "text" at bounding box center [380, 116] width 179 height 9
type input "vistaprint issue to cancel"
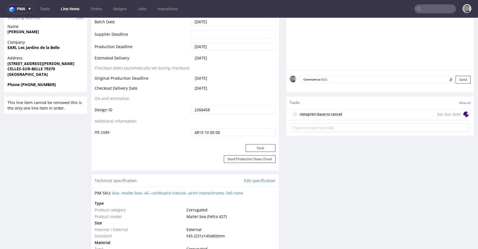
drag, startPoint x: 400, startPoint y: 111, endPoint x: 400, endPoint y: 128, distance: 17.7
click at [400, 111] on div "vistaprint issue to cancel Set due date" at bounding box center [380, 114] width 179 height 11
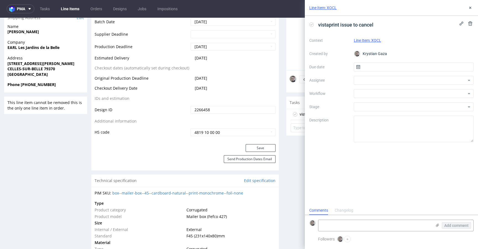
scroll to position [4, 0]
click at [403, 68] on input "text" at bounding box center [414, 67] width 120 height 9
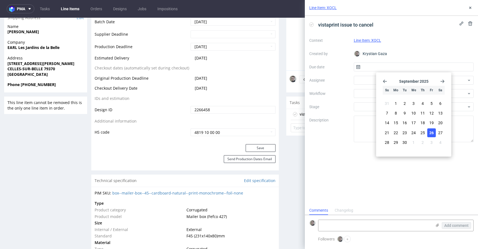
click at [430, 133] on span "26" at bounding box center [432, 133] width 4 height 6
type input "26/09/2025"
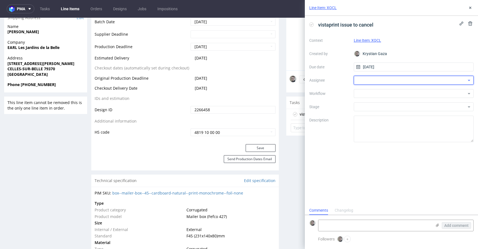
click at [391, 80] on div at bounding box center [414, 80] width 120 height 9
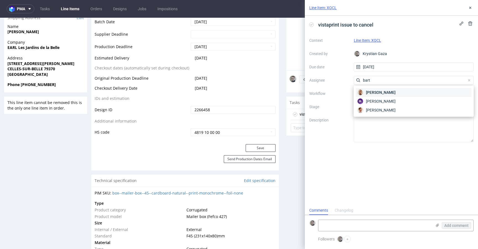
type input "bart"
click at [389, 91] on span "Bartłomiej Leśniczuk" at bounding box center [381, 93] width 30 height 6
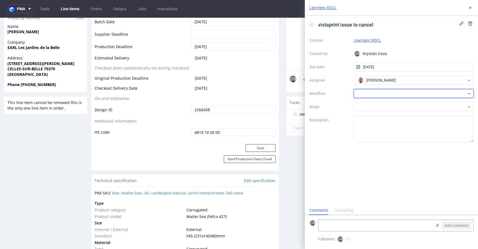
click at [390, 94] on div at bounding box center [414, 93] width 120 height 9
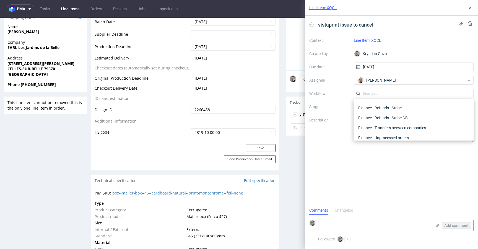
scroll to position [0, 0]
click at [383, 122] on div "DTP - Issue" at bounding box center [414, 123] width 116 height 10
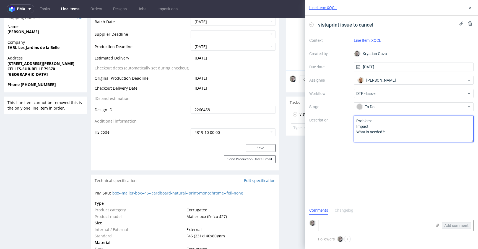
drag, startPoint x: 405, startPoint y: 148, endPoint x: 196, endPoint y: 60, distance: 226.8
type textarea "Multicolor design for single color print."
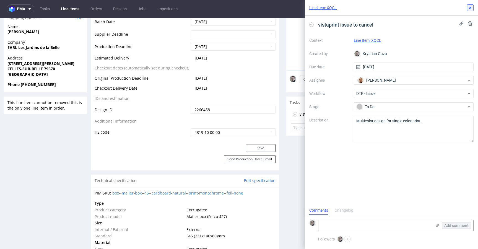
click at [473, 9] on button at bounding box center [470, 7] width 7 height 7
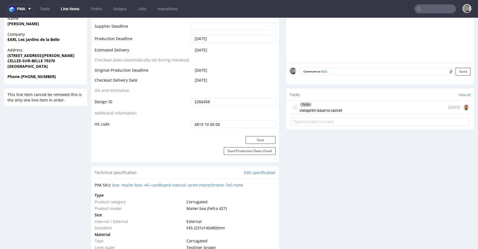
scroll to position [265, 0]
click at [375, 105] on div "To Do vistaprint issue to cancel today" at bounding box center [380, 107] width 179 height 13
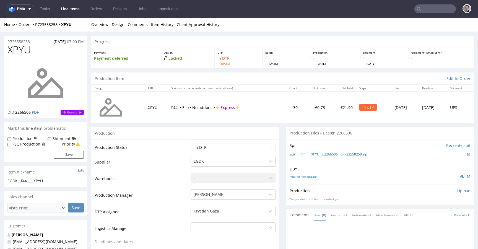
click at [265, 129] on div "Production" at bounding box center [185, 133] width 188 height 12
click at [458, 192] on p "Upload" at bounding box center [464, 191] width 13 height 6
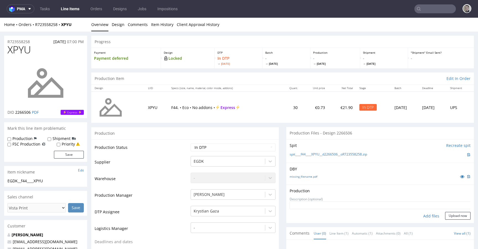
click at [431, 215] on div "Add files" at bounding box center [432, 216] width 28 height 8
type input "C:\fakepath\__f44____XPYU__d2266506__oR723558258__latest__outside.pdf"
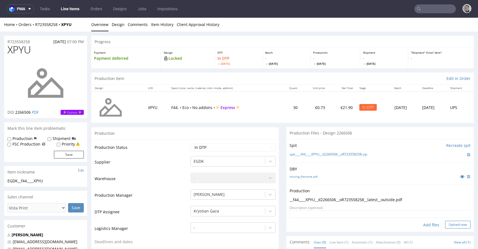
click at [452, 221] on form "Add files Upload now" at bounding box center [380, 219] width 181 height 18
click at [452, 222] on button "Upload now" at bounding box center [457, 225] width 25 height 8
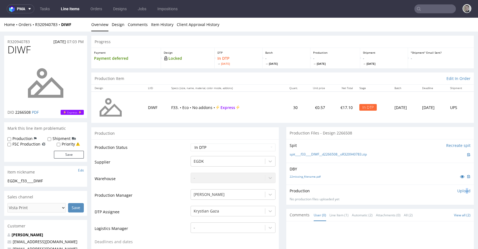
click at [458, 191] on p "Upload" at bounding box center [464, 191] width 13 height 6
click at [458, 190] on div "Production Upload" at bounding box center [380, 191] width 181 height 6
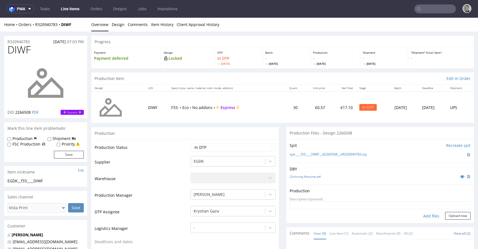
click at [426, 215] on div "Add files" at bounding box center [432, 216] width 28 height 8
type input "C:\fakepath\__f33____DIWF__d2266508__oR320940783__latest__outside.pdf.pdf"
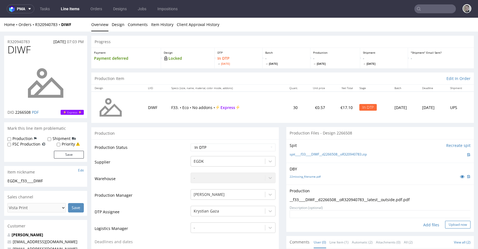
click at [447, 223] on button "Upload now" at bounding box center [457, 225] width 25 height 8
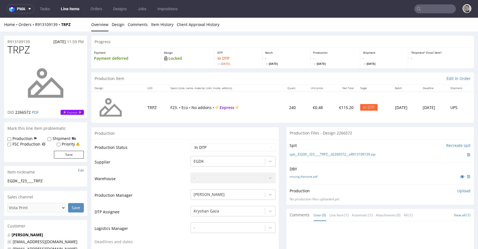
click at [458, 191] on p "Upload" at bounding box center [464, 191] width 13 height 6
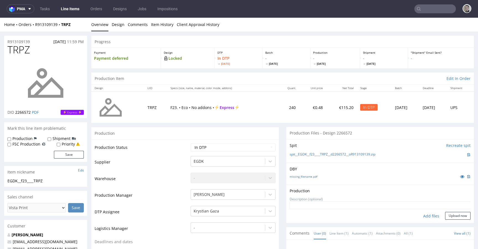
click at [424, 215] on div "Add files" at bounding box center [432, 216] width 28 height 8
type input "C:\fakepath\EGDK__f23____TRPZ__d2266572__oR913109139__latest__inside.pdf"
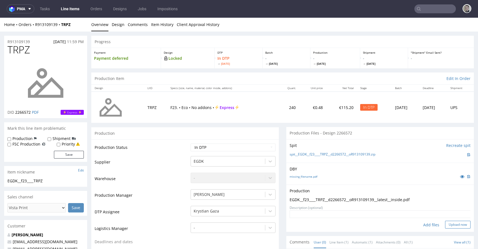
click at [454, 223] on button "Upload now" at bounding box center [457, 225] width 25 height 8
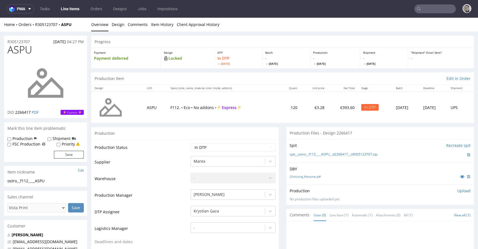
click at [458, 189] on p "Upload" at bounding box center [464, 191] width 13 height 6
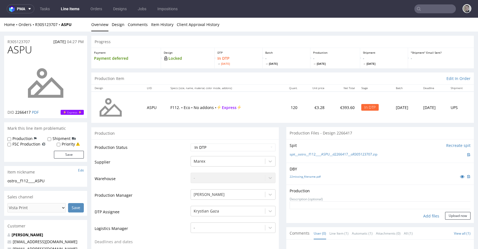
click at [423, 215] on div "Add files" at bounding box center [432, 216] width 28 height 8
type input "C:\fakepath\ostro__f112____ASPU__d2266417__oR305123707__latest__outside.pdf"
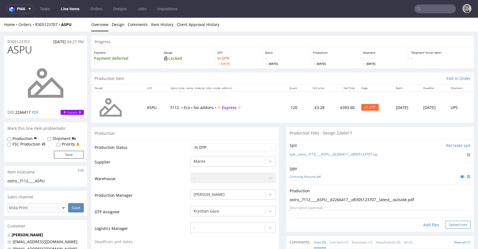
drag, startPoint x: 454, startPoint y: 225, endPoint x: 458, endPoint y: 219, distance: 7.7
click at [454, 225] on button "Upload now" at bounding box center [457, 225] width 25 height 8
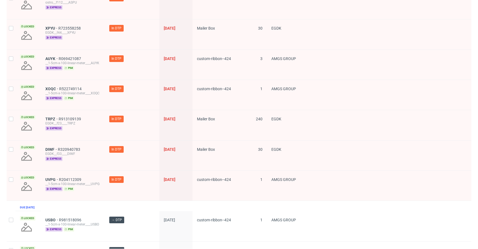
scroll to position [185, 0]
click at [51, 88] on span "XOQC" at bounding box center [52, 89] width 14 height 4
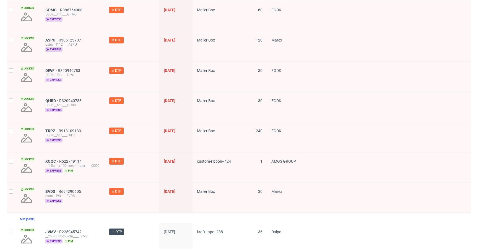
scroll to position [178, 0]
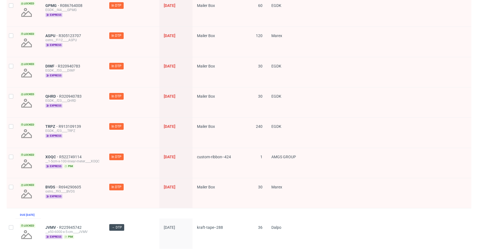
click at [13, 183] on div at bounding box center [11, 193] width 9 height 30
checkbox input "true"
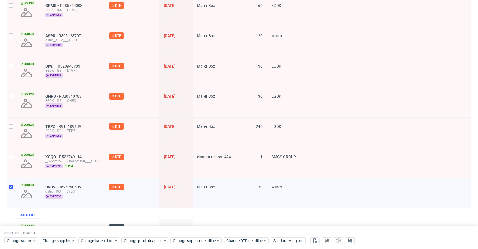
drag, startPoint x: 12, startPoint y: 153, endPoint x: 14, endPoint y: 150, distance: 3.2
click at [12, 153] on div at bounding box center [11, 163] width 9 height 30
checkbox input "true"
click at [13, 131] on div at bounding box center [11, 133] width 9 height 30
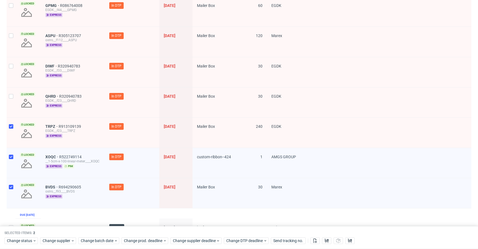
checkbox input "true"
click at [11, 97] on input "checkbox" at bounding box center [11, 96] width 4 height 4
checkbox input "true"
click at [13, 66] on input "checkbox" at bounding box center [11, 66] width 4 height 4
checkbox input "true"
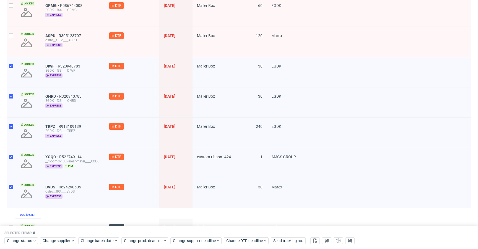
click at [12, 43] on div at bounding box center [11, 42] width 9 height 30
checkbox input "true"
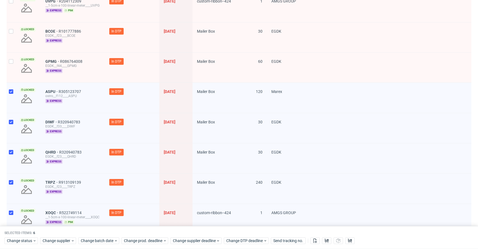
scroll to position [62, 0]
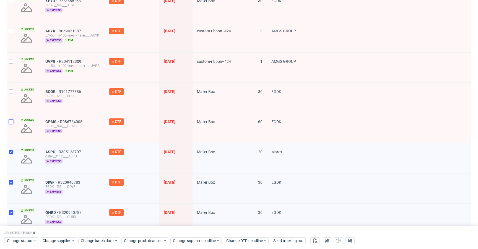
click at [13, 123] on input "checkbox" at bounding box center [11, 122] width 4 height 4
checkbox input "true"
click at [11, 94] on div at bounding box center [11, 98] width 9 height 30
checkbox input "true"
click at [12, 61] on input "checkbox" at bounding box center [11, 61] width 4 height 4
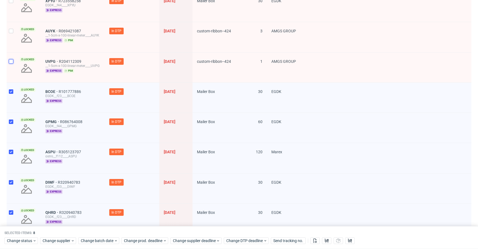
checkbox input "true"
click at [14, 39] on div at bounding box center [11, 37] width 9 height 30
checkbox input "true"
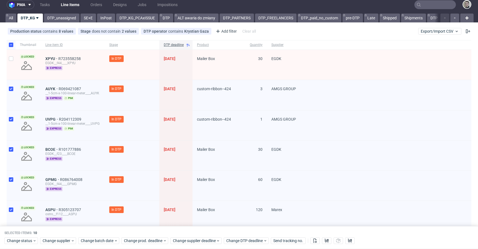
scroll to position [0, 0]
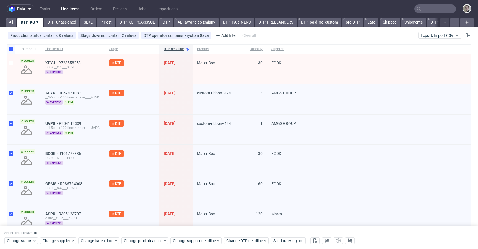
click at [13, 66] on div at bounding box center [11, 69] width 9 height 30
checkbox input "true"
click at [30, 243] on span "Change status" at bounding box center [20, 241] width 26 height 6
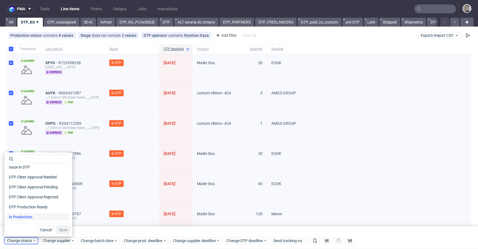
scroll to position [40, 0]
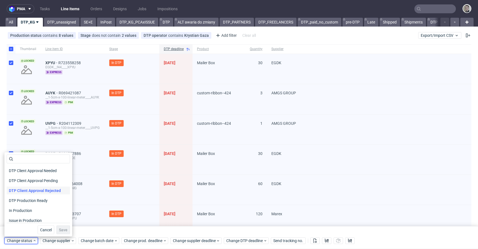
click at [52, 189] on span "DTP Client Approval Rejected" at bounding box center [35, 191] width 56 height 8
click at [46, 198] on span "DTP Production Ready" at bounding box center [29, 201] width 44 height 8
click at [65, 229] on button "Save" at bounding box center [63, 230] width 14 height 9
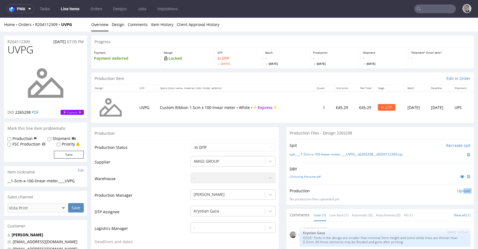
click at [456, 193] on div "Production Upload No production files uploaded yet Description (optional) Add f…" at bounding box center [380, 194] width 181 height 13
click at [458, 193] on p "Upload" at bounding box center [464, 191] width 13 height 6
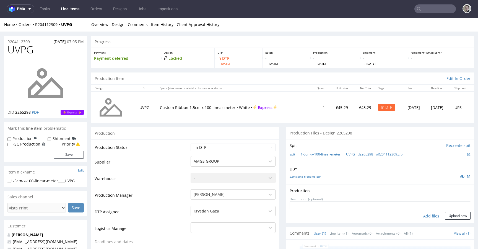
click at [427, 214] on div "Add files" at bounding box center [432, 216] width 28 height 8
type input "C:\fakepath\__1-5cm-x-100-linear-meter____UVPG__d2265298__oR204112309__latest__…"
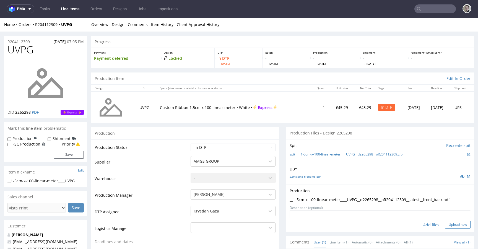
click at [458, 225] on button "Upload now" at bounding box center [457, 225] width 25 height 8
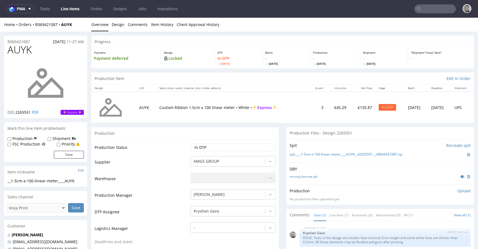
click at [458, 191] on p "Upload" at bounding box center [464, 191] width 13 height 6
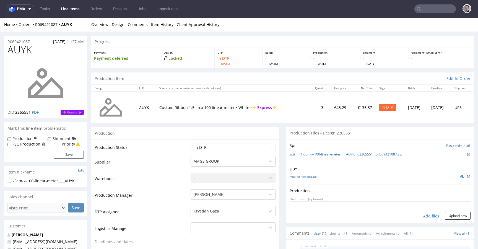
click at [426, 215] on div "Add files" at bounding box center [432, 216] width 28 height 8
type input "C:\fakepath\__1-5cm-x-100-linear-meter____AUYK__d2265551__oR069421087__latest__…"
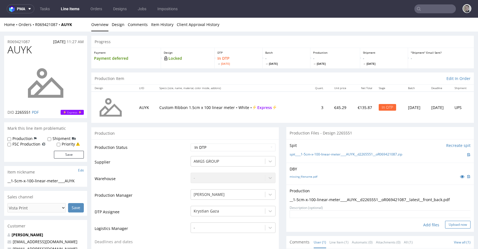
click at [445, 223] on button "Upload now" at bounding box center [457, 225] width 25 height 8
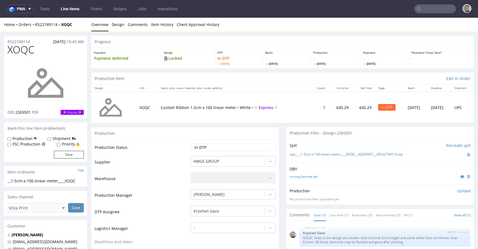
click at [458, 189] on p "Upload" at bounding box center [464, 191] width 13 height 6
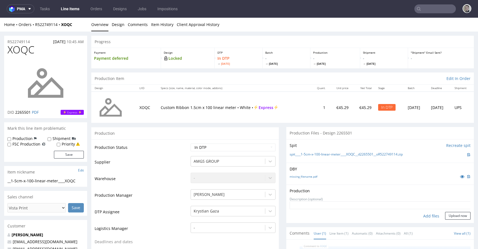
click at [423, 215] on div "Add files" at bounding box center [432, 216] width 28 height 8
type input "C:\fakepath\__1-5cm-x-100-linear-meter____XOQC__d2265501__oR522749114__latest__…"
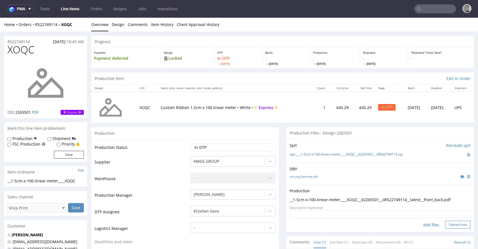
click at [455, 224] on button "Upload now" at bounding box center [457, 225] width 25 height 8
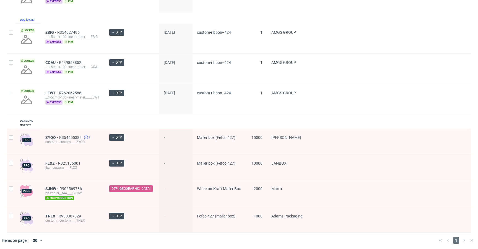
scroll to position [274, 0]
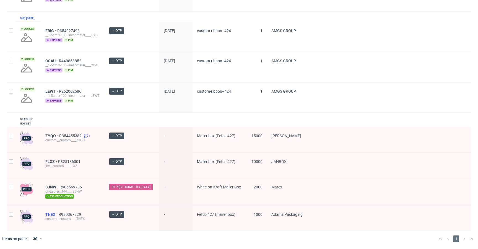
drag, startPoint x: 50, startPoint y: 213, endPoint x: 54, endPoint y: 195, distance: 18.1
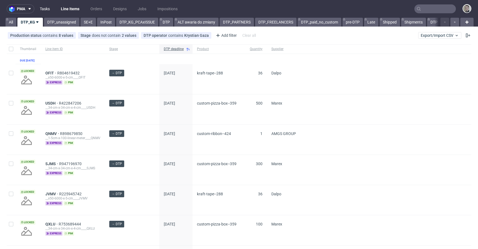
scroll to position [0, 0]
click at [49, 9] on link "Tasks" at bounding box center [45, 8] width 17 height 9
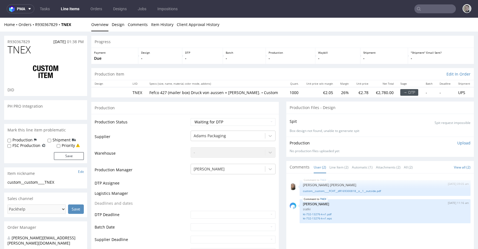
select select "in_progress"
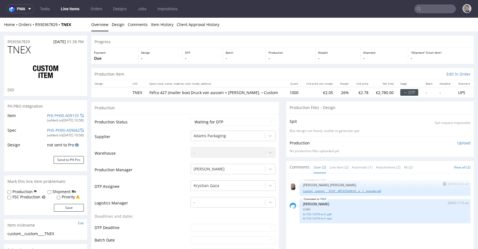
click at [359, 192] on link "custom__custom____FCHT__dR169300818__o__1__outside.pdf" at bounding box center [385, 191] width 164 height 4
click at [326, 220] on link "kt-732-13276-k-v1.eps" at bounding box center [385, 218] width 164 height 4
click at [383, 135] on div "Spit Spit request impossible Box design not found, unable to generate spit" at bounding box center [381, 125] width 188 height 23
click at [328, 217] on link "kt-732-13276-k-v1.eps" at bounding box center [385, 218] width 164 height 4
click at [328, 213] on link "kt-732-13276-k-v1.pdf" at bounding box center [385, 214] width 164 height 4
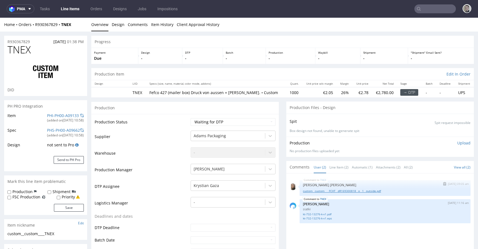
click at [344, 191] on link "custom__custom____FCHT__dR169300818__o__1__outside.pdf" at bounding box center [385, 191] width 164 height 4
click at [210, 104] on div "Production" at bounding box center [185, 108] width 188 height 12
click at [212, 118] on select "Waiting for Artwork Waiting for Diecut Waiting for Mockup Waiting for DTP Waiti…" at bounding box center [233, 122] width 85 height 8
select select "dtp_in_process"
click at [191, 118] on select "Waiting for Artwork Waiting for Diecut Waiting for Mockup Waiting for DTP Waiti…" at bounding box center [233, 122] width 85 height 8
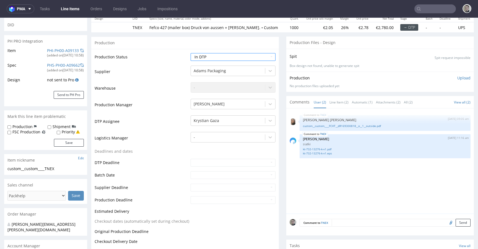
scroll to position [169, 0]
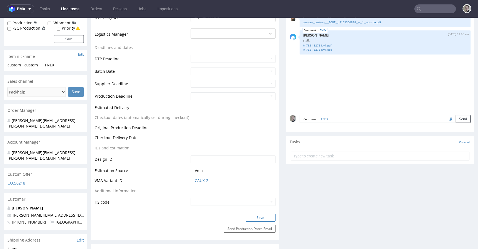
click at [268, 220] on button "Save" at bounding box center [261, 218] width 30 height 8
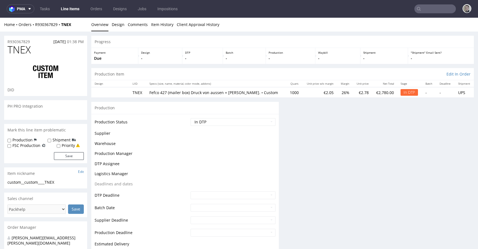
scroll to position [0, 0]
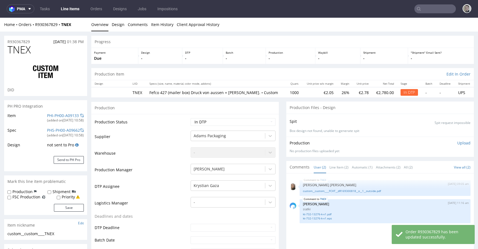
select select "in_progress"
click at [226, 122] on select "Waiting for Artwork Waiting for Diecut Waiting for Mockup Waiting for DTP Waiti…" at bounding box center [233, 122] width 85 height 8
select select "dtp_ca_needed"
click at [191, 118] on select "Waiting for Artwork Waiting for Diecut Waiting for Mockup Waiting for DTP Waiti…" at bounding box center [233, 122] width 85 height 8
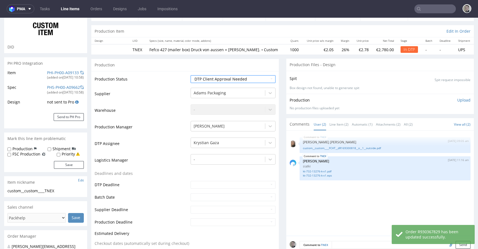
scroll to position [177, 0]
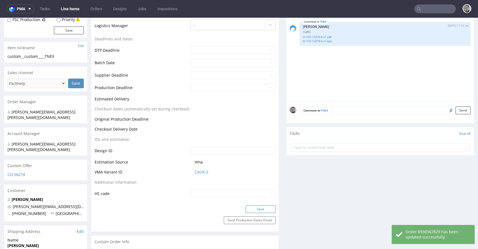
click at [266, 211] on button "Save" at bounding box center [261, 209] width 30 height 8
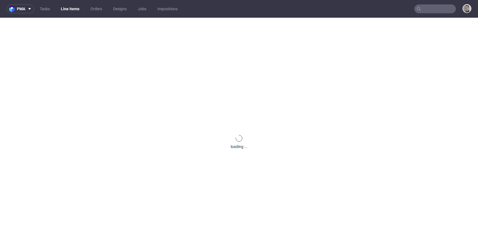
scroll to position [0, 0]
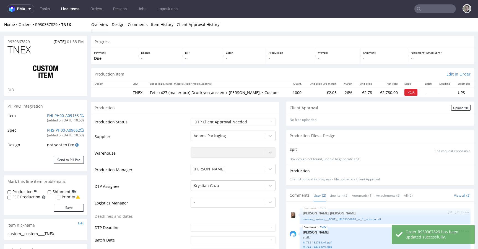
drag, startPoint x: 447, startPoint y: 106, endPoint x: 364, endPoint y: 109, distance: 83.4
click at [452, 106] on div "Upload file" at bounding box center [461, 108] width 19 height 6
select select "in_progress"
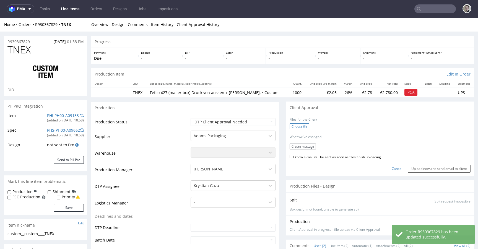
click at [293, 127] on label "Choose file" at bounding box center [300, 126] width 20 height 6
click at [0, 18] on input "Choose file" at bounding box center [0, 18] width 0 height 0
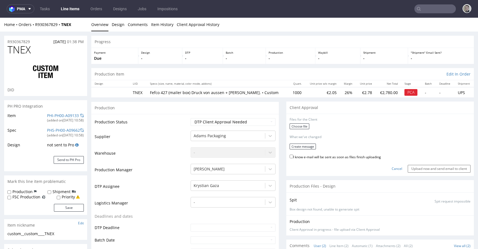
click at [32, 234] on div "custom__custom____TNEX" at bounding box center [45, 234] width 76 height 6
copy div "custom__custom____TNEX"
drag, startPoint x: 33, startPoint y: 40, endPoint x: 0, endPoint y: 39, distance: 33.5
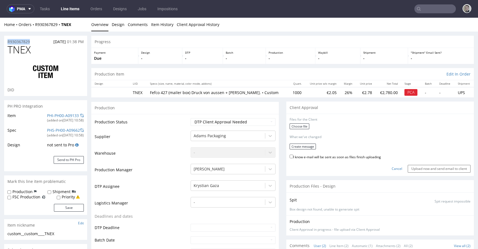
copy p "R930367829"
click at [297, 127] on label "Choose file" at bounding box center [300, 126] width 20 height 6
click at [0, 18] on input "Choose file" at bounding box center [0, 18] width 0 height 0
click at [294, 144] on button "Create message" at bounding box center [303, 145] width 26 height 6
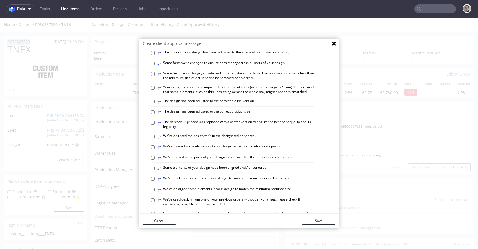
scroll to position [321, 0]
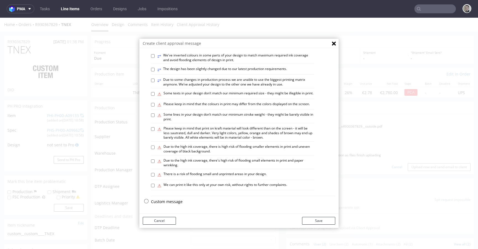
drag, startPoint x: 167, startPoint y: 203, endPoint x: 216, endPoint y: 179, distance: 54.4
click at [168, 203] on p "Custom message" at bounding box center [243, 202] width 184 height 6
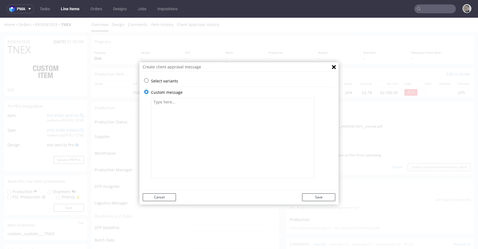
click at [229, 171] on textarea at bounding box center [232, 138] width 163 height 80
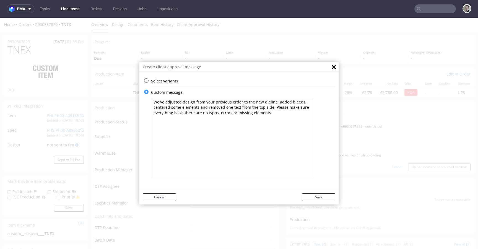
type textarea "We've adjusted design from your previous order to the new dieline, added bleeds…"
click at [315, 197] on button "Save" at bounding box center [318, 198] width 33 height 8
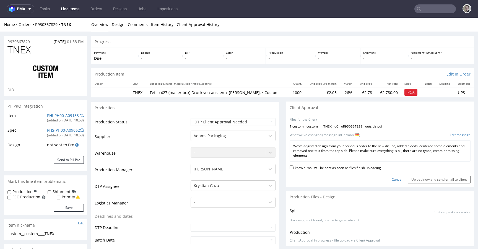
drag, startPoint x: 366, startPoint y: 167, endPoint x: 390, endPoint y: 166, distance: 24.4
click at [366, 167] on label "I know e-mail will be sent as soon as files finish uploading" at bounding box center [335, 167] width 91 height 6
click at [293, 167] on input "I know e-mail will be sent as soon as files finish uploading" at bounding box center [292, 168] width 4 height 4
checkbox input "true"
click at [419, 179] on input "Upload now and send email to client" at bounding box center [439, 180] width 63 height 8
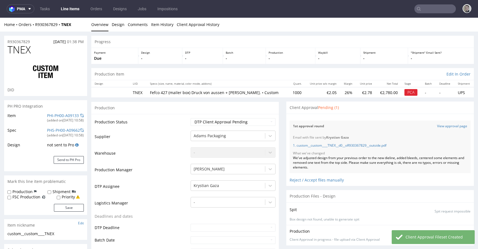
select select "in_progress"
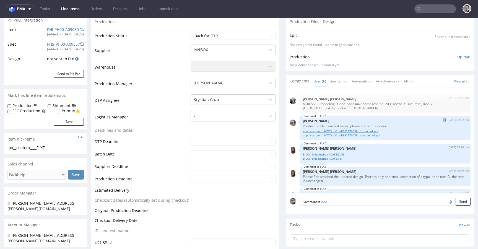
click at [372, 132] on link "adp__custom____NTZG__d0__oR392770038__inside__v4.pdf" at bounding box center [385, 131] width 164 height 4
click at [375, 136] on link "adp__custom____NTZG__d0__oR392770038__outside__v4.pdf" at bounding box center [385, 135] width 164 height 4
click at [334, 154] on link "B_OO_ ShippingBox [14.07.25].pdf" at bounding box center [385, 155] width 164 height 4
click at [332, 158] on link "B_OO_ ShippingBox [14.07.25].ai" at bounding box center [385, 159] width 164 height 4
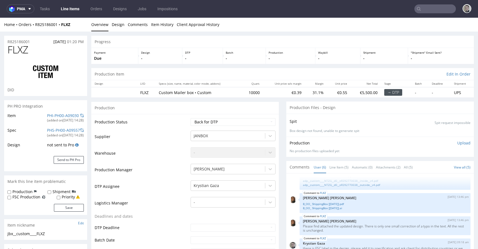
click at [41, 235] on div "jbx__custom____FLXZ" at bounding box center [45, 234] width 76 height 6
copy div "jbx__custom____FLXZ"
drag, startPoint x: 31, startPoint y: 41, endPoint x: 0, endPoint y: 39, distance: 31.1
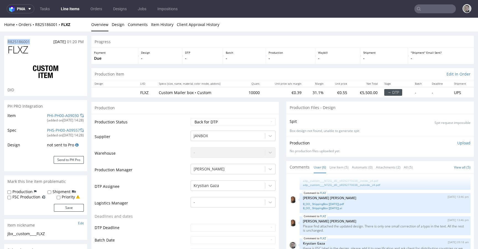
copy p "R825186001"
click at [232, 124] on select "Waiting for Artwork Waiting for Diecut Waiting for Mockup Waiting for DTP Waiti…" at bounding box center [233, 122] width 85 height 8
select select "dtp_in_process"
click at [191, 118] on select "Waiting for Artwork Waiting for Diecut Waiting for Mockup Waiting for DTP Waiti…" at bounding box center [233, 122] width 85 height 8
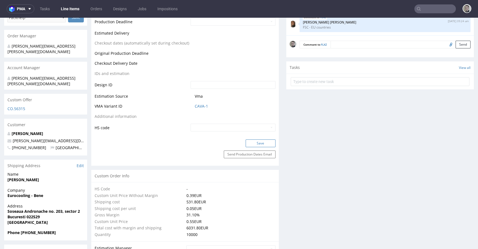
click at [267, 145] on button "Save" at bounding box center [261, 144] width 30 height 8
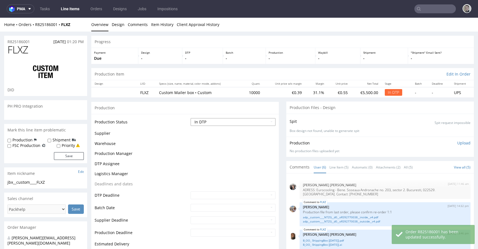
scroll to position [37, 0]
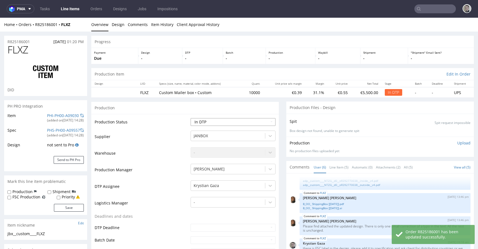
select select "dtp_ca_needed"
click at [191, 118] on select "Waiting for Artwork Waiting for Diecut Waiting for Mockup Waiting for DTP Waiti…" at bounding box center [233, 122] width 85 height 8
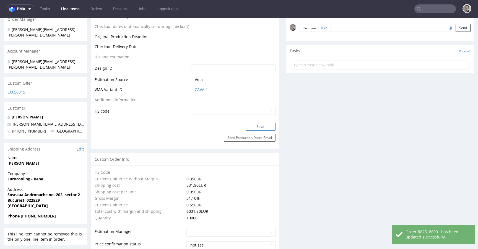
click at [266, 126] on button "Save" at bounding box center [261, 127] width 30 height 8
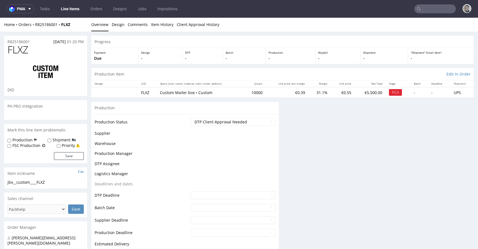
scroll to position [0, 0]
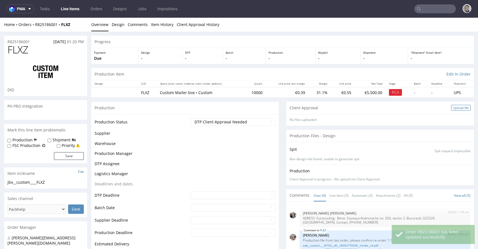
click at [452, 107] on div "Upload file" at bounding box center [461, 108] width 19 height 6
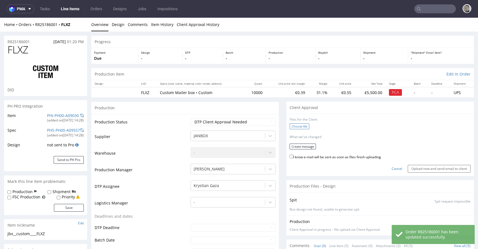
click at [293, 125] on label "Choose file" at bounding box center [300, 126] width 20 height 6
click at [0, 18] on input "Choose file" at bounding box center [0, 18] width 0 height 0
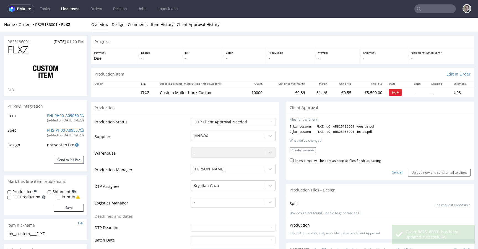
click at [298, 146] on form "Files for the Client 1 . jbx__custom____FLXZ__d0__oR825186001__outside.pdf 2 . …" at bounding box center [380, 146] width 181 height 59
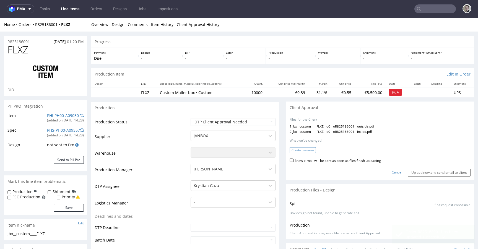
click at [300, 150] on button "Create message" at bounding box center [303, 150] width 26 height 6
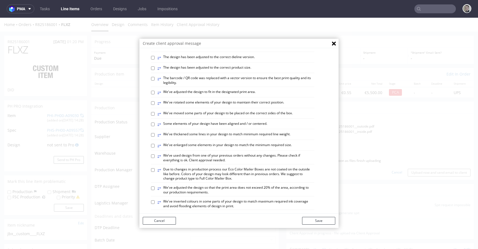
scroll to position [153, 0]
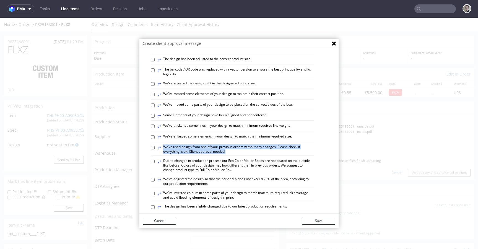
drag, startPoint x: 171, startPoint y: 172, endPoint x: 224, endPoint y: 177, distance: 53.2
click at [224, 154] on label "⥂ We’ve used design from one of your previous orders without any changes. Pleas…" at bounding box center [236, 149] width 157 height 9
copy label "⥂ We’ve used design from one of your previous orders without any changes. Pleas…"
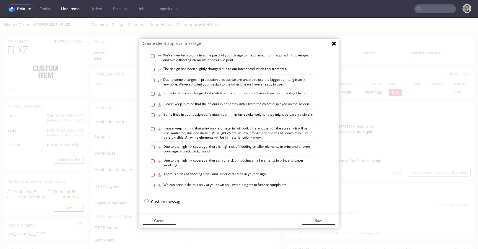
scroll to position [321, 0]
click at [173, 205] on div "Custom message" at bounding box center [243, 203] width 184 height 8
click at [176, 201] on p "Custom message" at bounding box center [243, 202] width 184 height 6
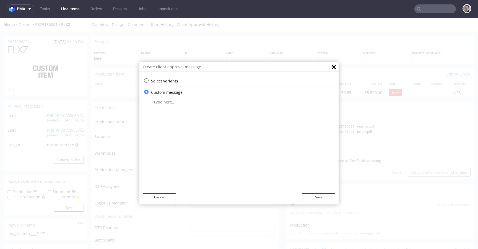
scroll to position [0, 0]
click at [233, 142] on textarea at bounding box center [232, 138] width 163 height 80
paste textarea "We’ve used design from one of your previous orders without any changes. Please …"
drag, startPoint x: 282, startPoint y: 102, endPoint x: 246, endPoint y: 101, distance: 36.0
click at [246, 101] on textarea "We’ve used design from one of your previous orders without any changes. Please …" at bounding box center [232, 138] width 163 height 80
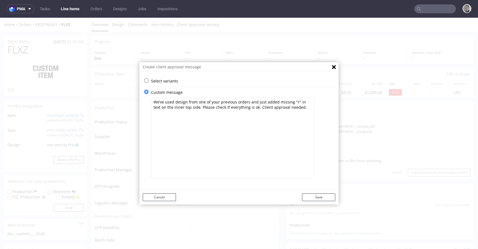
type textarea "We’ve used design from one of your previous orders and just added missing "r" i…"
click at [312, 195] on button "Save" at bounding box center [318, 198] width 33 height 8
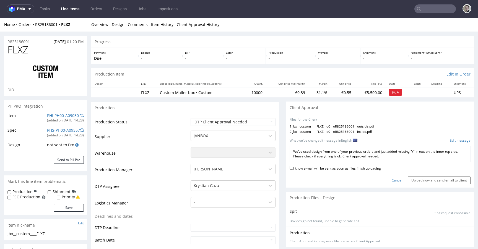
click at [375, 169] on label "I know e-mail will be sent as soon as files finish uploading" at bounding box center [335, 168] width 91 height 6
click at [293, 169] on input "I know e-mail will be sent as soon as files finish uploading" at bounding box center [292, 168] width 4 height 4
checkbox input "true"
click at [425, 180] on input "Upload now and send email to client" at bounding box center [439, 181] width 63 height 8
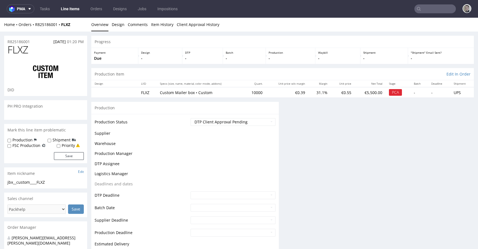
click at [21, 49] on span "FLXZ" at bounding box center [17, 49] width 21 height 11
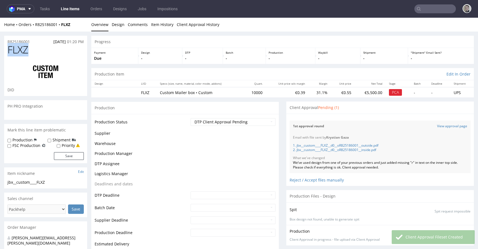
scroll to position [37, 0]
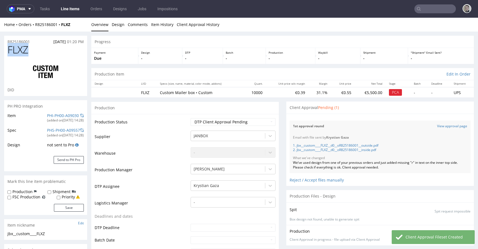
copy span "FLXZ"
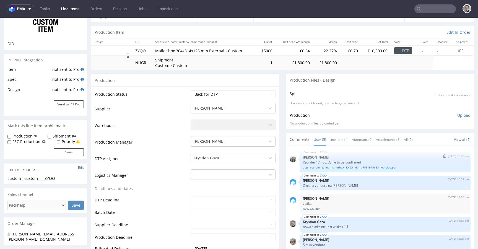
click at [344, 167] on link "adp__custom__jenna_mailerbox__KKSQ__d0__oR051975653__outside.pdf" at bounding box center [385, 168] width 164 height 4
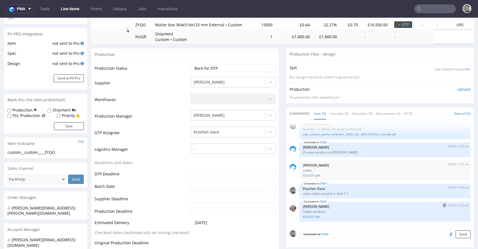
scroll to position [78, 0]
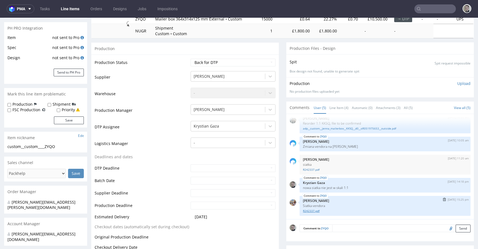
click at [310, 210] on link "R242337.pdf" at bounding box center [385, 211] width 164 height 4
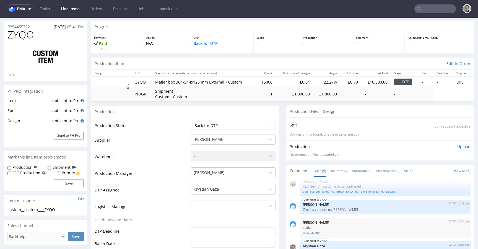
scroll to position [0, 0]
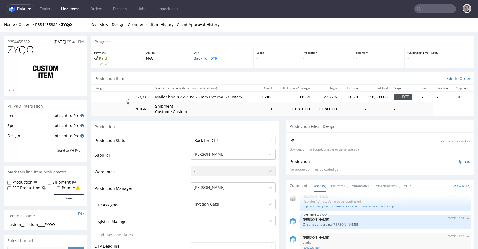
click at [35, 224] on div "custom__custom____ZYQO" at bounding box center [45, 225] width 76 height 6
copy div "custom__custom____ZYQO"
drag, startPoint x: 38, startPoint y: 42, endPoint x: 0, endPoint y: 40, distance: 38.3
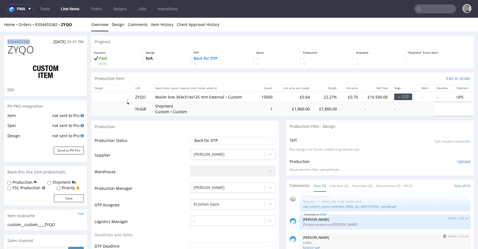
copy p "R354455382"
click at [211, 141] on select "Waiting for Artwork Waiting for Diecut Waiting for Mockup Waiting for DTP Waiti…" at bounding box center [233, 141] width 85 height 8
select select "dtp_in_process"
click at [191, 137] on select "Waiting for Artwork Waiting for Diecut Waiting for Mockup Waiting for DTP Waiti…" at bounding box center [233, 141] width 85 height 8
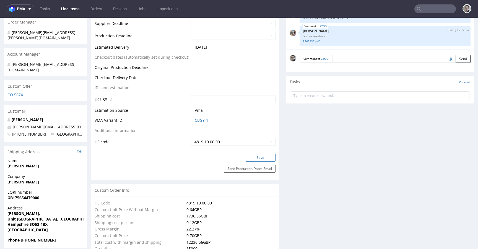
click at [269, 156] on button "Save" at bounding box center [261, 158] width 30 height 8
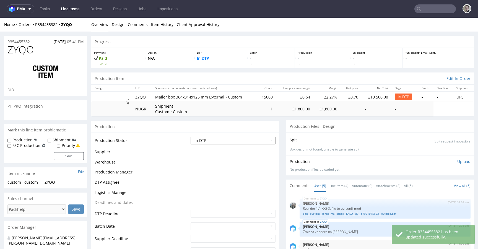
click at [237, 140] on select "Waiting for Artwork Waiting for Diecut Waiting for Mockup Waiting for DTP Waiti…" at bounding box center [233, 141] width 85 height 8
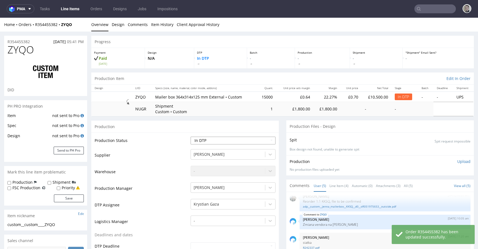
select select "dtp_ca_needed"
click at [191, 137] on select "Waiting for Artwork Waiting for Diecut Waiting for Mockup Waiting for DTP Waiti…" at bounding box center [233, 141] width 85 height 8
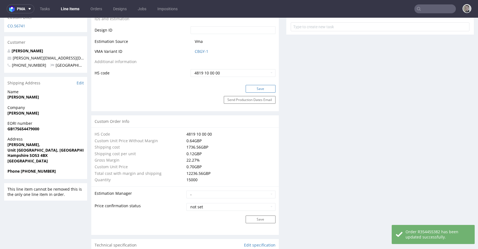
click at [260, 88] on button "Save" at bounding box center [261, 89] width 30 height 8
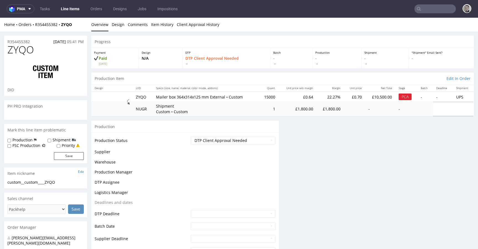
scroll to position [0, 0]
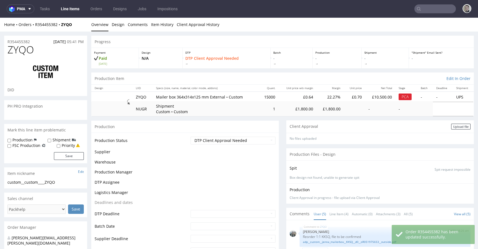
click at [454, 125] on div "Upload file" at bounding box center [461, 127] width 19 height 6
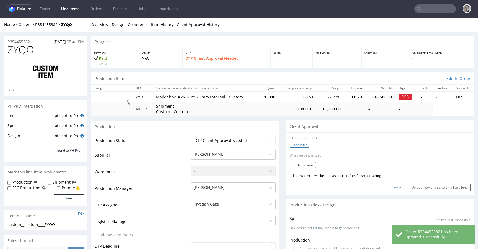
click at [295, 143] on label "Choose file" at bounding box center [300, 145] width 20 height 6
click at [0, 18] on input "Choose file" at bounding box center [0, 18] width 0 height 0
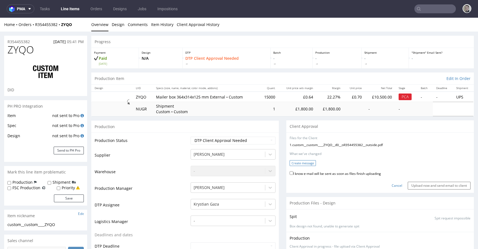
click at [301, 165] on button "Create message" at bounding box center [303, 163] width 26 height 6
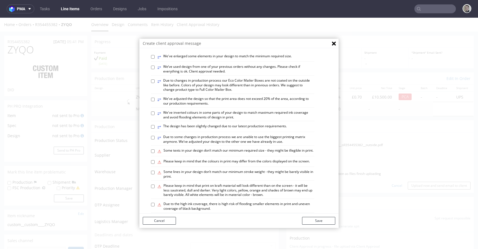
scroll to position [226, 0]
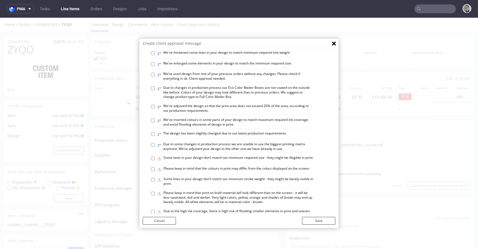
click at [188, 81] on label "⥂ We’ve used design from one of your previous orders without any changes. Pleas…" at bounding box center [236, 76] width 157 height 9
click at [155, 76] on input "⥂ We’ve used design from one of your previous orders without any changes. Pleas…" at bounding box center [153, 75] width 4 height 4
checkbox input "true"
click at [328, 220] on button "Save" at bounding box center [318, 221] width 33 height 8
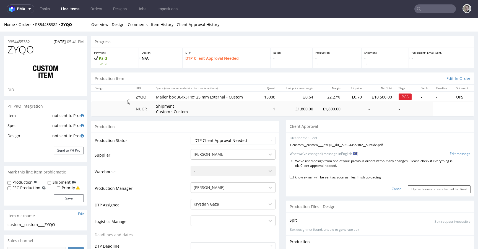
click at [358, 176] on label "I know e-mail will be sent as soon as files finish uploading" at bounding box center [335, 177] width 91 height 6
click at [293, 176] on input "I know e-mail will be sent as soon as files finish uploading" at bounding box center [292, 177] width 4 height 4
checkbox input "true"
click at [427, 187] on input "Upload now and send email to client" at bounding box center [439, 189] width 63 height 8
click at [22, 49] on span "ZYQO" at bounding box center [20, 49] width 27 height 11
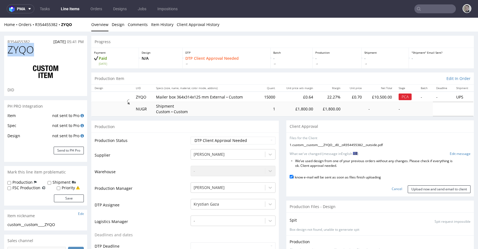
click at [22, 49] on span "ZYQO" at bounding box center [20, 49] width 27 height 11
copy span "ZYQO"
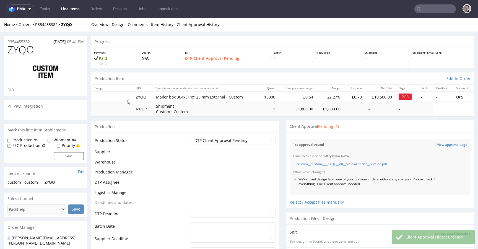
scroll to position [7, 0]
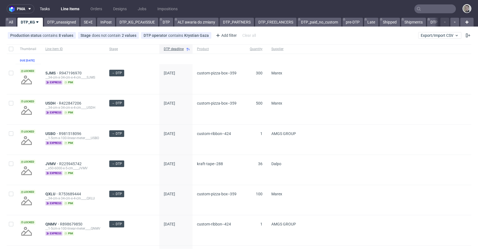
click at [47, 10] on link "Tasks" at bounding box center [45, 8] width 17 height 9
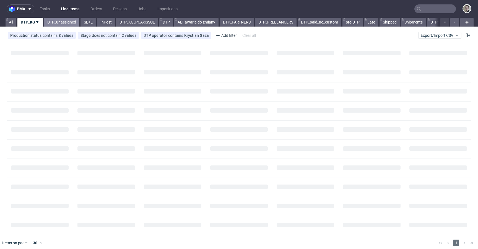
click at [66, 21] on link "DTP_unassigned" at bounding box center [61, 22] width 35 height 9
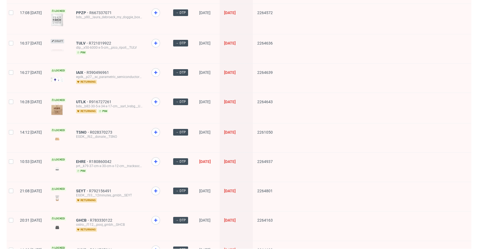
scroll to position [726, 0]
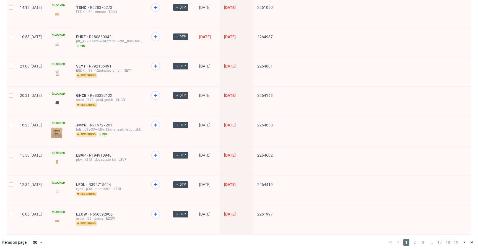
drag, startPoint x: 410, startPoint y: 244, endPoint x: 411, endPoint y: 241, distance: 3.3
click at [410, 244] on div "1 2 3 ... 17 18 19" at bounding box center [432, 243] width 94 height 16
click at [412, 239] on span "2" at bounding box center [415, 242] width 6 height 7
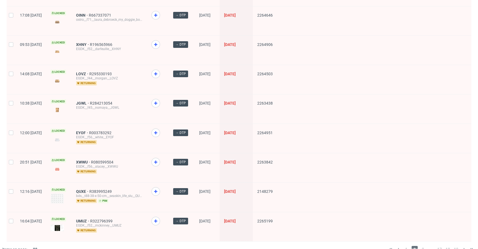
scroll to position [726, 0]
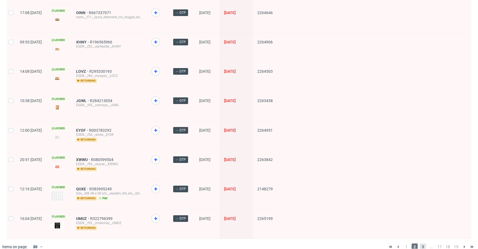
click at [422, 244] on span "3" at bounding box center [423, 247] width 6 height 7
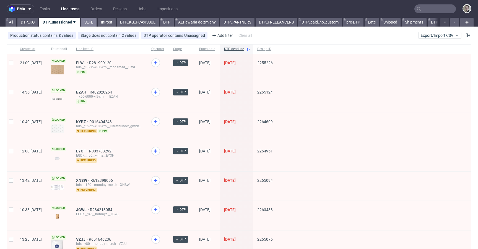
click at [91, 22] on link "SE+E" at bounding box center [89, 22] width 16 height 9
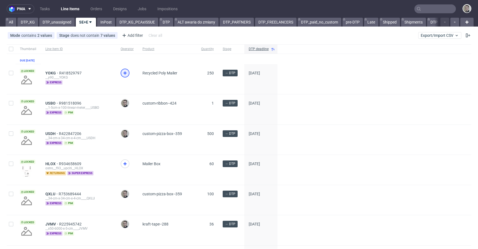
click at [125, 75] on use at bounding box center [124, 72] width 3 height 3
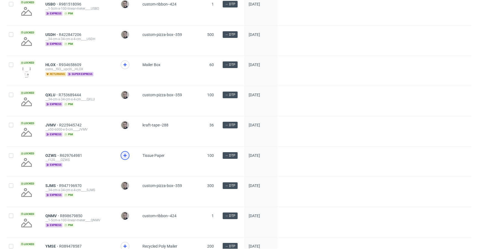
click at [122, 158] on icon at bounding box center [125, 155] width 7 height 7
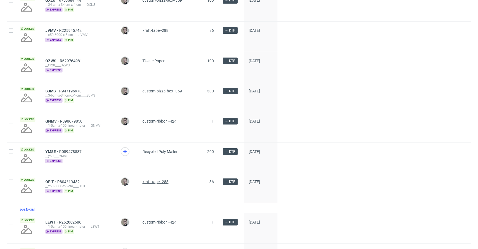
scroll to position [301, 0]
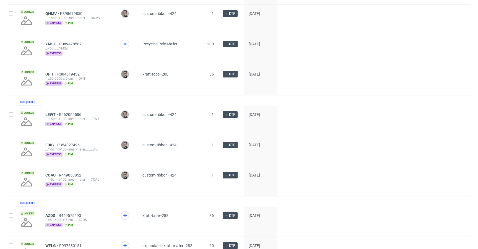
drag, startPoint x: 125, startPoint y: 47, endPoint x: 124, endPoint y: 53, distance: 6.1
click at [125, 46] on use at bounding box center [124, 43] width 3 height 3
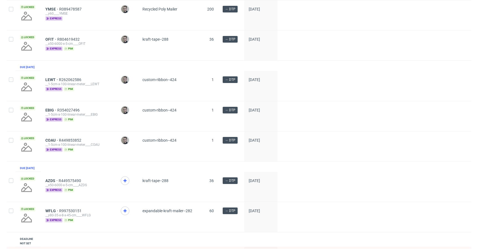
scroll to position [409, 0]
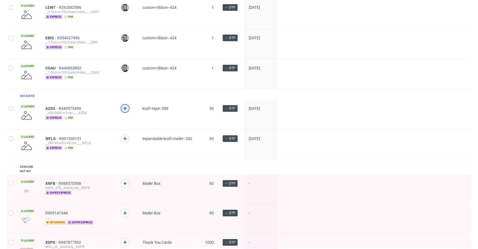
click at [124, 112] on icon at bounding box center [125, 108] width 7 height 7
click at [125, 142] on icon at bounding box center [125, 138] width 7 height 7
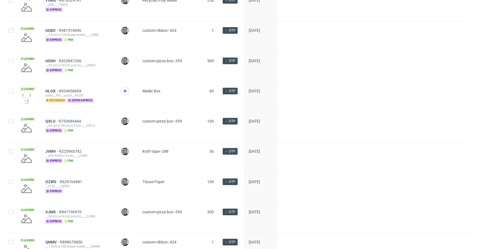
scroll to position [0, 0]
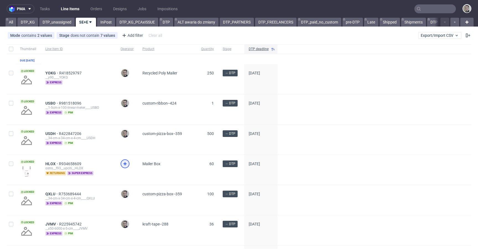
drag, startPoint x: 122, startPoint y: 164, endPoint x: 124, endPoint y: 167, distance: 3.6
click at [122, 164] on span at bounding box center [127, 168] width 13 height 19
click at [127, 167] on icon at bounding box center [125, 164] width 7 height 7
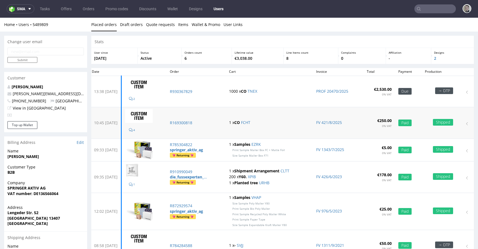
click at [252, 125] on p "1 x CO FCHT" at bounding box center [269, 123] width 81 height 6
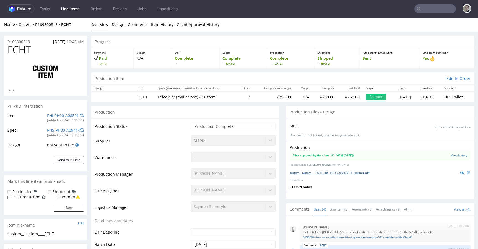
click at [331, 171] on link "custom__custom____FCHT__d0__oR169300818__1__outside.pdf" at bounding box center [330, 173] width 80 height 4
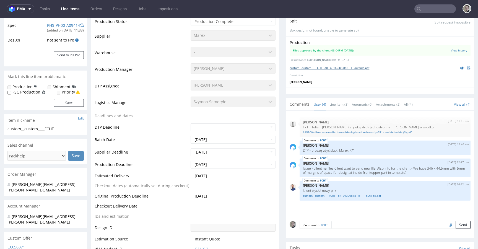
scroll to position [106, 0]
click at [367, 195] on link "custom__custom____FCHT__dR169300818__o__1__outside.pdf" at bounding box center [385, 195] width 164 height 4
click at [374, 212] on div "1st Aug 25 | 11:15 am Dudek Mariola F71 + folia + pasek i zrywka, druk jednostr…" at bounding box center [382, 164] width 184 height 102
click at [379, 195] on link "custom__custom____FCHT__dR169300818__o__1__outside.pdf" at bounding box center [385, 195] width 164 height 4
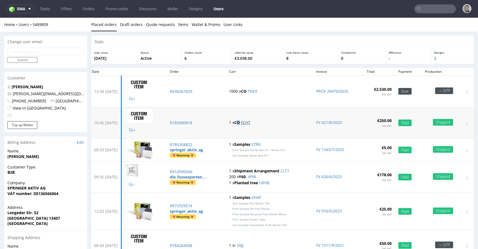
drag, startPoint x: 247, startPoint y: 121, endPoint x: 252, endPoint y: 123, distance: 6.3
click at [240, 121] on strong "CO" at bounding box center [237, 122] width 6 height 5
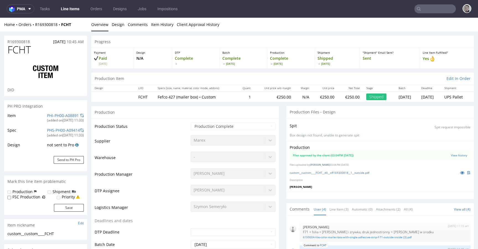
click at [458, 176] on p at bounding box center [464, 173] width 13 height 6
click at [460, 172] on icon at bounding box center [462, 173] width 4 height 4
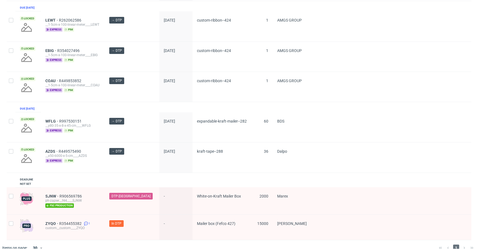
scroll to position [418, 0]
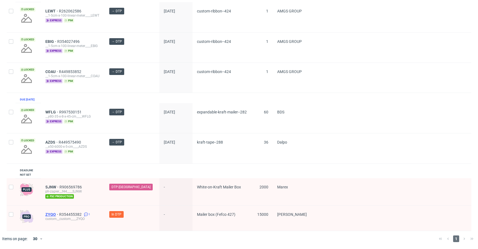
click at [54, 213] on span "ZYQO" at bounding box center [52, 214] width 14 height 4
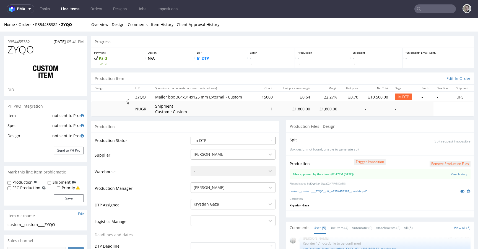
click at [240, 141] on select "Waiting for Artwork Waiting for Diecut Waiting for Mockup Waiting for DTP Waiti…" at bounding box center [233, 141] width 85 height 8
select select "dtp_waiting_for_double_check"
click at [191, 137] on select "Waiting for Artwork Waiting for Diecut Waiting for Mockup Waiting for DTP Waiti…" at bounding box center [233, 141] width 85 height 8
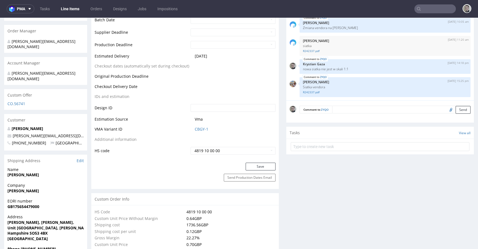
scroll to position [250, 0]
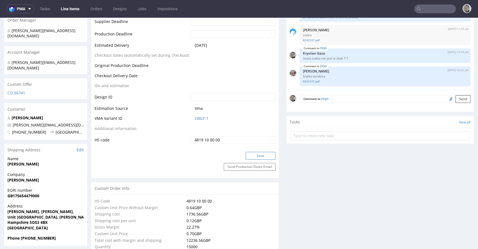
click at [260, 154] on button "Save" at bounding box center [261, 156] width 30 height 8
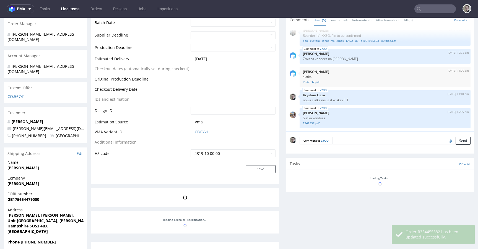
scroll to position [246, 0]
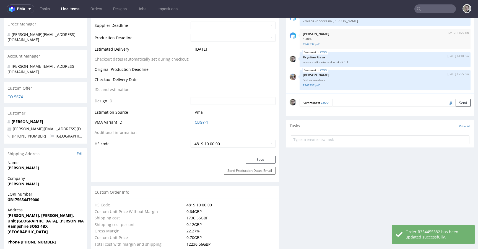
click at [332, 144] on form at bounding box center [380, 139] width 179 height 13
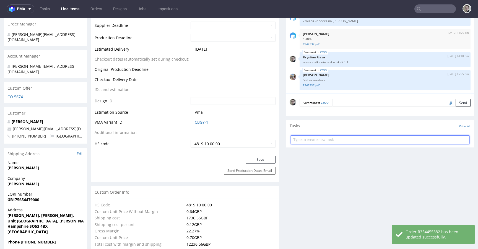
click at [333, 140] on input "text" at bounding box center [380, 139] width 179 height 9
type input "custom dc"
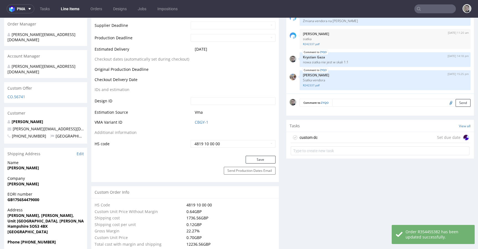
click at [333, 140] on div "custom dc Set due date" at bounding box center [380, 137] width 179 height 11
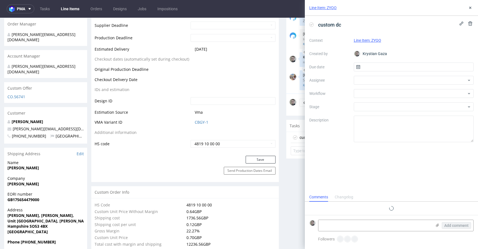
scroll to position [4, 0]
click at [364, 63] on input "text" at bounding box center [414, 67] width 120 height 9
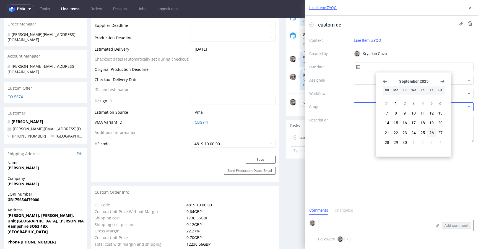
drag, startPoint x: 434, startPoint y: 132, endPoint x: 410, endPoint y: 106, distance: 35.1
click at [434, 132] on button "26" at bounding box center [431, 132] width 9 height 9
type input "[DATE]"
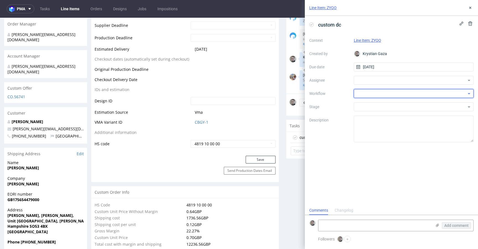
click at [393, 93] on div at bounding box center [414, 93] width 120 height 9
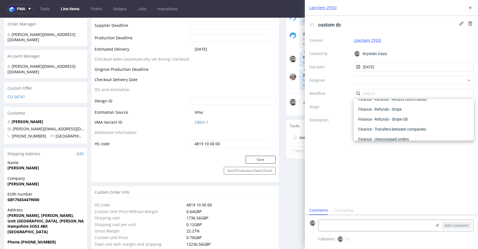
scroll to position [0, 0]
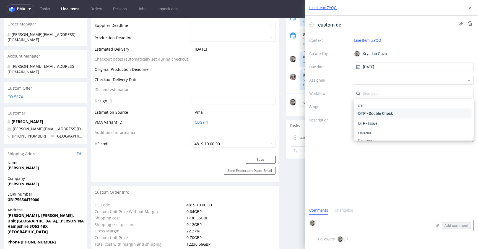
click at [394, 112] on div "DTP - Double Check" at bounding box center [414, 114] width 116 height 10
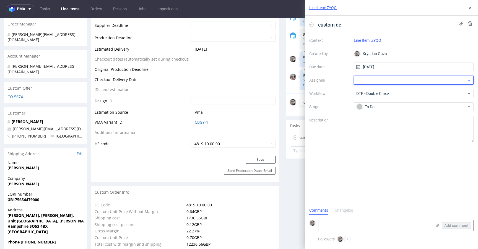
click at [383, 81] on div at bounding box center [414, 80] width 120 height 9
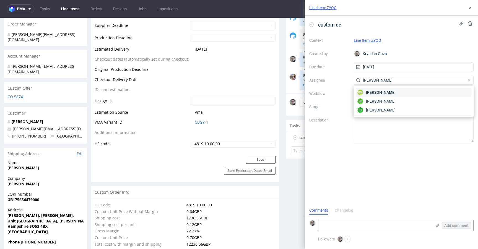
type input "karol"
click at [412, 93] on div "KM Karol Markowski" at bounding box center [414, 92] width 116 height 9
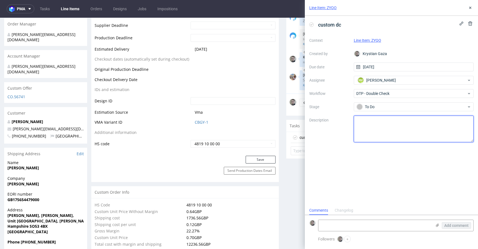
click at [406, 120] on textarea at bounding box center [414, 129] width 120 height 27
type textarea "chyba zupełnie nic się nie zmieniło"
drag, startPoint x: 403, startPoint y: 180, endPoint x: 435, endPoint y: 80, distance: 105.2
click at [403, 180] on div "custom dc Context Line Item: ZYQO Created by Krystian Gaza Due date 26/09/2025 …" at bounding box center [391, 111] width 173 height 190
click at [470, 4] on div "Line Item: ZYQO" at bounding box center [391, 8] width 173 height 16
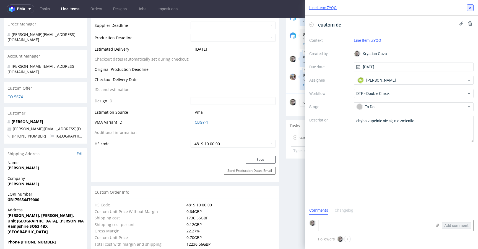
click at [473, 9] on icon at bounding box center [470, 8] width 4 height 4
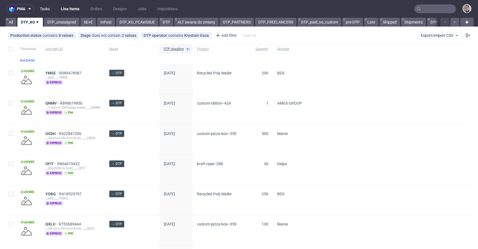
click at [47, 7] on link "Tasks" at bounding box center [45, 8] width 17 height 9
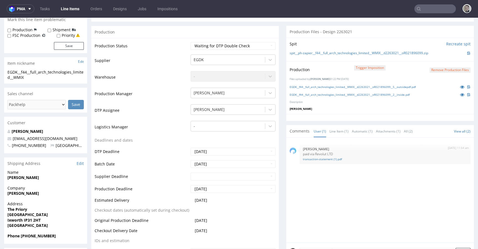
scroll to position [167, 0]
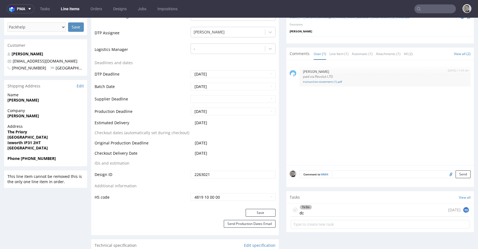
click at [314, 211] on div "To Do dc today KG" at bounding box center [380, 210] width 179 height 13
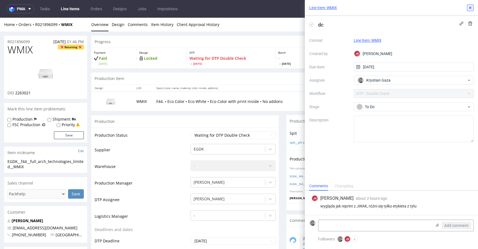
click at [468, 7] on icon at bounding box center [470, 8] width 4 height 4
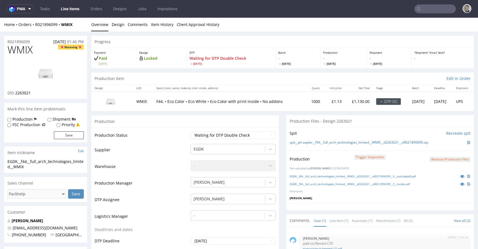
click at [125, 29] on div "Home Orders R021896099 WMIX Overview Design Comments Item History Client Approv…" at bounding box center [239, 25] width 478 height 14
click at [121, 27] on link "Design" at bounding box center [118, 25] width 13 height 14
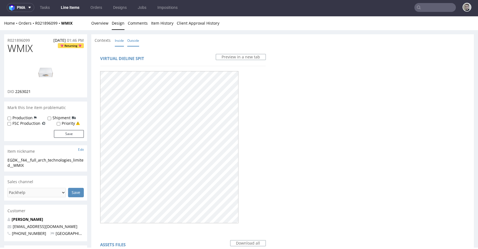
click at [115, 37] on div "Contexts Inside Outside" at bounding box center [282, 40] width 383 height 12
click at [117, 38] on link "Inside" at bounding box center [119, 41] width 9 height 12
click at [93, 23] on link "Overview" at bounding box center [99, 23] width 17 height 14
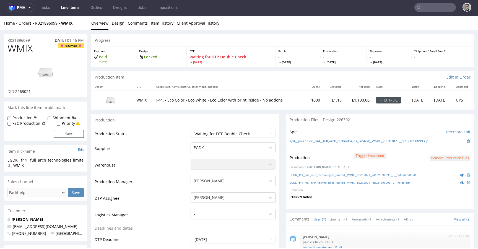
click at [214, 79] on div "Production Item Edit In Order" at bounding box center [282, 77] width 383 height 12
click at [342, 173] on link "EGDK__f44__full_arch_technologies_limited__WMIX__d2263021__oR021896099__5__outs…" at bounding box center [353, 175] width 126 height 4
click at [356, 182] on link "EGDK__f44__full_arch_technologies_limited__WMIX__d2263021__oR021896099__2__insi…" at bounding box center [350, 183] width 120 height 4
click at [374, 142] on link "spit__ph-zapier__f44__full_arch_technologies_limited__WMIX__d2263021__oR0218960…" at bounding box center [359, 141] width 139 height 5
click at [212, 128] on div "Production Status Waiting for Artwork Waiting for Diecut Waiting for Mockup Wai…" at bounding box center [185, 250] width 188 height 249
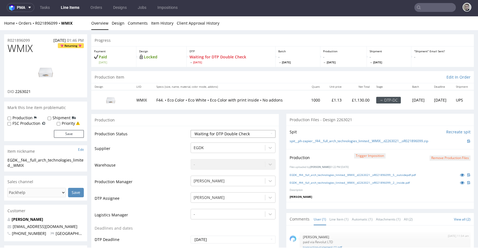
click at [214, 133] on select "Waiting for Artwork Waiting for Diecut Waiting for Mockup Waiting for DTP Waiti…" at bounding box center [233, 134] width 85 height 8
select select "dtp_dc_done"
click at [191, 130] on select "Waiting for Artwork Waiting for Diecut Waiting for Mockup Waiting for DTP Waiti…" at bounding box center [233, 134] width 85 height 8
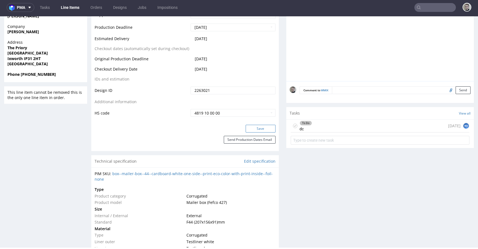
scroll to position [260, 0]
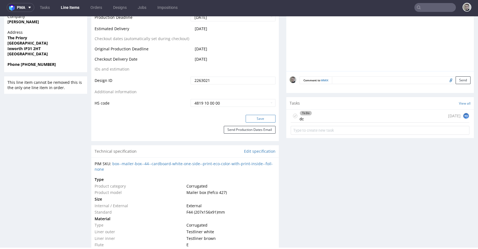
click at [260, 116] on button "Save" at bounding box center [261, 119] width 30 height 8
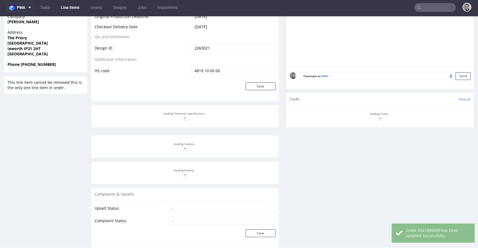
click at [380, 117] on div at bounding box center [381, 116] width 188 height 22
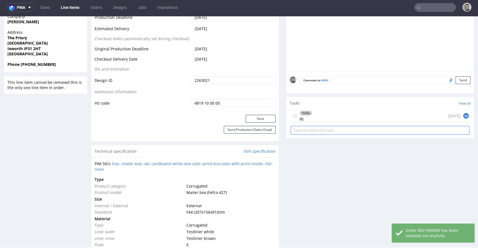
drag, startPoint x: 380, startPoint y: 117, endPoint x: 385, endPoint y: 131, distance: 15.3
click at [380, 117] on div "To Do dc today KG" at bounding box center [380, 116] width 179 height 13
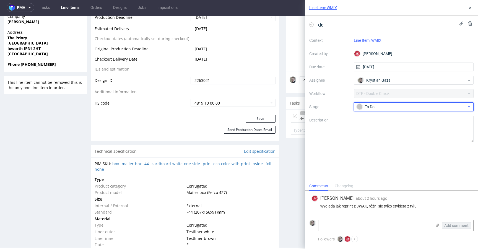
click at [384, 106] on div "To Do" at bounding box center [412, 107] width 110 height 6
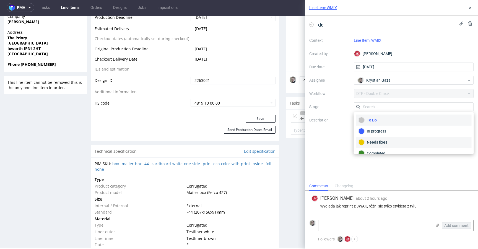
click at [377, 139] on div "Needs fixes" at bounding box center [414, 142] width 111 height 6
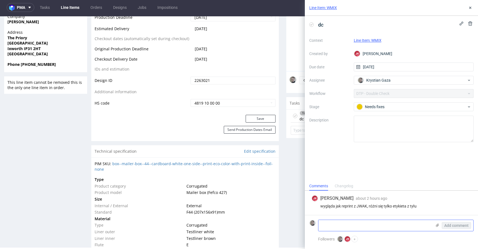
click at [378, 226] on textarea at bounding box center [376, 225] width 114 height 11
type textarea "weź sprawdź jeszcze kod QR na inside"
click at [453, 225] on span "Add comment" at bounding box center [457, 226] width 24 height 4
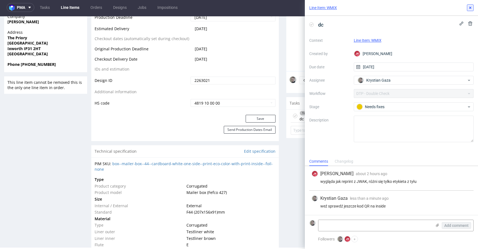
click at [470, 8] on icon at bounding box center [470, 8] width 4 height 4
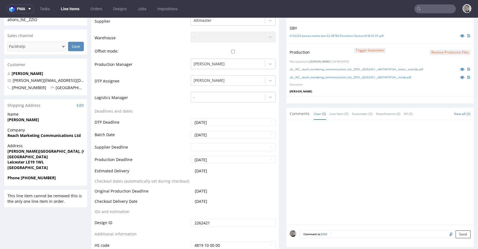
scroll to position [225, 0]
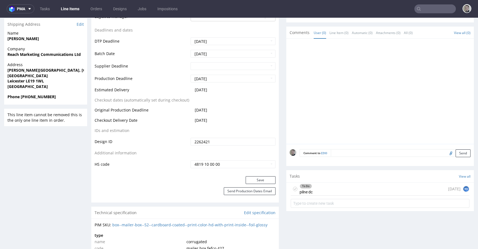
click at [355, 182] on div "To Do pilne dc [DATE] KG" at bounding box center [381, 196] width 188 height 28
click at [357, 185] on div "To Do pilne dc [DATE] KG" at bounding box center [380, 189] width 179 height 13
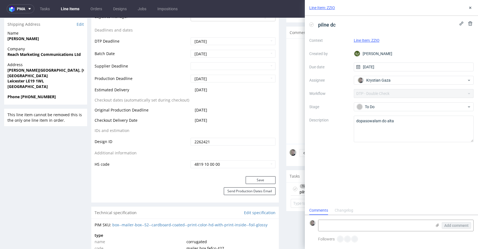
scroll to position [4, 0]
click at [471, 6] on icon at bounding box center [470, 8] width 4 height 4
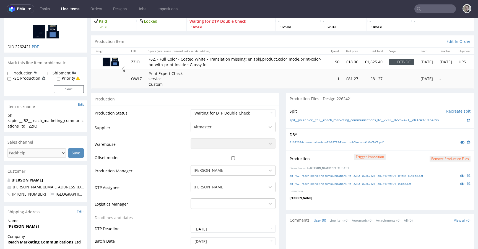
scroll to position [30, 0]
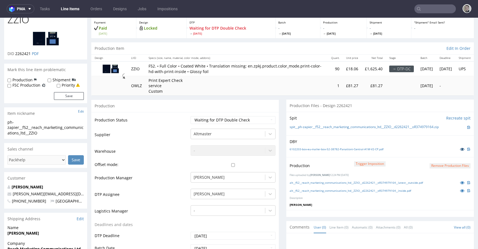
click at [460, 148] on icon at bounding box center [462, 149] width 4 height 4
click at [360, 182] on link "alt__f52__reach_marketing_communications_ltd__ZZIO__d2262421__oR374979164__late…" at bounding box center [356, 183] width 133 height 4
click at [357, 192] on link "alt__f52__reach_marketing_communications_ltd__ZZIO__d2262421__oR374979164__insi…" at bounding box center [351, 191] width 122 height 4
click at [338, 148] on link "6102203-box-eu-mailer-box-52-38782-Panattoni-Central-A1M-V2-CP.pdf" at bounding box center [337, 149] width 94 height 4
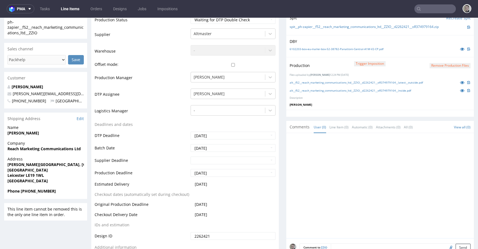
scroll to position [68, 0]
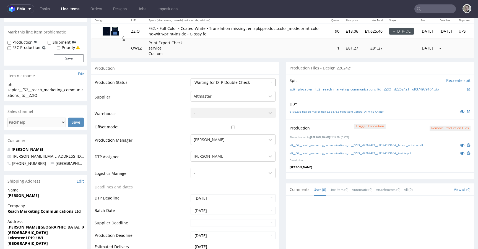
click at [250, 81] on select "Waiting for Artwork Waiting for Diecut Waiting for Mockup Waiting for DTP Waiti…" at bounding box center [233, 83] width 85 height 8
select select "dtp_dc_done"
click at [191, 79] on select "Waiting for Artwork Waiting for Diecut Waiting for Mockup Waiting for DTP Waiti…" at bounding box center [233, 83] width 85 height 8
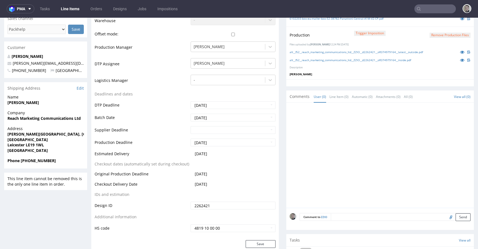
scroll to position [326, 0]
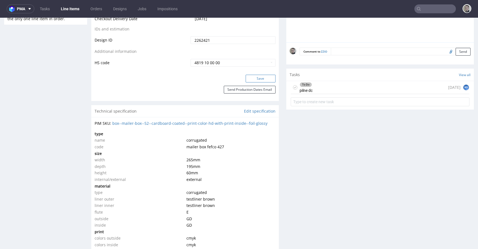
click at [266, 80] on button "Save" at bounding box center [261, 79] width 30 height 8
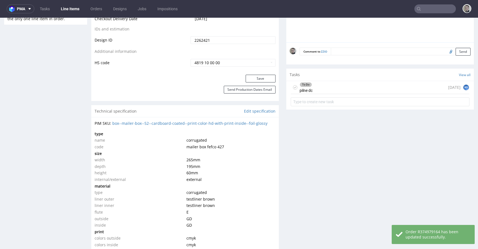
drag, startPoint x: 393, startPoint y: 86, endPoint x: 403, endPoint y: 101, distance: 18.4
click at [393, 86] on div "To Do pilne dc today KG" at bounding box center [380, 87] width 179 height 13
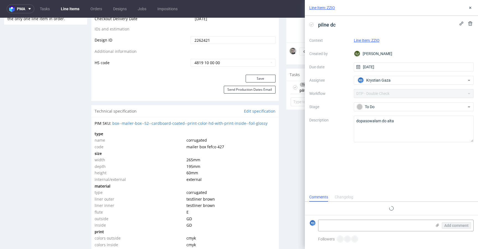
scroll to position [4, 0]
click at [395, 67] on input "[DATE]" at bounding box center [414, 67] width 120 height 9
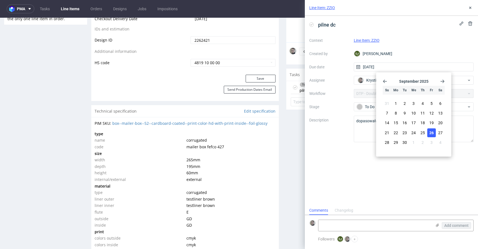
click at [453, 40] on div "Line Item: ZZIO" at bounding box center [414, 40] width 120 height 7
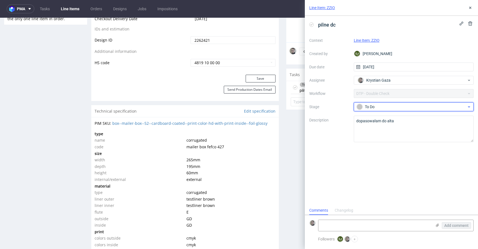
click at [389, 104] on div "To Do" at bounding box center [412, 107] width 110 height 6
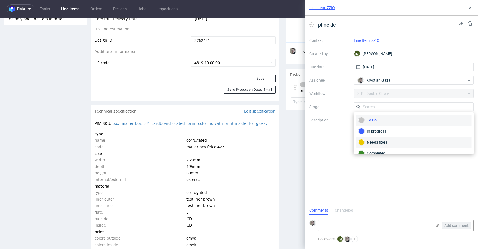
click at [378, 139] on div "Needs fixes" at bounding box center [414, 142] width 111 height 6
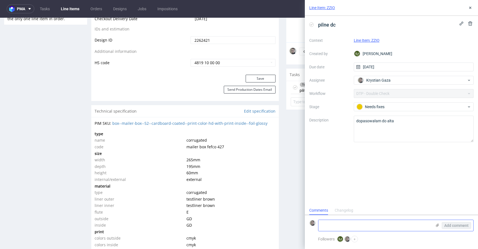
click at [389, 229] on textarea at bounding box center [376, 225] width 114 height 11
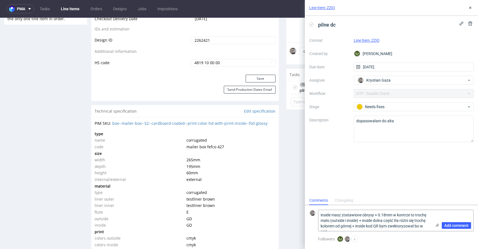
scroll to position [0, 0]
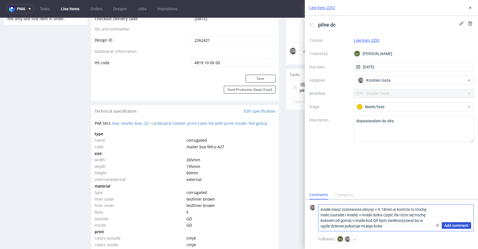
type textarea "inside masz zostawione obrysy + 0.18mm w kontrze to trochę mało (outside i insi…"
click at [458, 227] on span "Add comment" at bounding box center [457, 226] width 24 height 4
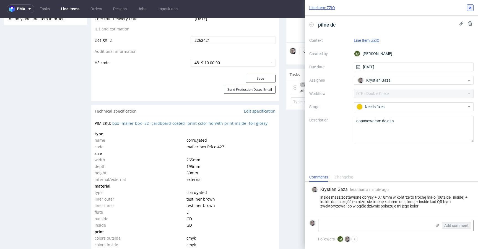
click at [473, 9] on button at bounding box center [470, 7] width 7 height 7
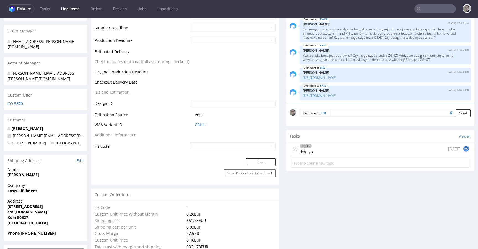
scroll to position [253, 0]
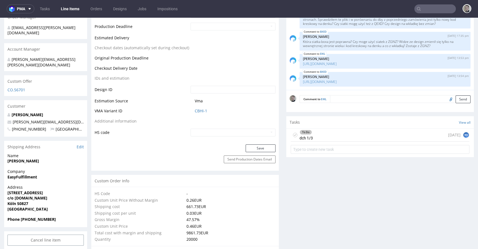
click at [333, 131] on div "To Do dch 1/3 [DATE] KG" at bounding box center [380, 135] width 179 height 13
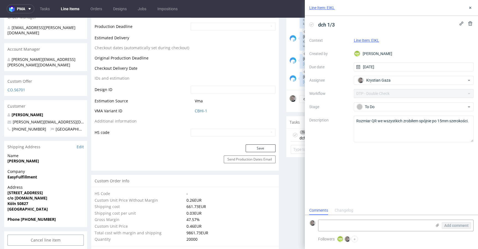
scroll to position [4, 0]
click at [471, 8] on use at bounding box center [471, 8] width 2 height 2
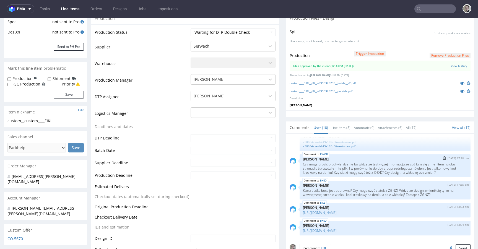
scroll to position [176, 0]
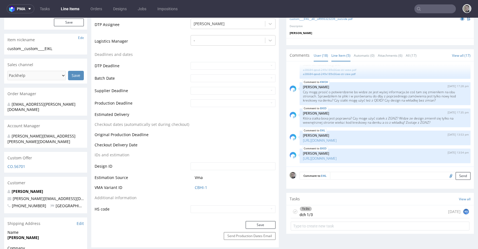
click at [338, 56] on link "Line Item (5)" at bounding box center [341, 56] width 19 height 12
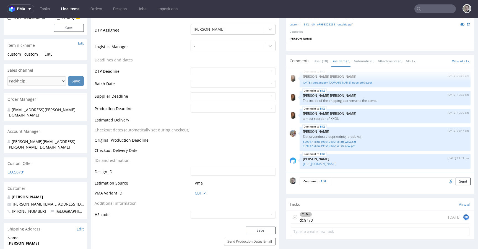
scroll to position [0, 0]
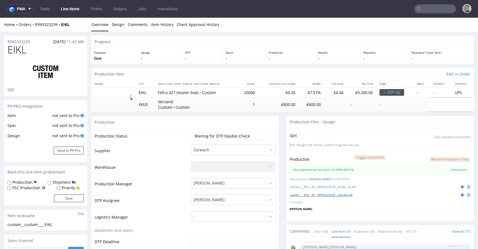
click at [337, 194] on link "custom____EIKL__d0__oR995323239__outside.pdf" at bounding box center [321, 195] width 63 height 4
click at [341, 186] on link "custom____EIKL__d0__oR995323239__inside__v2.pdf" at bounding box center [323, 187] width 66 height 4
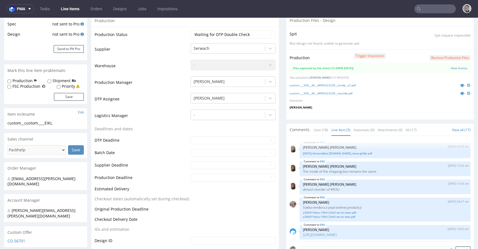
scroll to position [101, 0]
click at [358, 152] on link "[DATE]_Versandbox [DOMAIN_NAME]_neue größe.pdf" at bounding box center [385, 154] width 164 height 4
click at [219, 36] on select "Waiting for Artwork Waiting for Diecut Waiting for Mockup Waiting for DTP Waiti…" at bounding box center [233, 36] width 85 height 8
select select "dtp_production_ready"
click at [191, 32] on select "Waiting for Artwork Waiting for Diecut Waiting for Mockup Waiting for DTP Waiti…" at bounding box center [233, 36] width 85 height 8
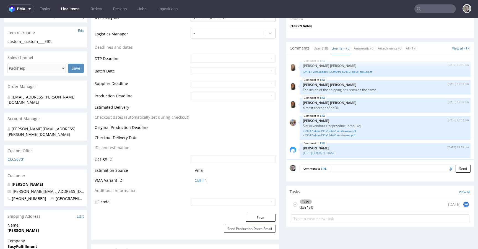
scroll to position [262, 0]
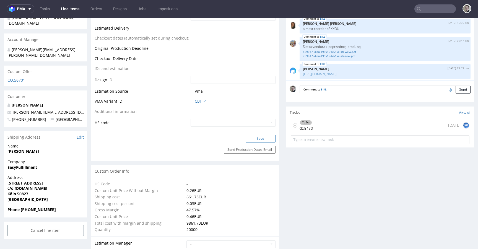
click at [263, 139] on button "Save" at bounding box center [261, 139] width 30 height 8
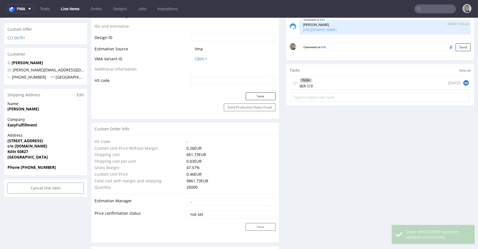
scroll to position [305, 0]
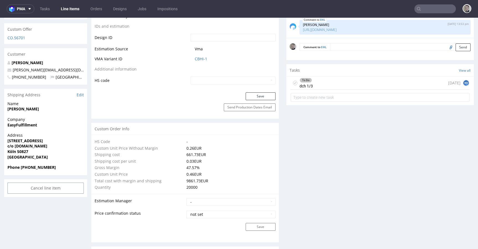
click at [293, 82] on icon at bounding box center [295, 83] width 4 height 4
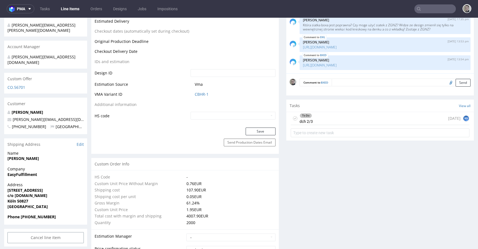
scroll to position [262, 0]
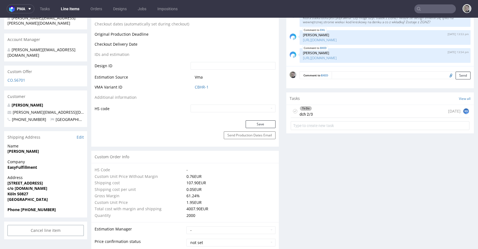
click at [330, 106] on div "To Do dch 2/3 [DATE] KG" at bounding box center [380, 111] width 179 height 13
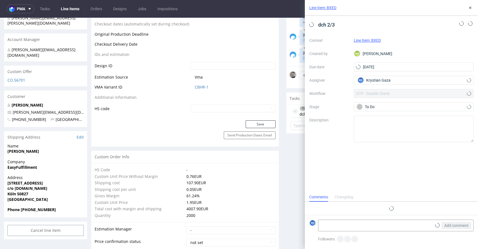
scroll to position [4, 0]
click at [474, 7] on div "Line Item: BXED" at bounding box center [391, 8] width 173 height 16
click at [473, 7] on button at bounding box center [470, 7] width 7 height 7
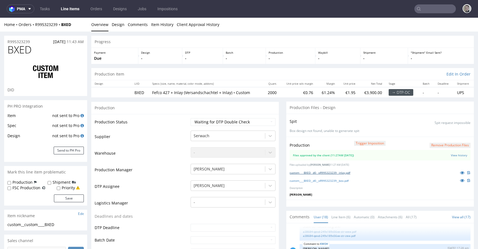
click at [346, 172] on link "custom____BXED__d0__oR995323239__inlay.pdf" at bounding box center [320, 173] width 61 height 4
click at [343, 180] on link "custom____BXED__d0__oR995323239__box.pdf" at bounding box center [319, 181] width 59 height 4
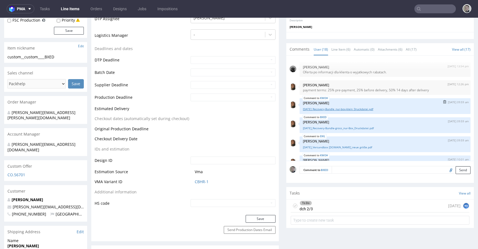
click at [363, 108] on link "25.09.15_Recovery-Bundle_nur-box-klein_Druckdatei.pdf" at bounding box center [385, 109] width 164 height 4
click at [361, 128] on link "25.09.15_Recovery-Bundle-gross_nur-Box_Druckdatei.pdf" at bounding box center [385, 128] width 164 height 4
click at [349, 146] on link "25.09.15_Versandbox feels.like_neue größe.pdf" at bounding box center [385, 147] width 164 height 4
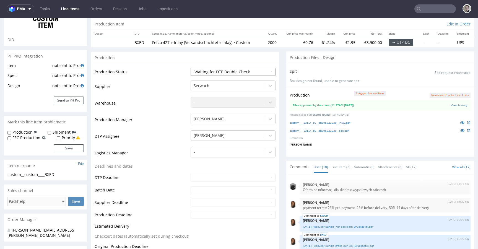
drag, startPoint x: 229, startPoint y: 77, endPoint x: 231, endPoint y: 71, distance: 6.0
click at [229, 77] on td "Waiting for Artwork Waiting for Diecut Waiting for Mockup Waiting for DTP Waiti…" at bounding box center [232, 74] width 86 height 12
click at [231, 71] on select "Waiting for Artwork Waiting for Diecut Waiting for Mockup Waiting for DTP Waiti…" at bounding box center [233, 72] width 85 height 8
select select "dtp_production_ready"
click at [191, 68] on select "Waiting for Artwork Waiting for Diecut Waiting for Mockup Waiting for DTP Waiti…" at bounding box center [233, 72] width 85 height 8
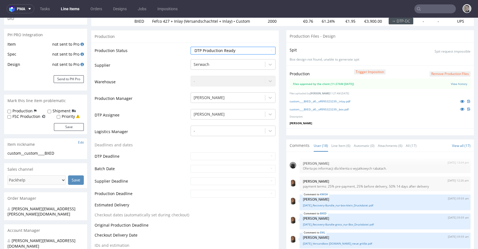
scroll to position [206, 0]
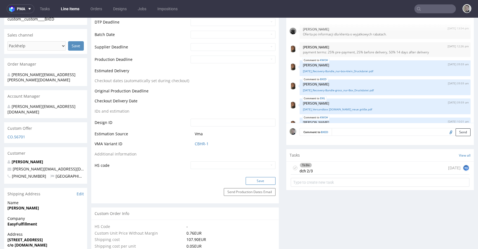
click at [262, 182] on button "Save" at bounding box center [261, 181] width 30 height 8
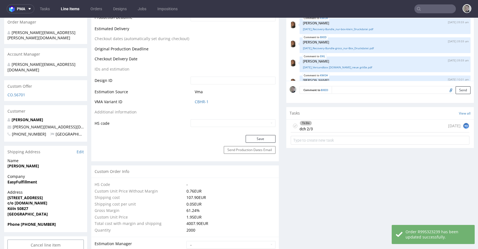
scroll to position [248, 0]
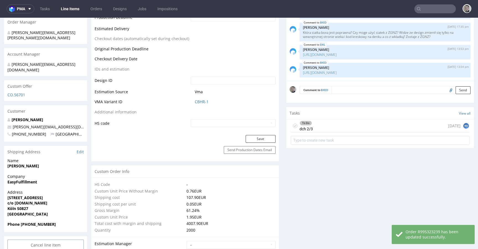
click at [293, 124] on icon at bounding box center [295, 126] width 4 height 4
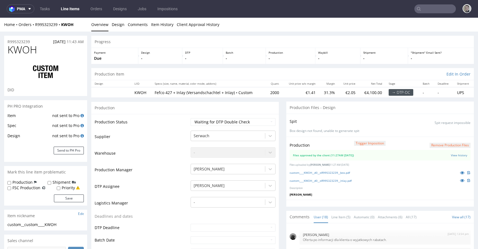
scroll to position [278, 0]
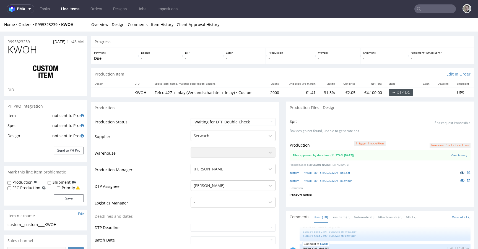
click at [460, 172] on icon at bounding box center [462, 173] width 4 height 4
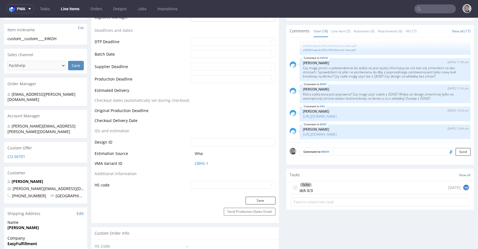
drag, startPoint x: 322, startPoint y: 186, endPoint x: 338, endPoint y: 197, distance: 19.4
click at [322, 186] on div "To Do dch 3/3 [DATE] KG" at bounding box center [380, 187] width 179 height 13
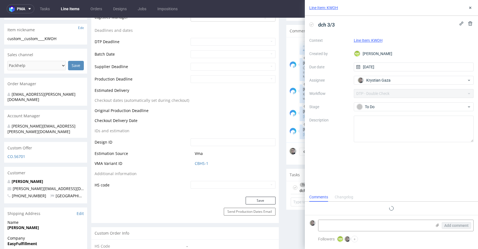
scroll to position [4, 0]
click at [471, 9] on icon at bounding box center [470, 8] width 4 height 4
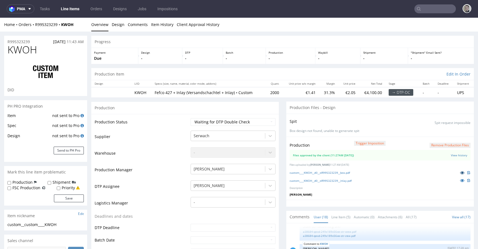
click at [458, 172] on link at bounding box center [463, 173] width 10 height 6
click at [460, 181] on icon at bounding box center [462, 181] width 4 height 4
click at [347, 173] on link "custom____KWOH__d0__oR995323239__box.pdf" at bounding box center [320, 173] width 60 height 4
click at [347, 181] on link "custom____KWOH__d0__oR995323239__inlay.pdf" at bounding box center [321, 181] width 62 height 4
click at [249, 120] on select "Waiting for Artwork Waiting for Diecut Waiting for Mockup Waiting for DTP Waiti…" at bounding box center [233, 122] width 85 height 8
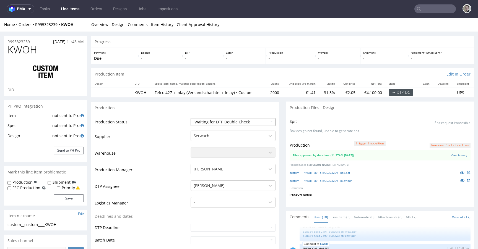
select select "dtp_production_ready"
click at [191, 118] on select "Waiting for Artwork Waiting for Diecut Waiting for Mockup Waiting for DTP Waiti…" at bounding box center [233, 122] width 85 height 8
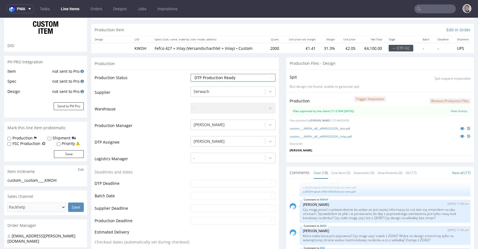
scroll to position [176, 0]
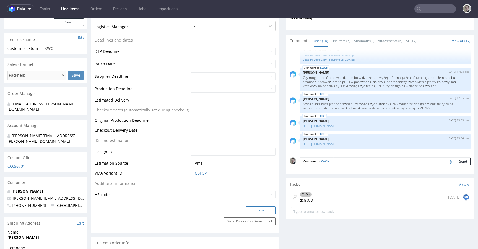
click at [262, 207] on button "Save" at bounding box center [261, 211] width 30 height 8
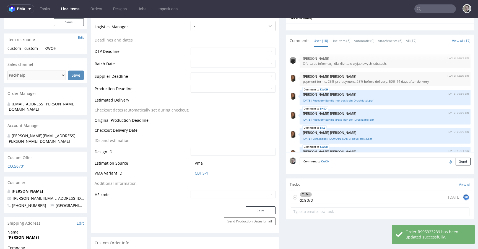
scroll to position [278, 0]
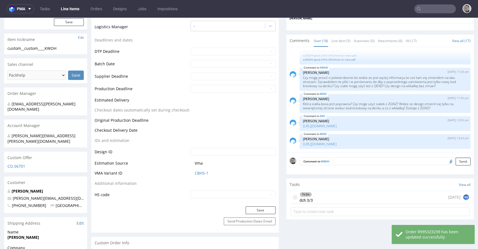
click at [293, 198] on icon at bounding box center [295, 197] width 4 height 4
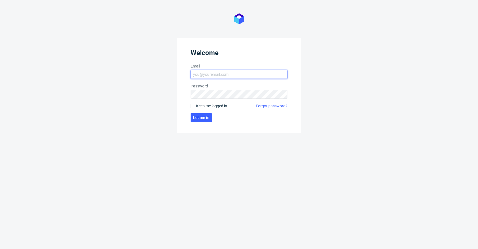
type input "[EMAIL_ADDRESS][DOMAIN_NAME]"
click at [207, 107] on span "Keep me logged in" at bounding box center [211, 106] width 31 height 6
click at [195, 107] on input "Keep me logged in" at bounding box center [193, 106] width 4 height 4
checkbox input "true"
click at [202, 116] on span "Let me in" at bounding box center [201, 118] width 16 height 4
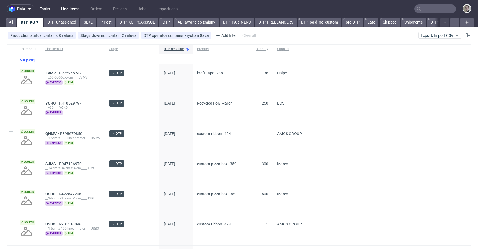
click at [45, 10] on link "Tasks" at bounding box center [45, 8] width 17 height 9
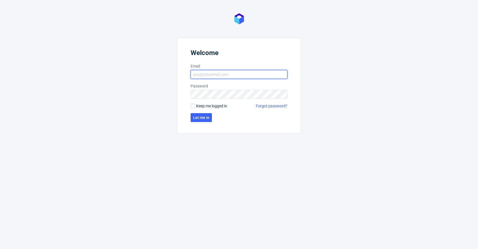
type input "[EMAIL_ADDRESS][DOMAIN_NAME]"
click at [200, 105] on span "Keep me logged in" at bounding box center [211, 106] width 31 height 6
click at [195, 105] on input "Keep me logged in" at bounding box center [193, 106] width 4 height 4
checkbox input "true"
click at [205, 119] on span "Let me in" at bounding box center [201, 118] width 16 height 4
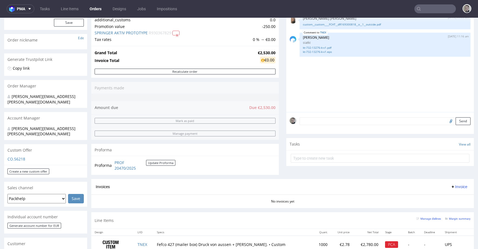
scroll to position [264, 0]
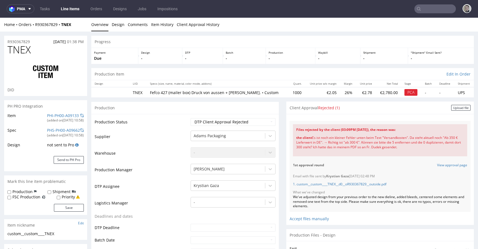
select select "in_progress"
click at [355, 183] on link "1. custom__custom____TNEX__d0__oR930367829__outside.pdf" at bounding box center [340, 184] width 94 height 5
click at [452, 105] on div "Upload file" at bounding box center [461, 108] width 19 height 6
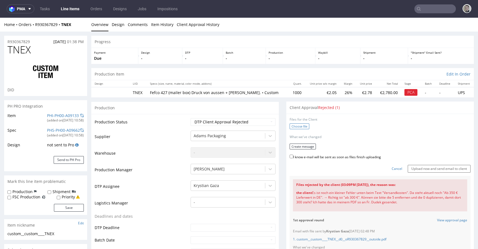
click at [300, 128] on label "Choose file" at bounding box center [300, 126] width 20 height 6
click at [0, 18] on input "Choose file" at bounding box center [0, 18] width 0 height 0
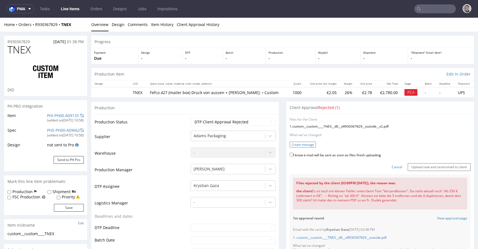
click at [295, 144] on button "Create message" at bounding box center [303, 145] width 26 height 6
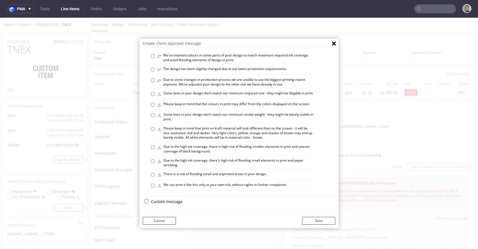
scroll to position [321, 0]
click at [162, 200] on p "Custom message" at bounding box center [243, 202] width 184 height 6
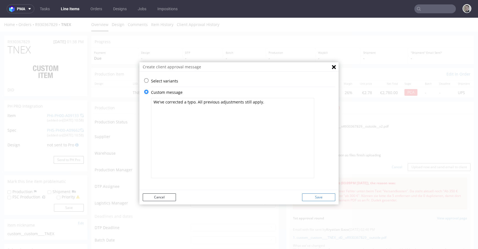
type textarea "We've corrected a typo. All previous adjustments still apply."
click at [327, 197] on button "Save" at bounding box center [318, 198] width 33 height 8
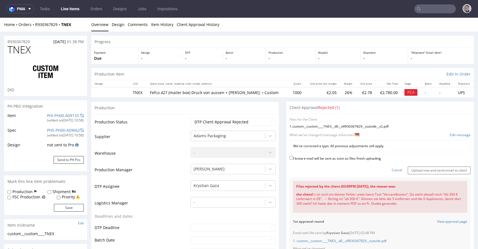
click at [357, 157] on label "I know e-mail will be sent as soon as files finish uploading" at bounding box center [335, 158] width 91 height 6
click at [293, 157] on input "I know e-mail will be sent as soon as files finish uploading" at bounding box center [292, 158] width 4 height 4
checkbox input "true"
click at [443, 171] on input "Upload now and send email to client" at bounding box center [439, 171] width 63 height 8
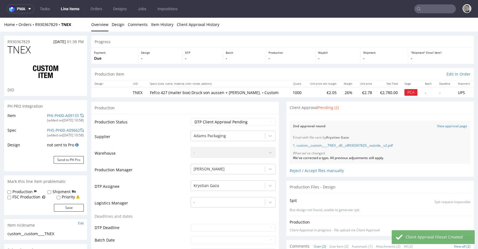
select select "in_progress"
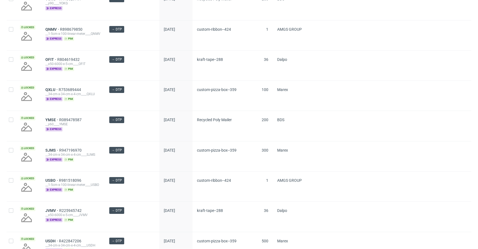
scroll to position [418, 0]
